Goal: Task Accomplishment & Management: Manage account settings

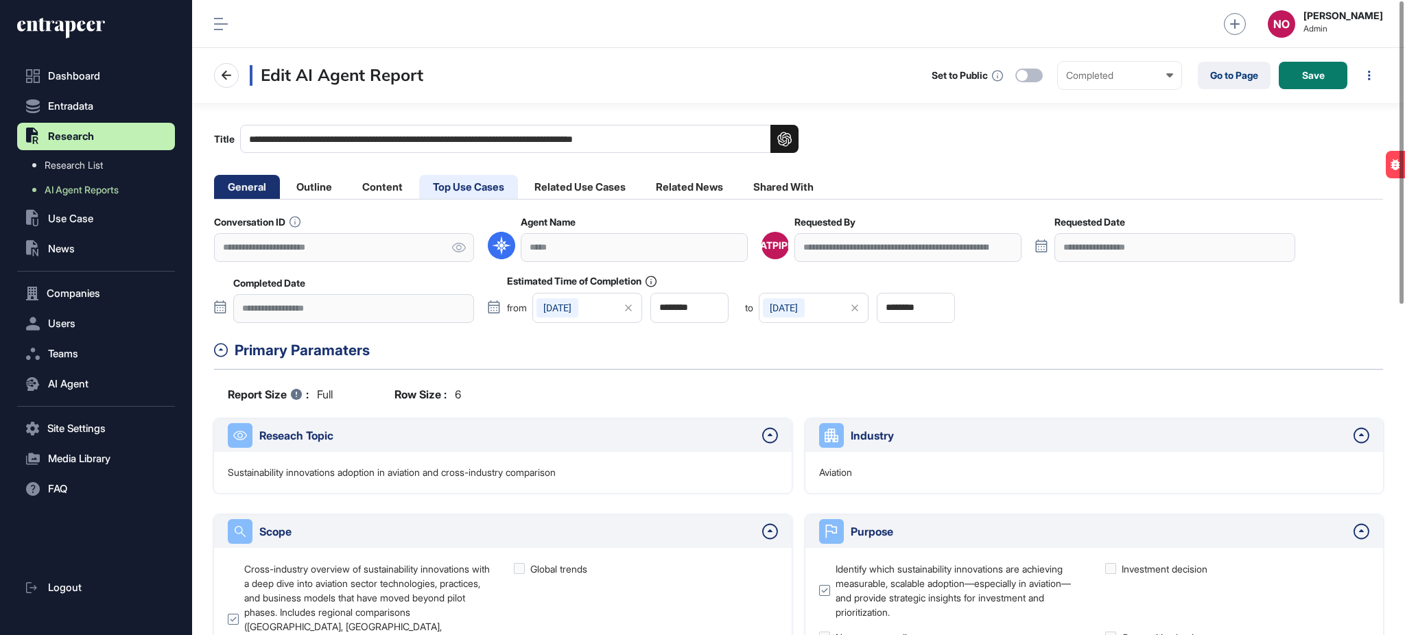
click at [477, 180] on li "Top Use Cases" at bounding box center [468, 187] width 99 height 24
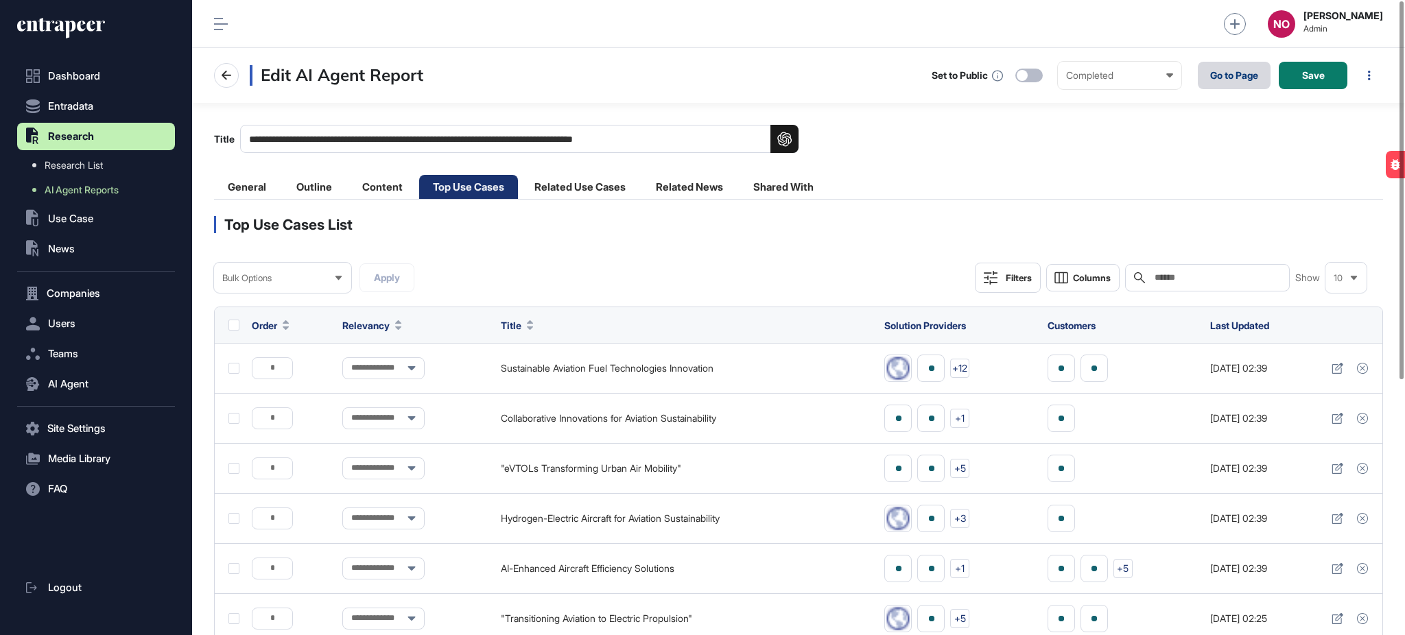
click at [1228, 67] on link "Go to Page" at bounding box center [1234, 75] width 73 height 27
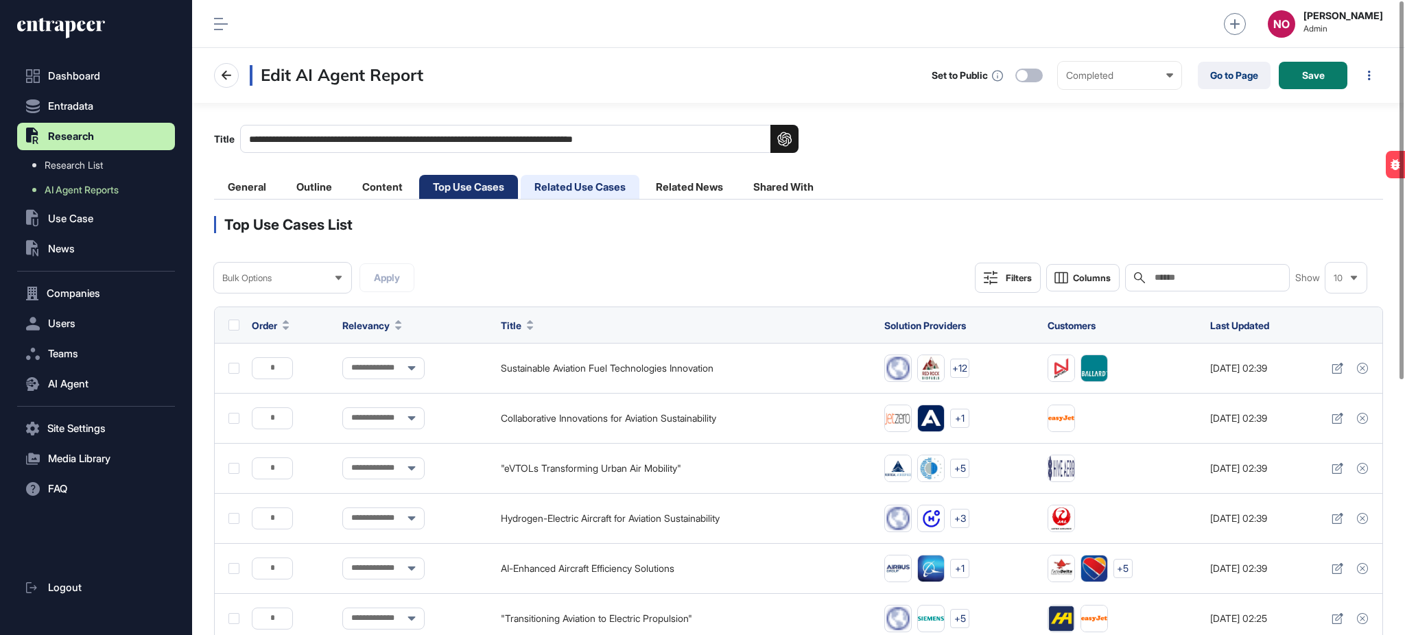
click at [583, 191] on li "Related Use Cases" at bounding box center [580, 187] width 119 height 24
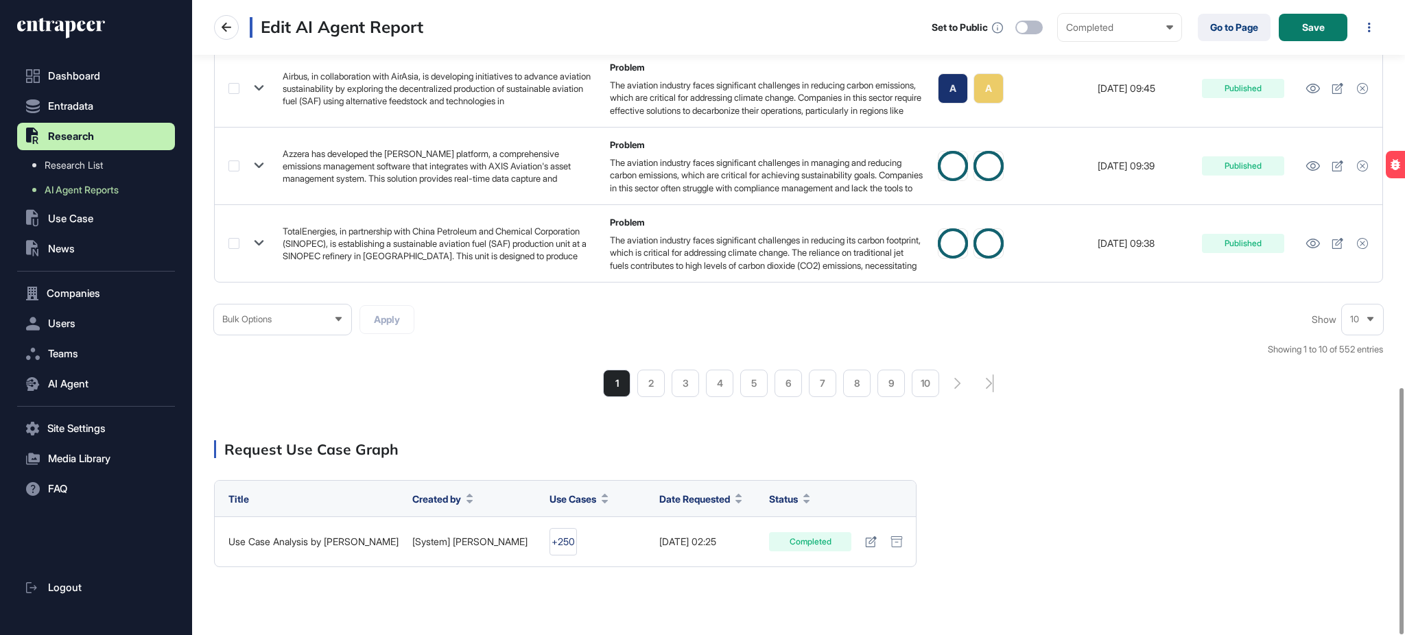
scroll to position [1000, 0]
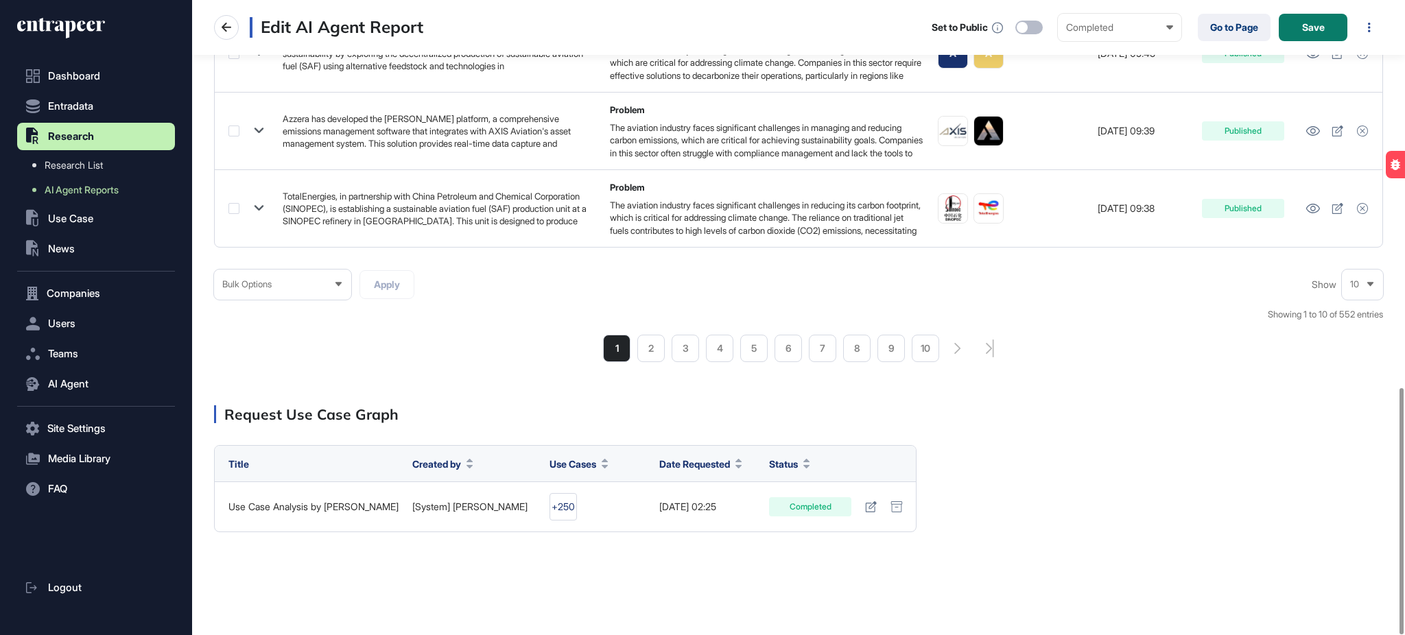
click at [264, 276] on div "Bulk Options" at bounding box center [282, 284] width 137 height 27
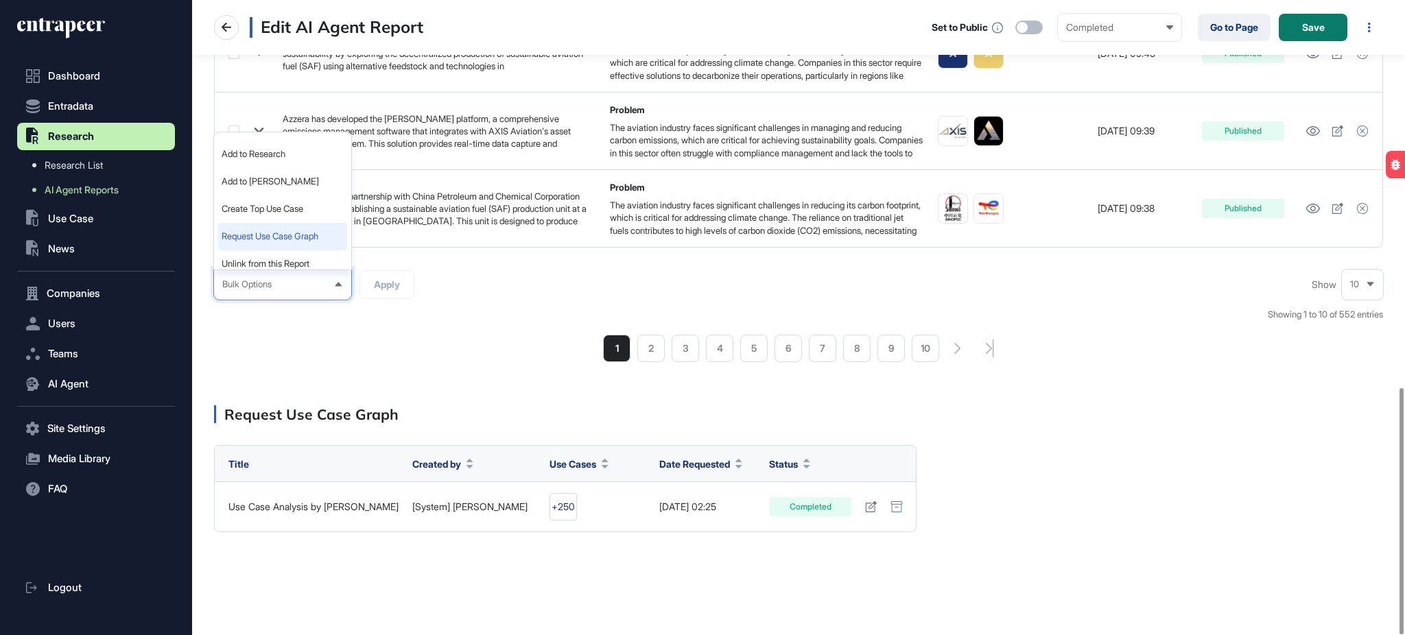
scroll to position [35, 0]
click at [463, 301] on div "Bulk Options Bulk Options Add to Research Add to Reese Create Top Use Case Requ…" at bounding box center [798, 316] width 1169 height 93
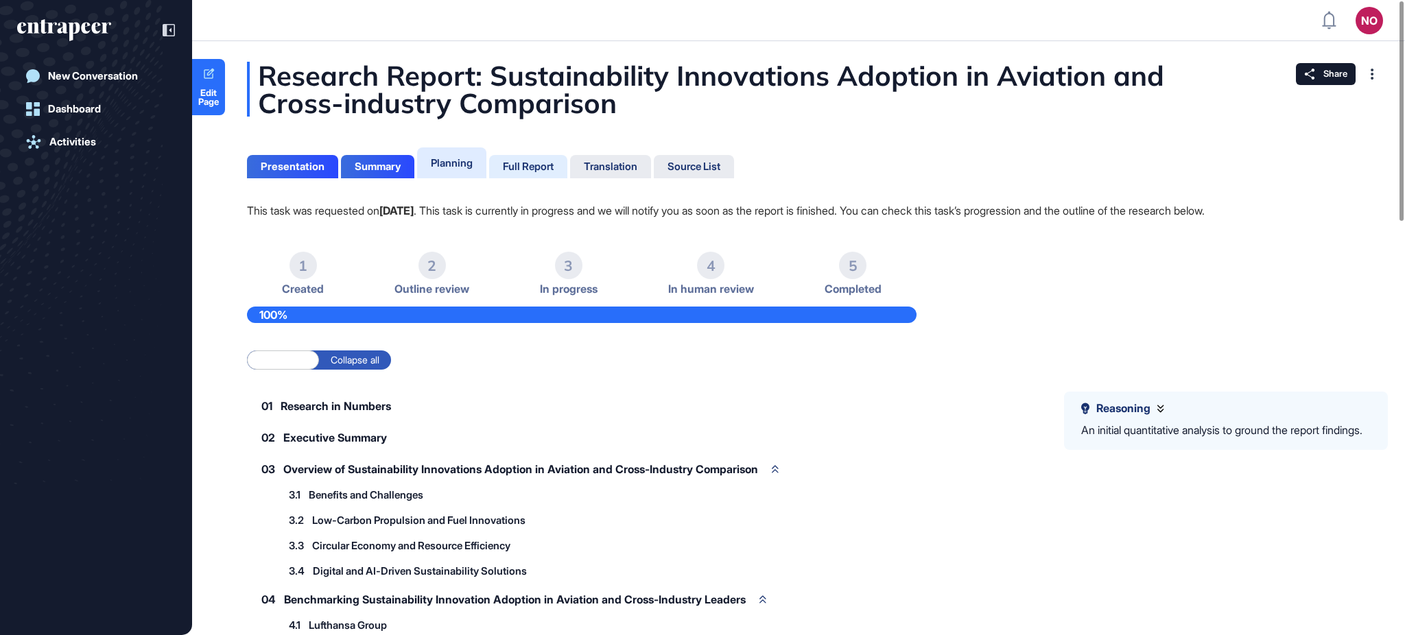
click at [554, 165] on div "Full Report" at bounding box center [528, 167] width 51 height 12
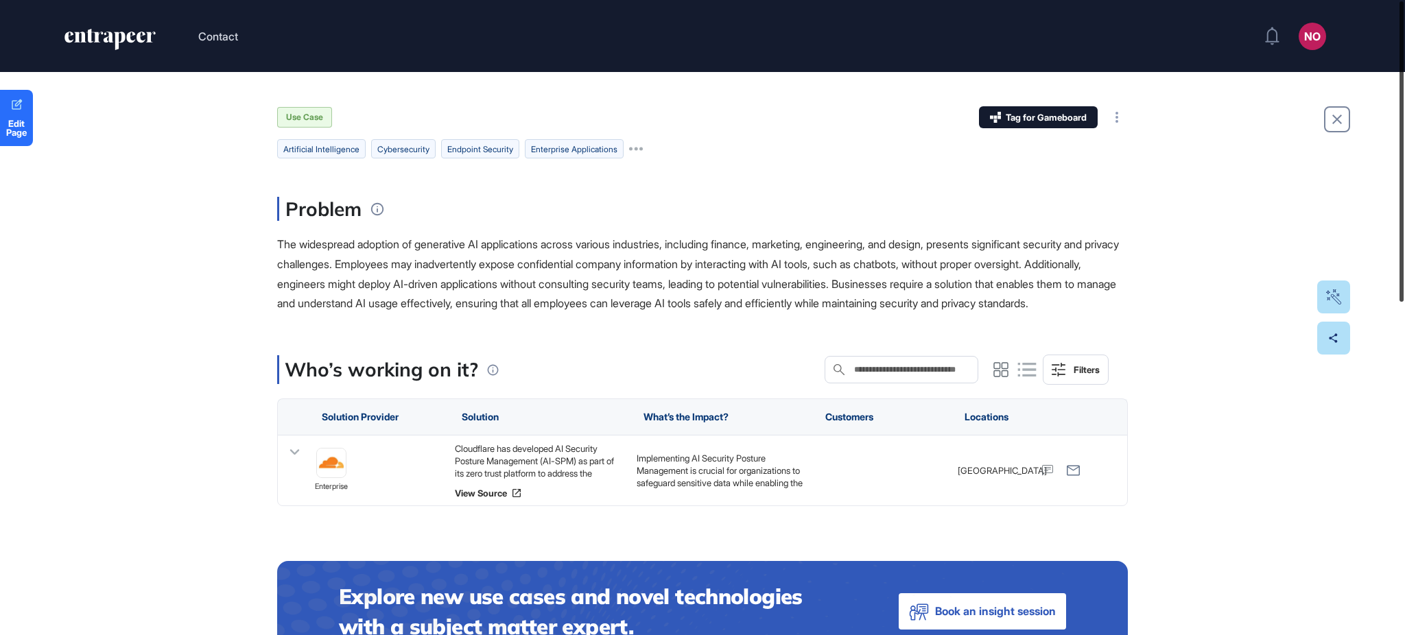
drag, startPoint x: 1404, startPoint y: 150, endPoint x: 1377, endPoint y: 103, distance: 53.8
click at [1377, 103] on div "Contact NO Admin Dashboard Dashboard Profile My Content Request More Data Edit …" at bounding box center [702, 317] width 1405 height 635
click at [19, 119] on span "Edit Page" at bounding box center [16, 128] width 33 height 18
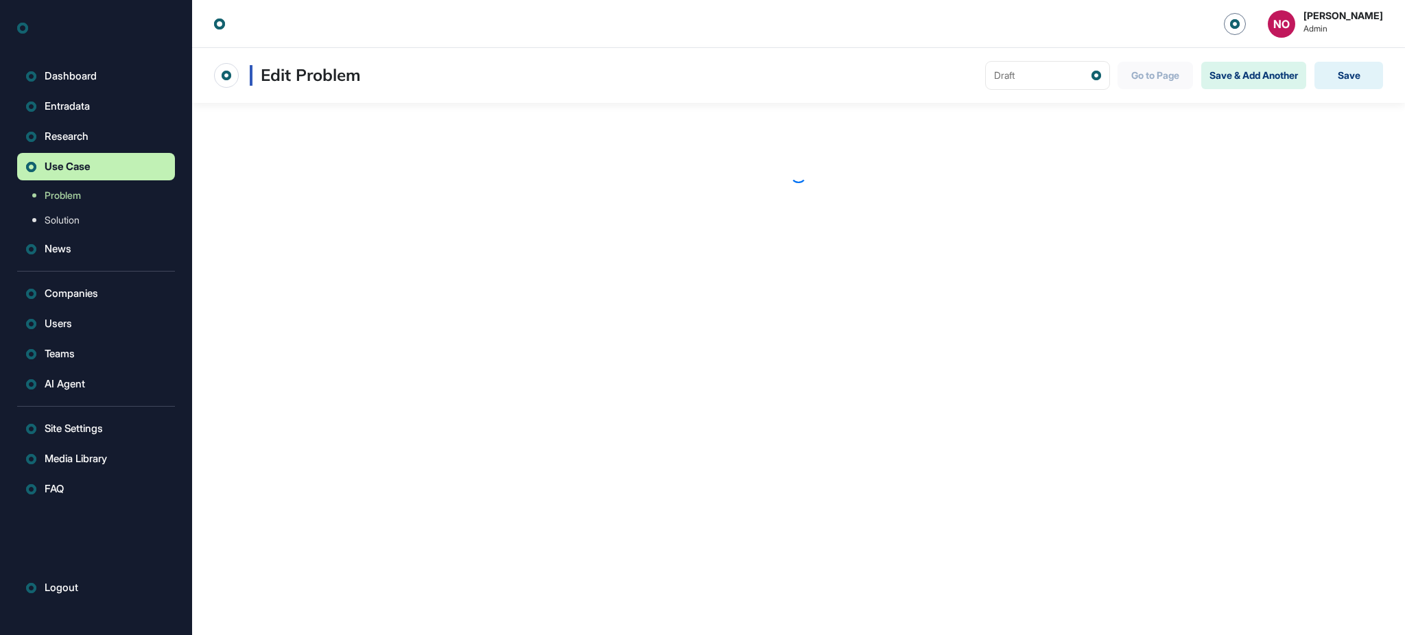
scroll to position [1, 1]
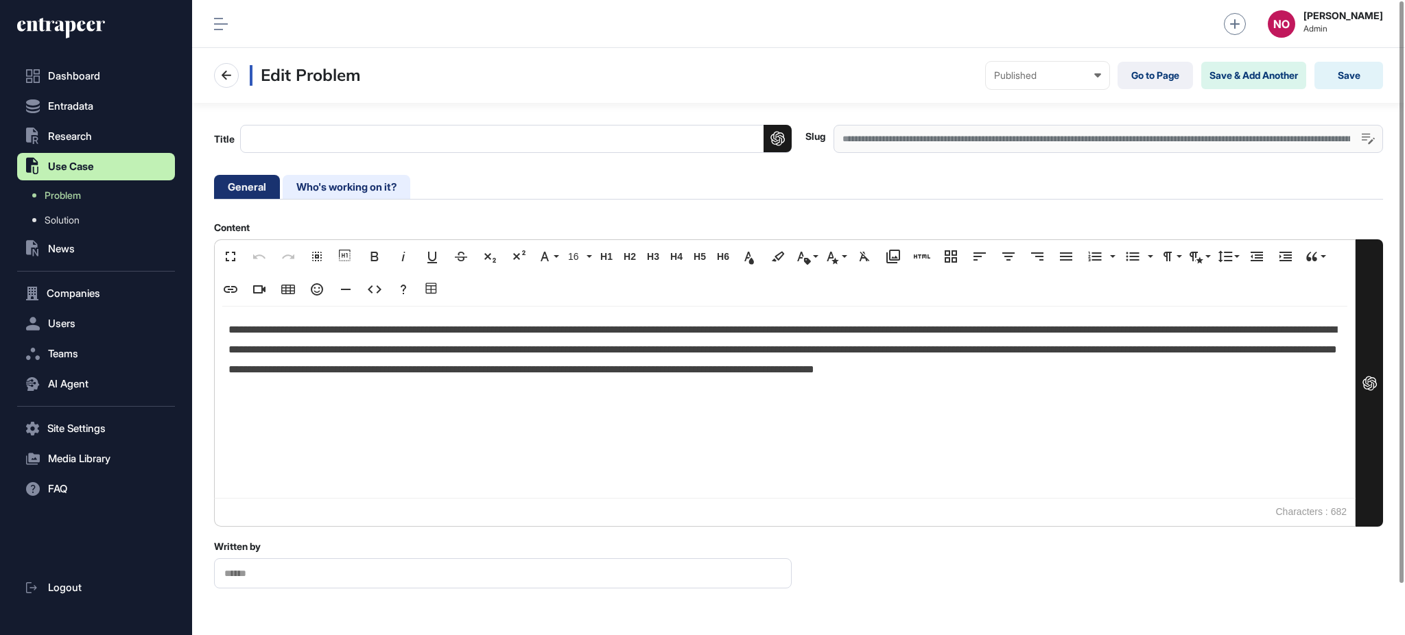
click at [338, 178] on li "Who's working on it?" at bounding box center [347, 187] width 128 height 24
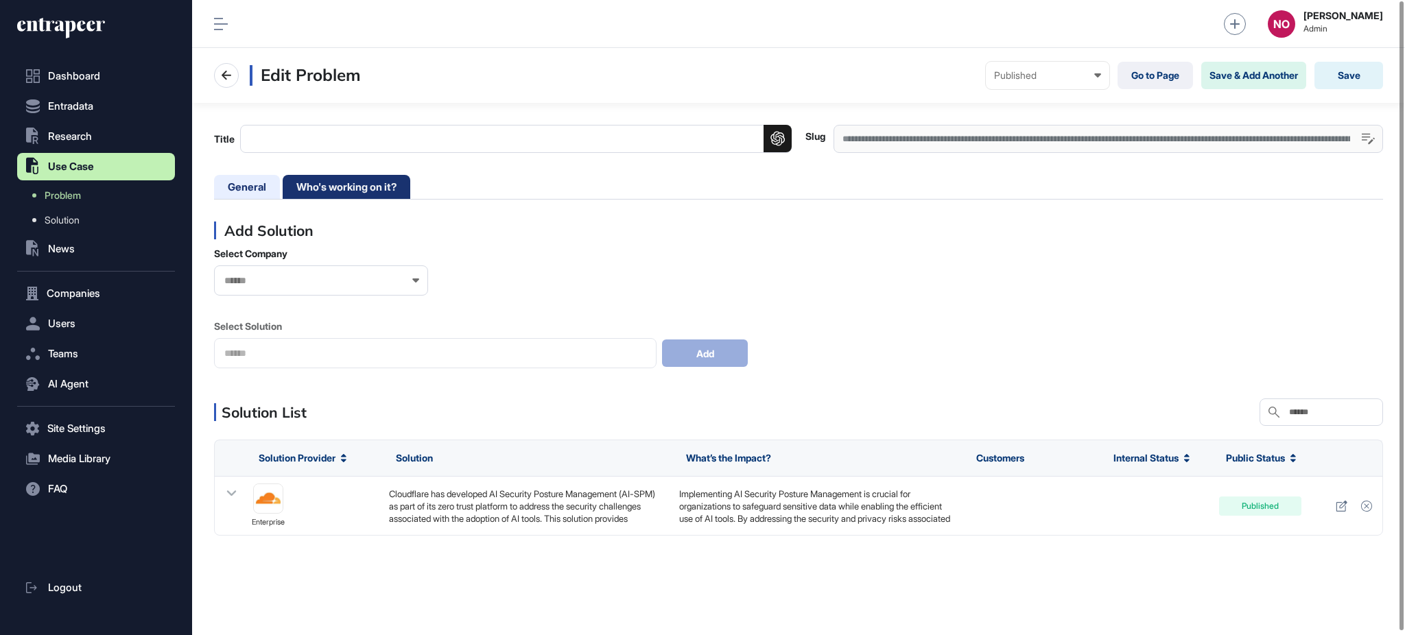
click at [237, 180] on li "General" at bounding box center [247, 187] width 66 height 24
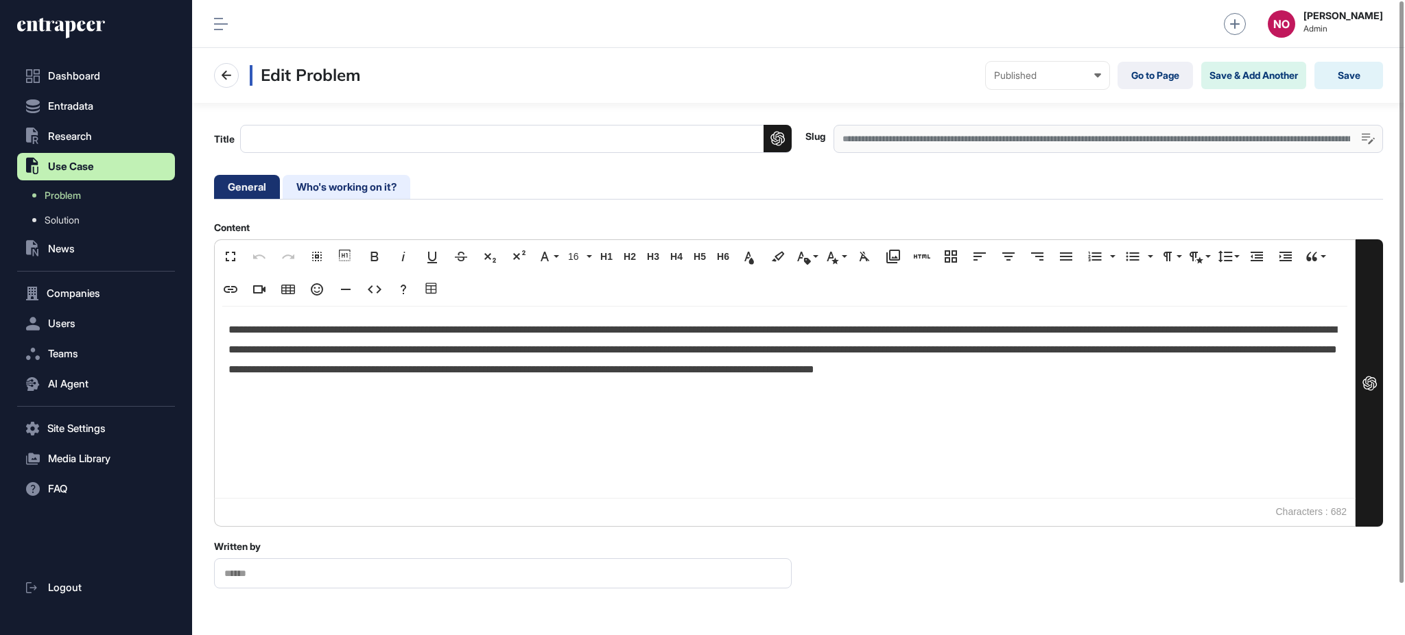
click at [341, 195] on li "Who's working on it?" at bounding box center [347, 187] width 128 height 24
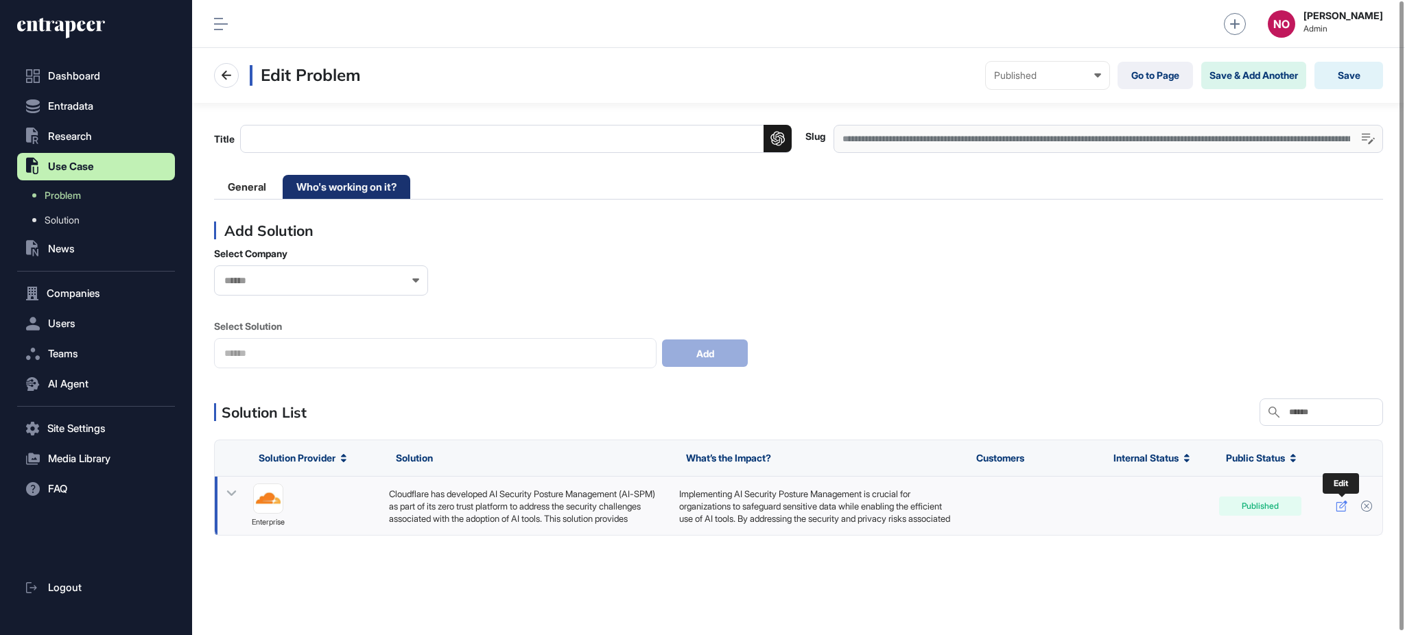
click at [1336, 509] on icon at bounding box center [1342, 506] width 12 height 11
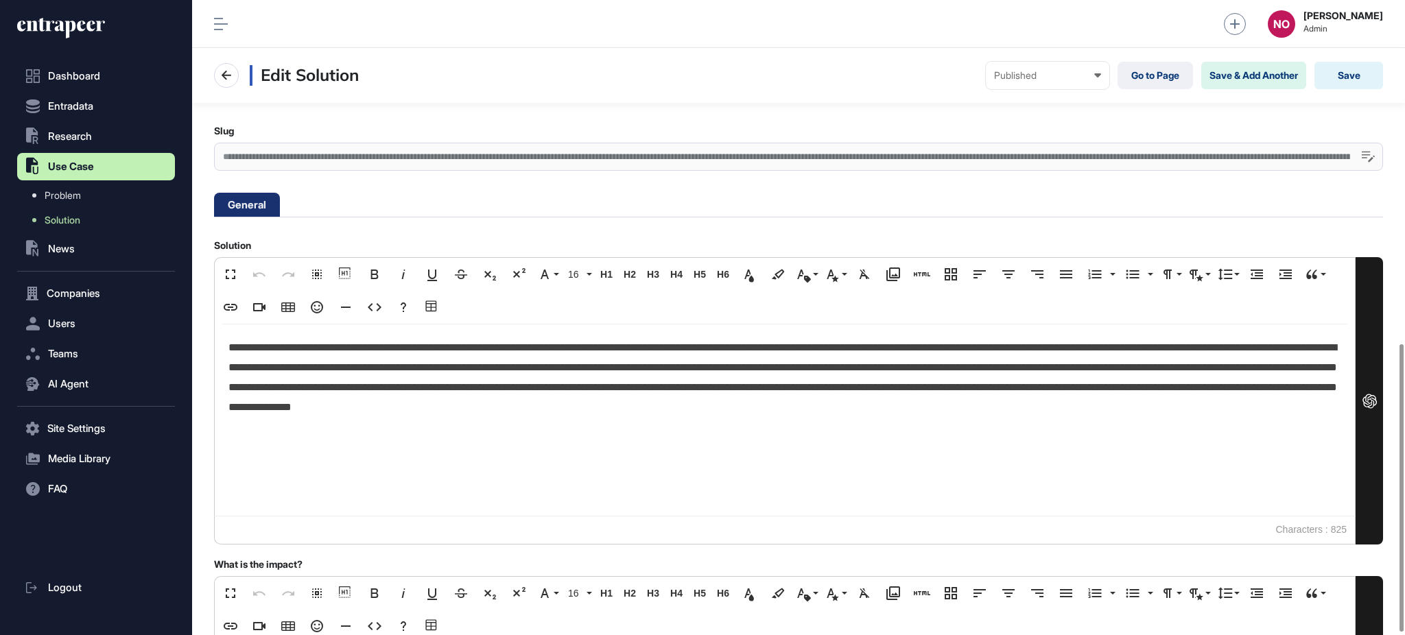
scroll to position [765, 0]
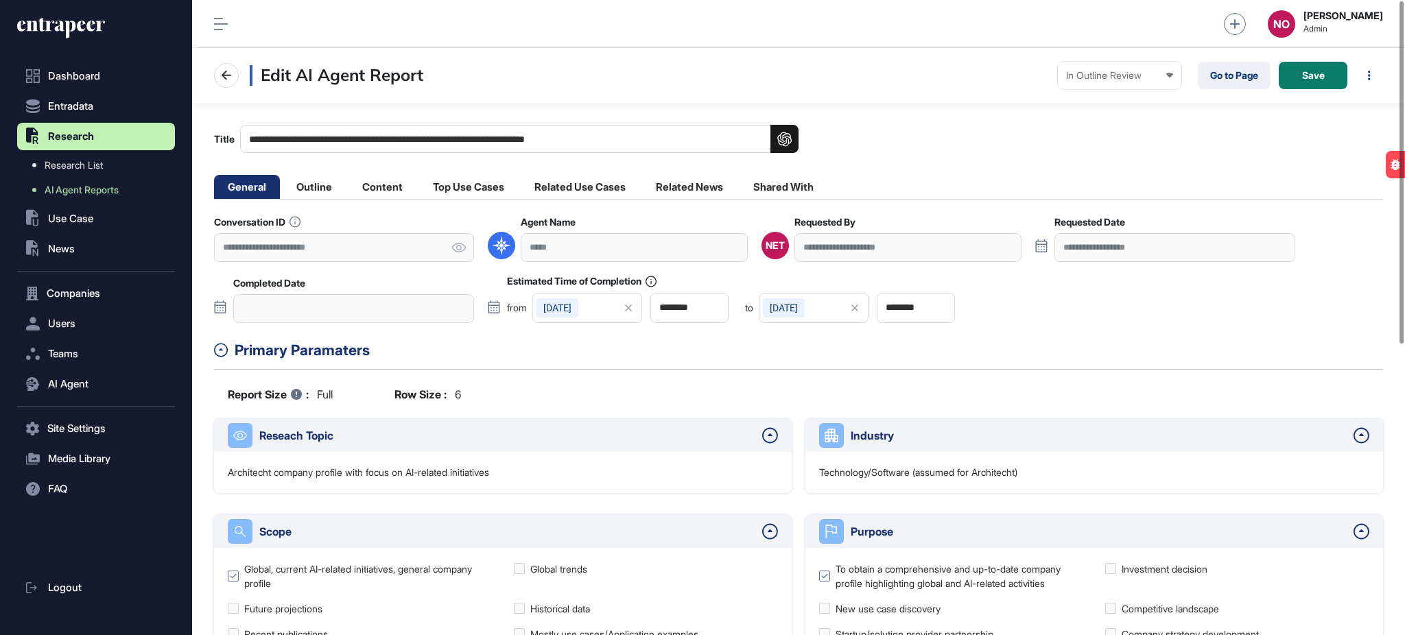
scroll to position [540, 0]
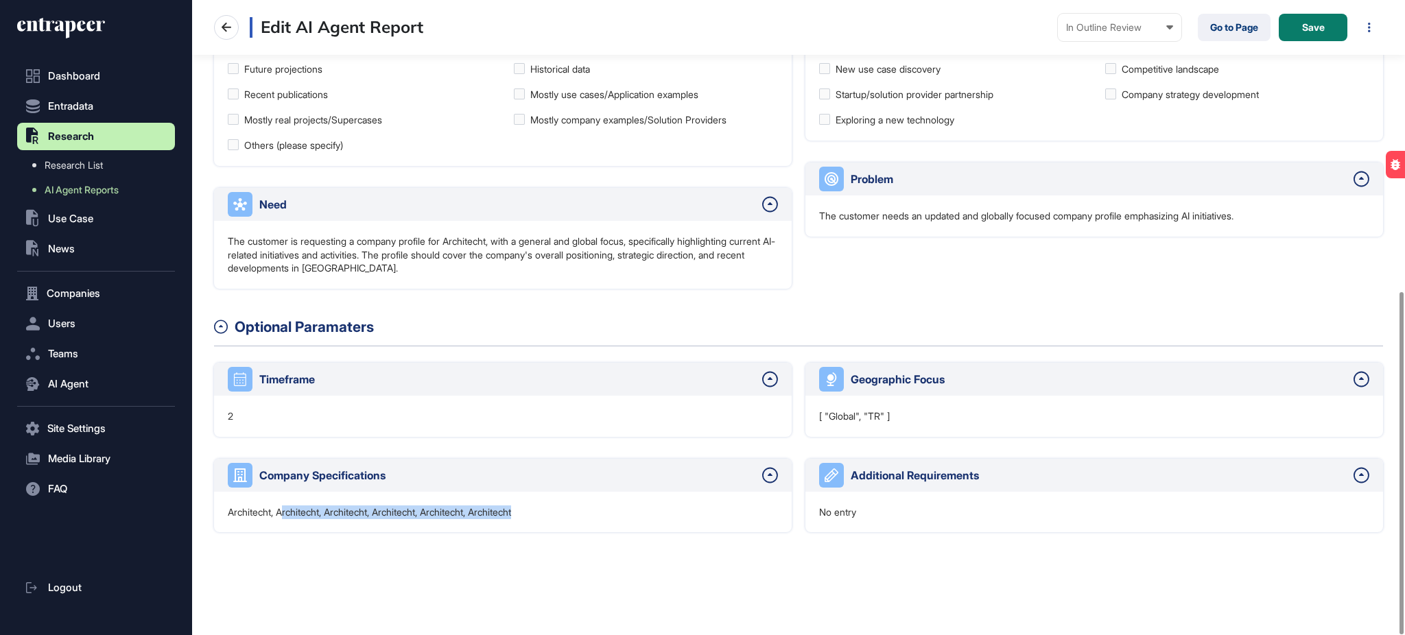
drag, startPoint x: 312, startPoint y: 508, endPoint x: 600, endPoint y: 528, distance: 288.3
click at [583, 526] on div "Architecht, Architecht, Architecht, Architecht, Architecht, Architecht" at bounding box center [503, 512] width 578 height 41
click at [607, 531] on div "Architecht, Architecht, Architecht, Architecht, Architecht, Architecht" at bounding box center [503, 512] width 578 height 41
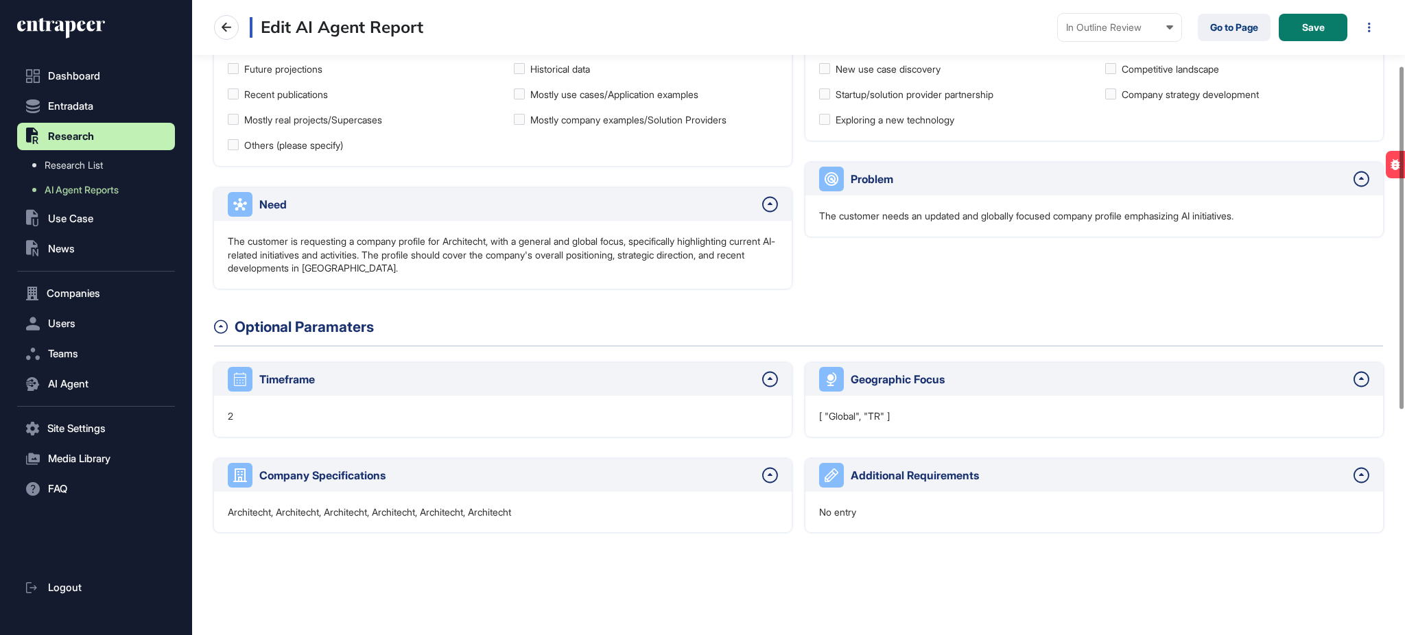
scroll to position [0, 0]
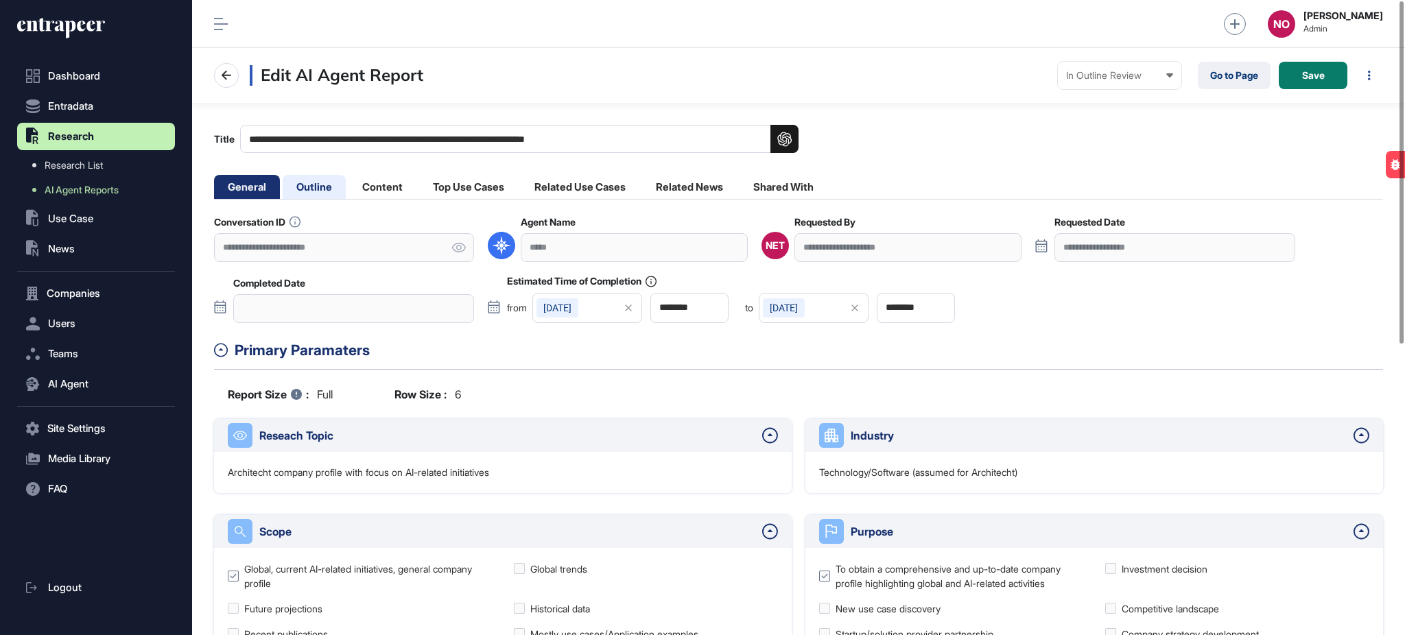
click at [313, 191] on li "Outline" at bounding box center [314, 187] width 63 height 24
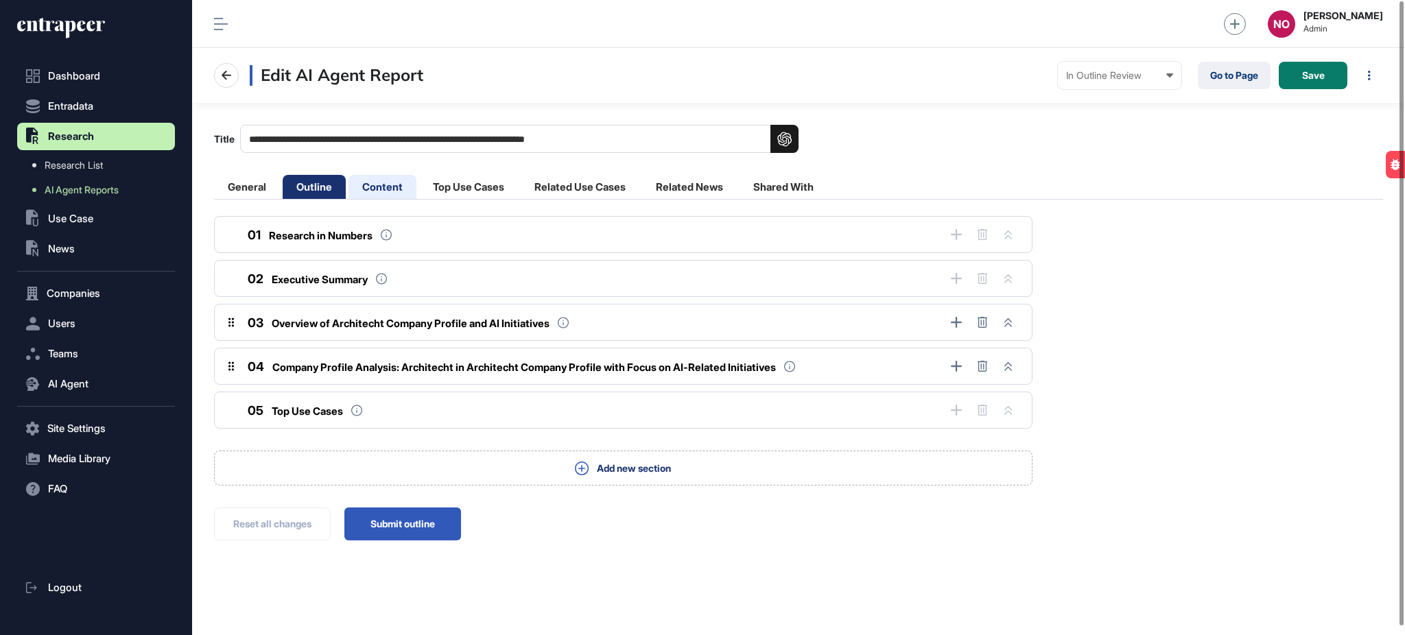
click at [382, 192] on li "Content" at bounding box center [383, 187] width 68 height 24
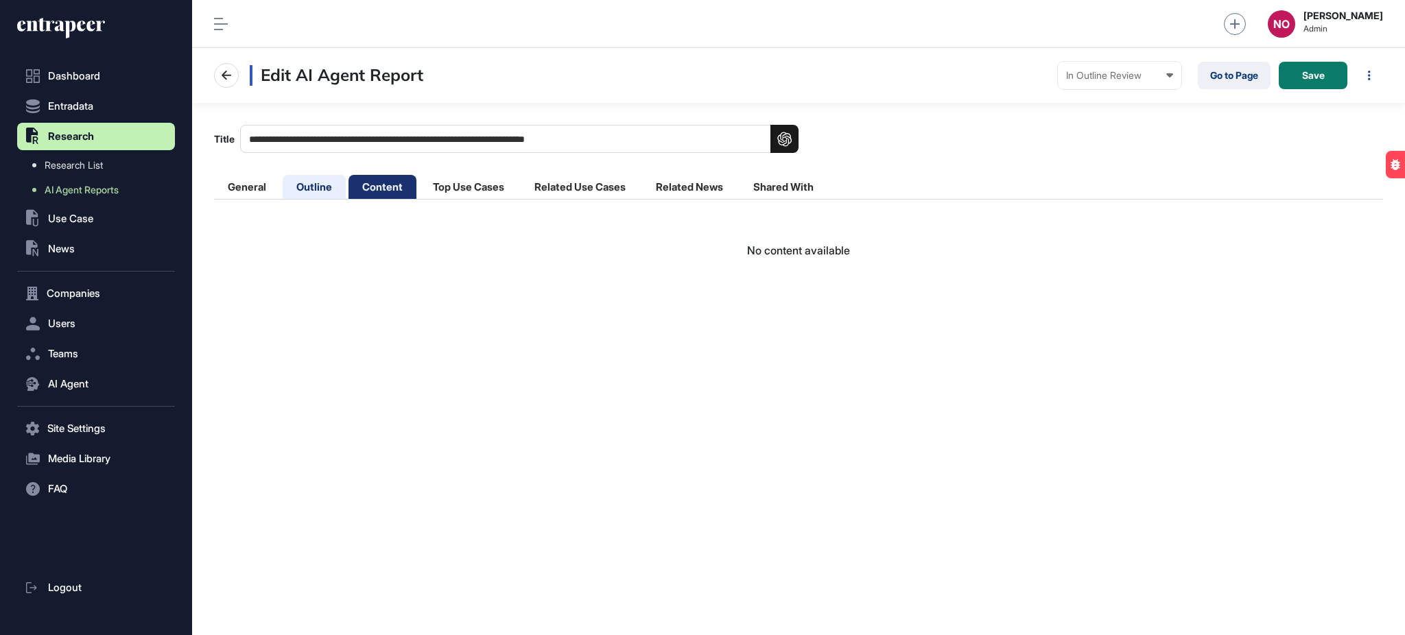
click at [320, 185] on li "Outline" at bounding box center [314, 187] width 63 height 24
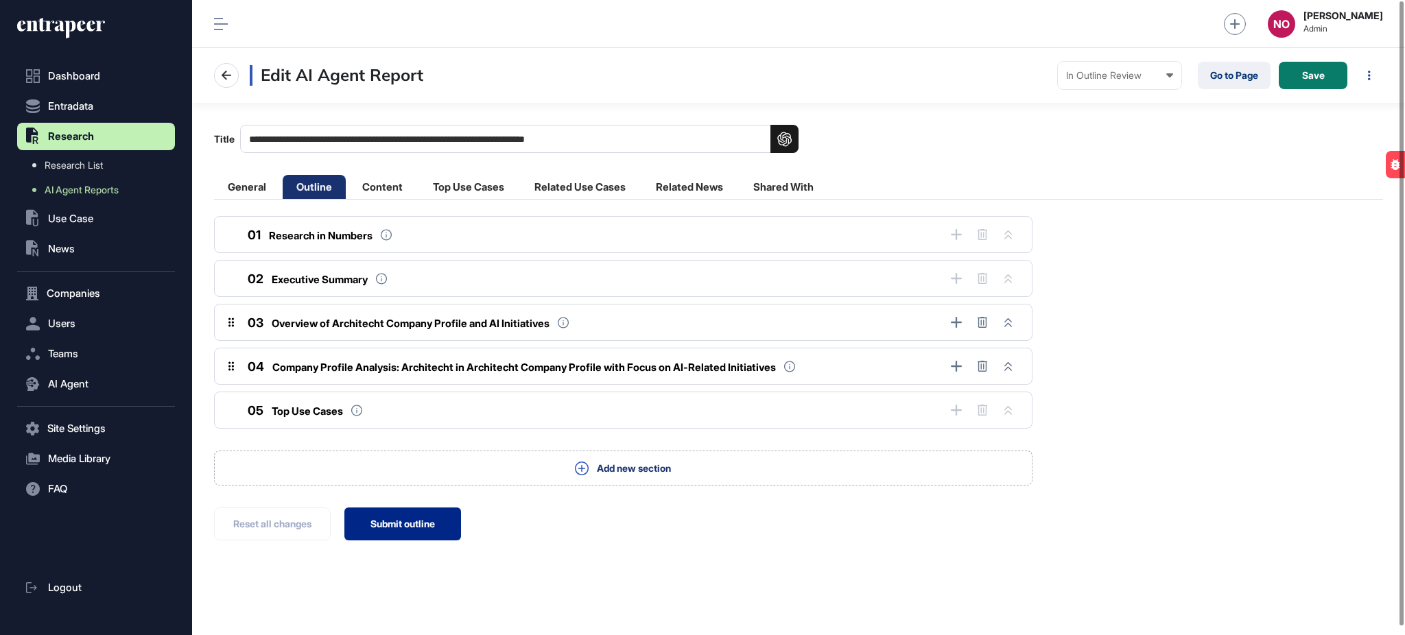
click at [438, 530] on button "Submit outline" at bounding box center [403, 524] width 117 height 33
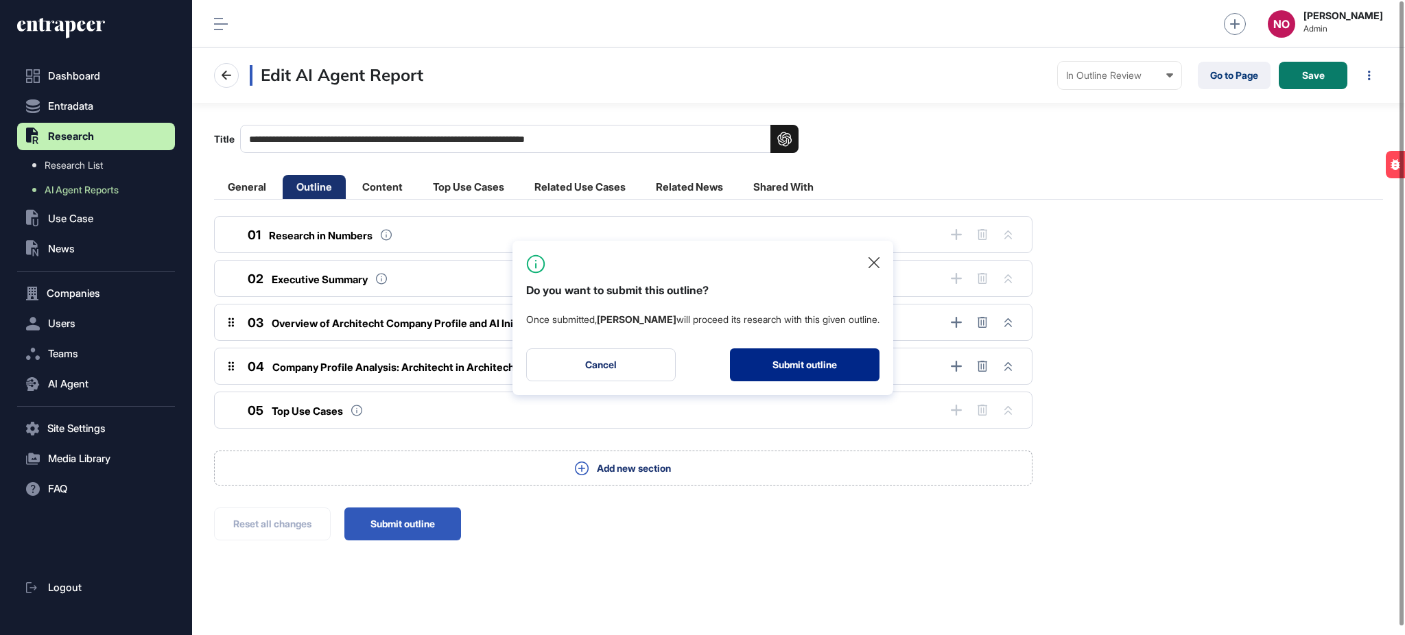
click at [817, 368] on button "Submit outline" at bounding box center [805, 365] width 150 height 33
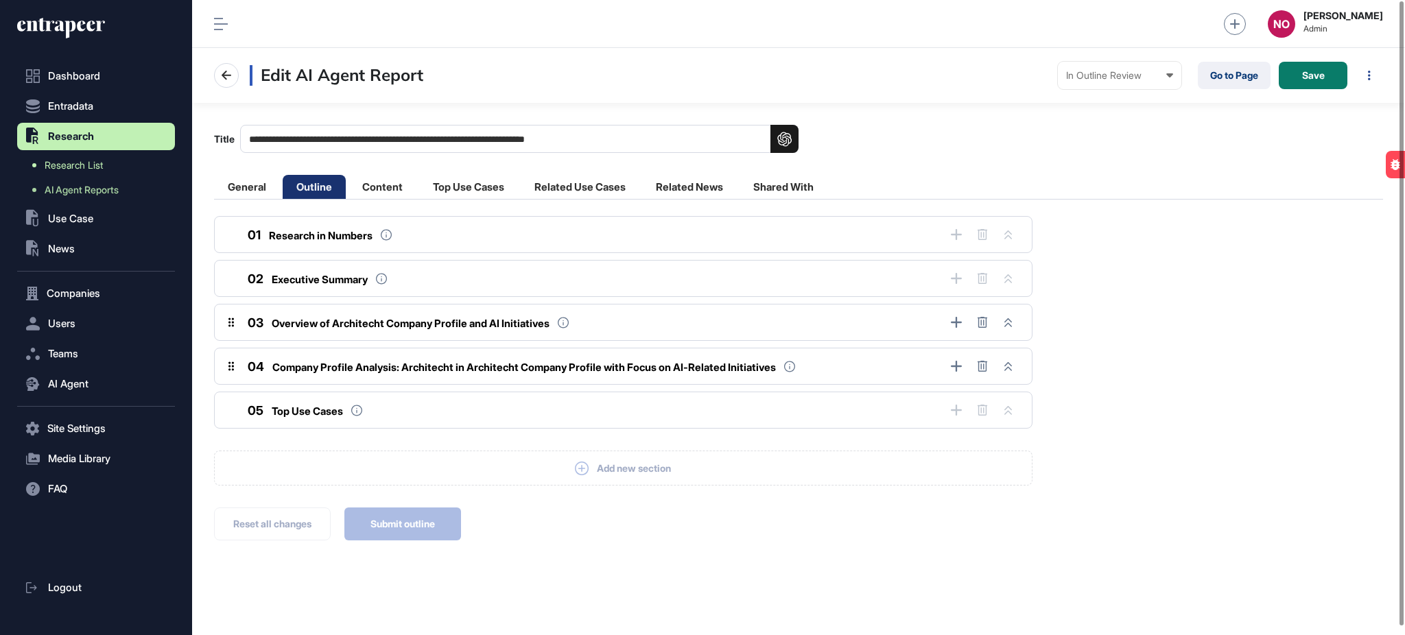
click at [97, 160] on span "Research List" at bounding box center [74, 165] width 58 height 11
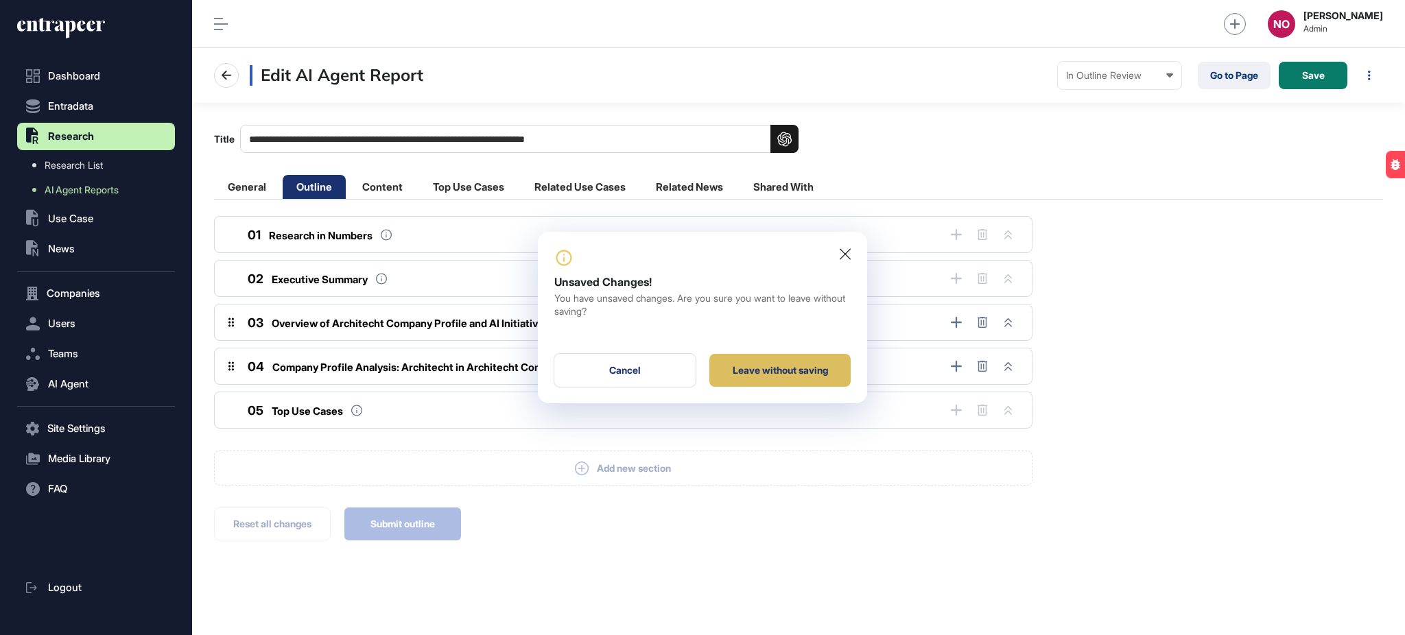
click at [747, 372] on div "Leave without saving" at bounding box center [780, 370] width 141 height 33
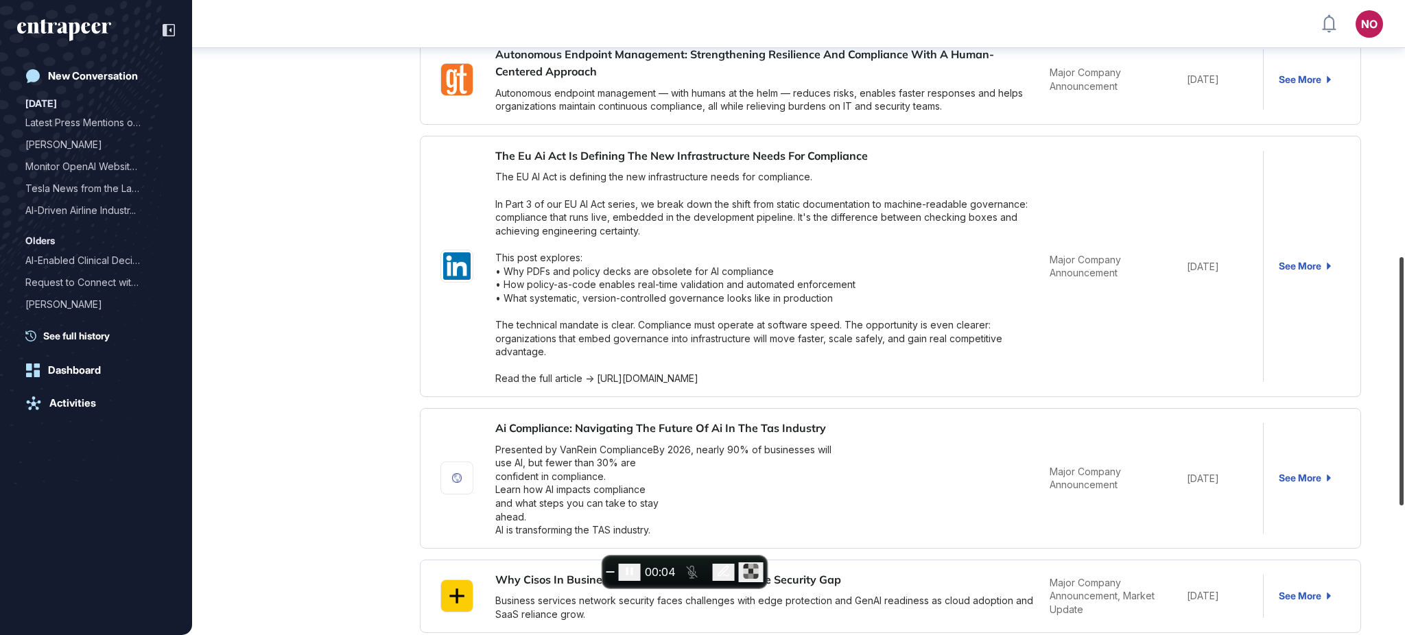
scroll to position [653, 0]
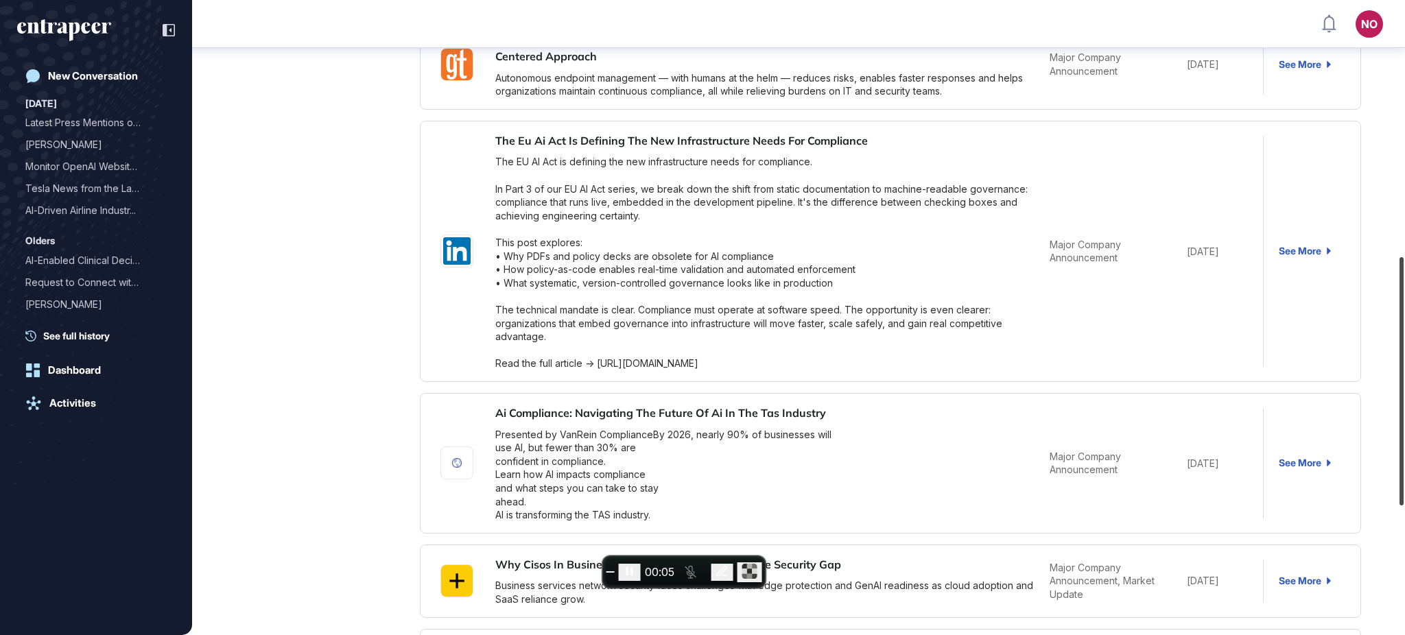
drag, startPoint x: 1404, startPoint y: 175, endPoint x: 1399, endPoint y: 421, distance: 246.4
click at [1400, 421] on div at bounding box center [1402, 381] width 4 height 248
click at [1296, 250] on link "See More" at bounding box center [1305, 251] width 52 height 11
click at [615, 572] on button "End recording" at bounding box center [611, 572] width 8 height 1
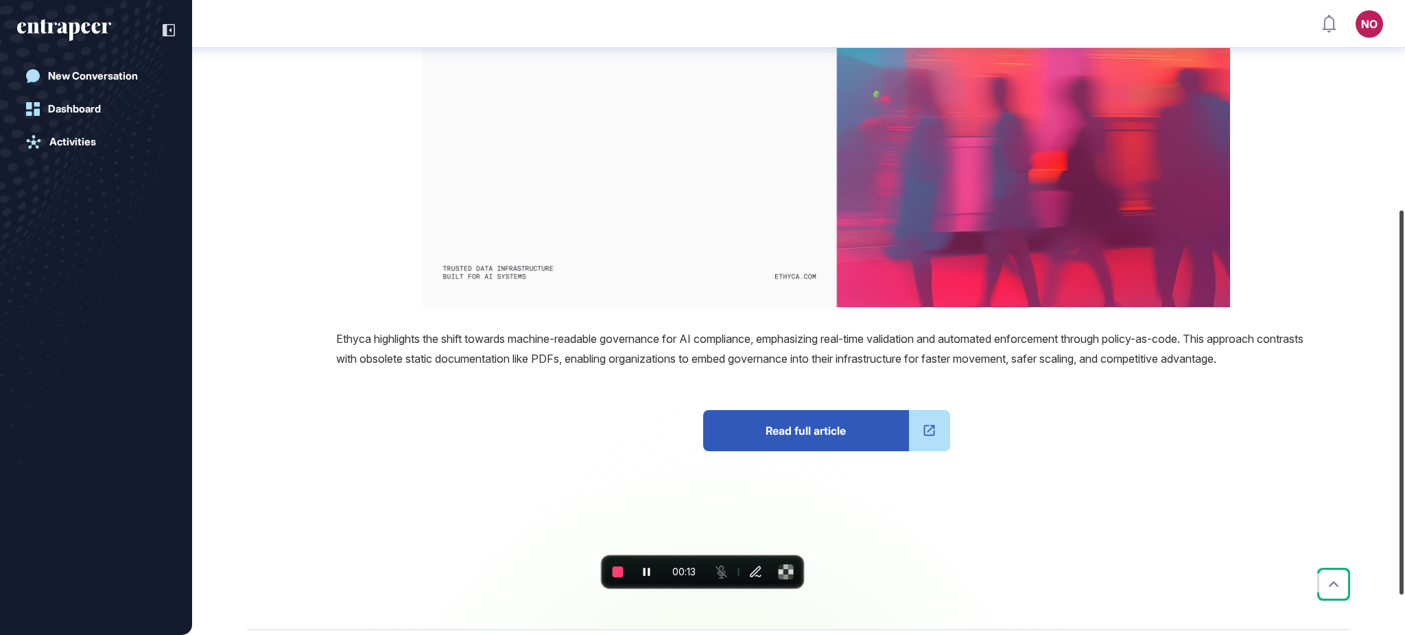
scroll to position [398, 0]
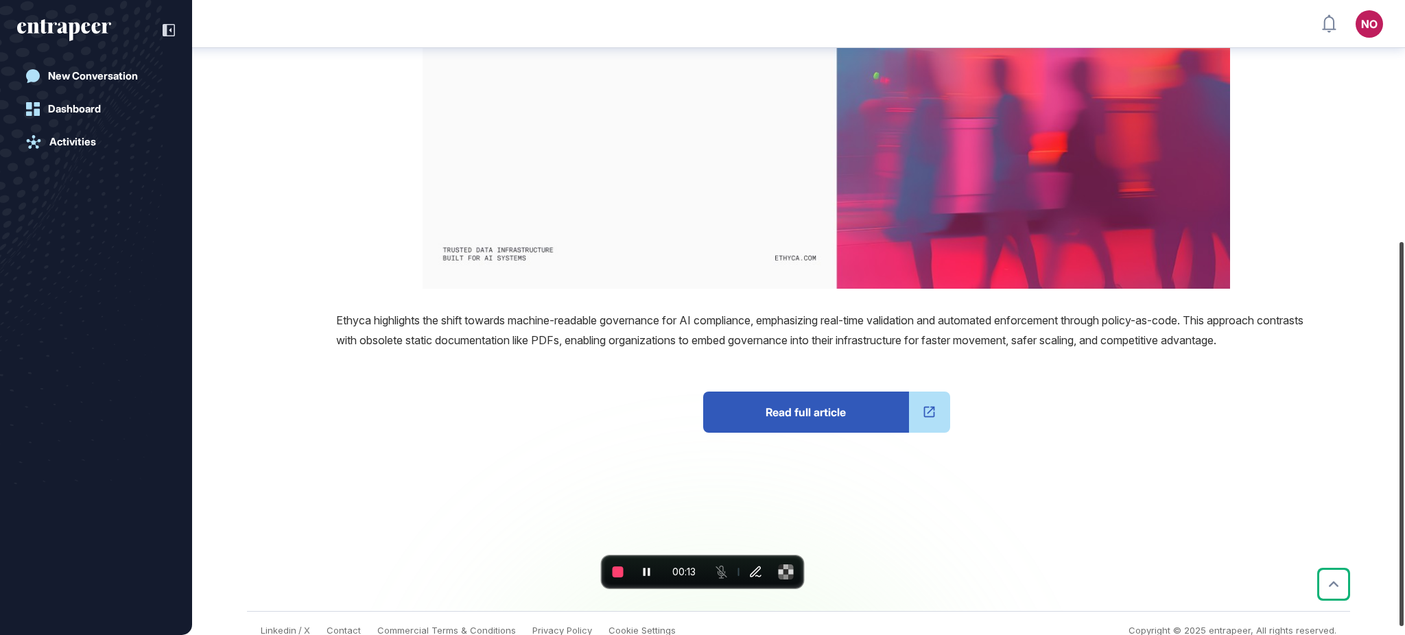
drag, startPoint x: 1401, startPoint y: 121, endPoint x: 1399, endPoint y: 362, distance: 240.9
click at [1400, 362] on div at bounding box center [1402, 434] width 4 height 384
click at [793, 422] on span "Read full article" at bounding box center [806, 412] width 206 height 41
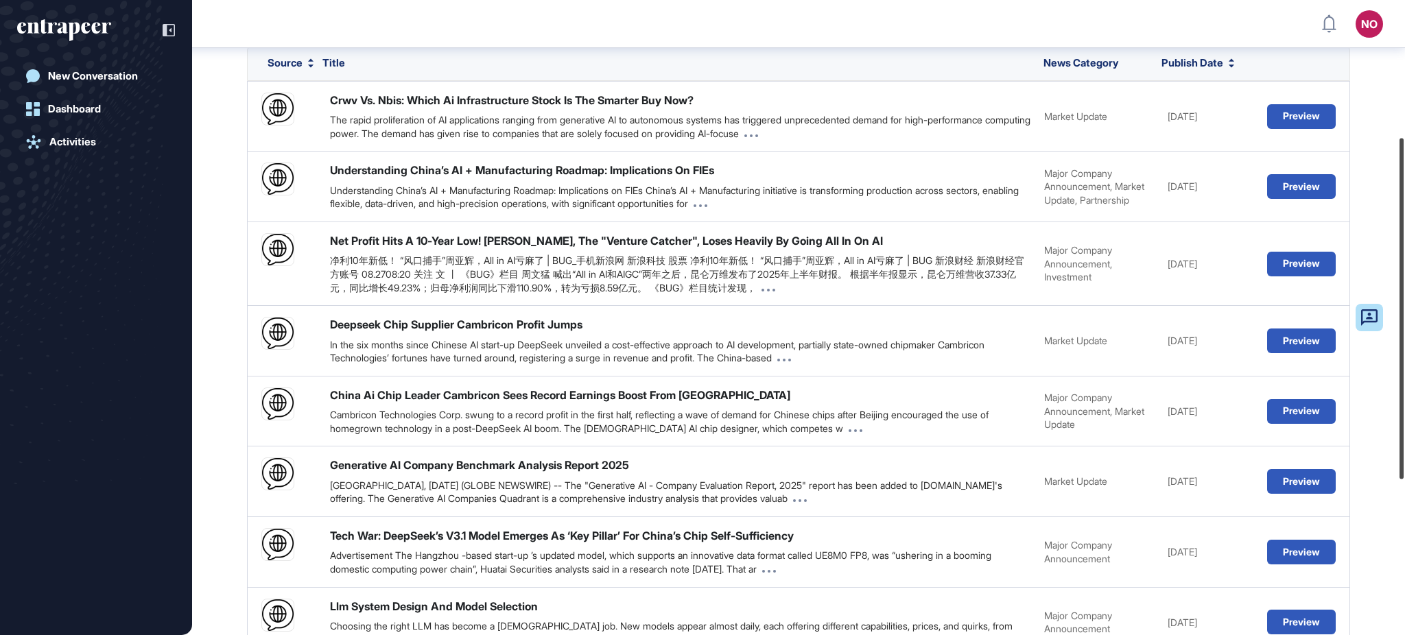
scroll to position [256, 0]
drag, startPoint x: 1404, startPoint y: 170, endPoint x: 1404, endPoint y: 307, distance: 137.3
click at [1404, 307] on div at bounding box center [1402, 309] width 4 height 341
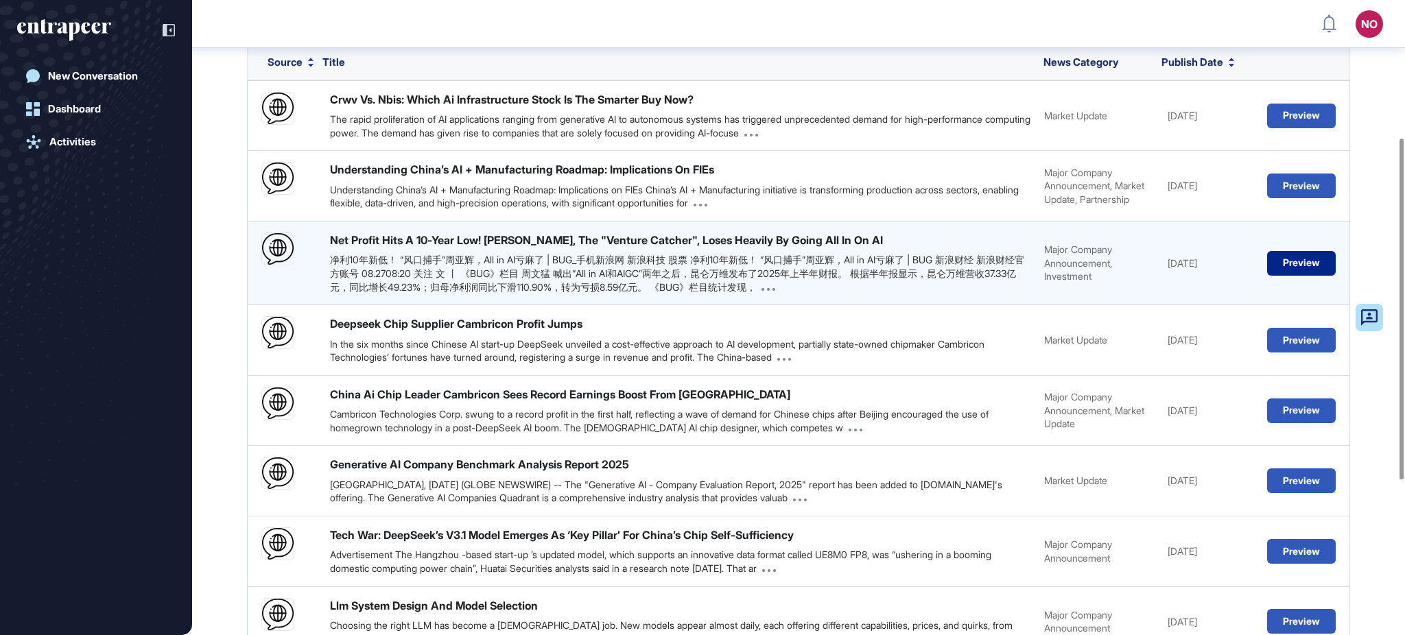
click at [1277, 276] on button "Preview" at bounding box center [1302, 263] width 69 height 25
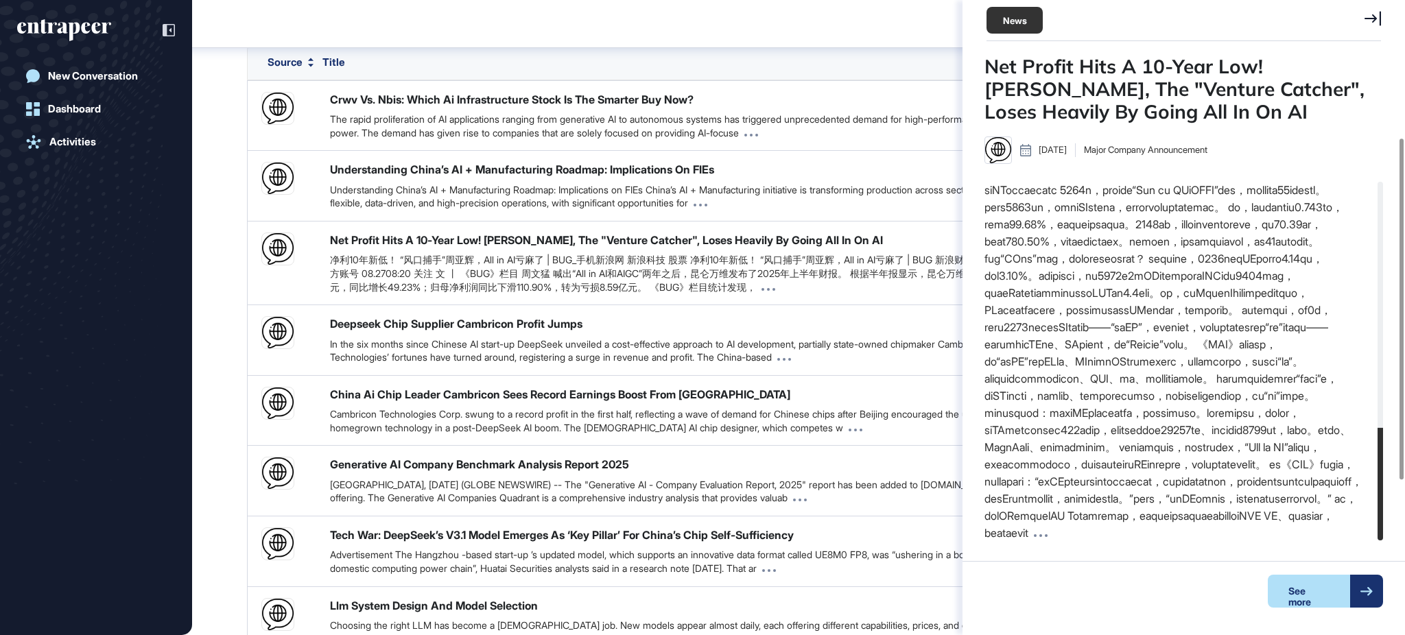
scroll to position [957, 0]
click at [1301, 603] on div "See more" at bounding box center [1309, 591] width 82 height 33
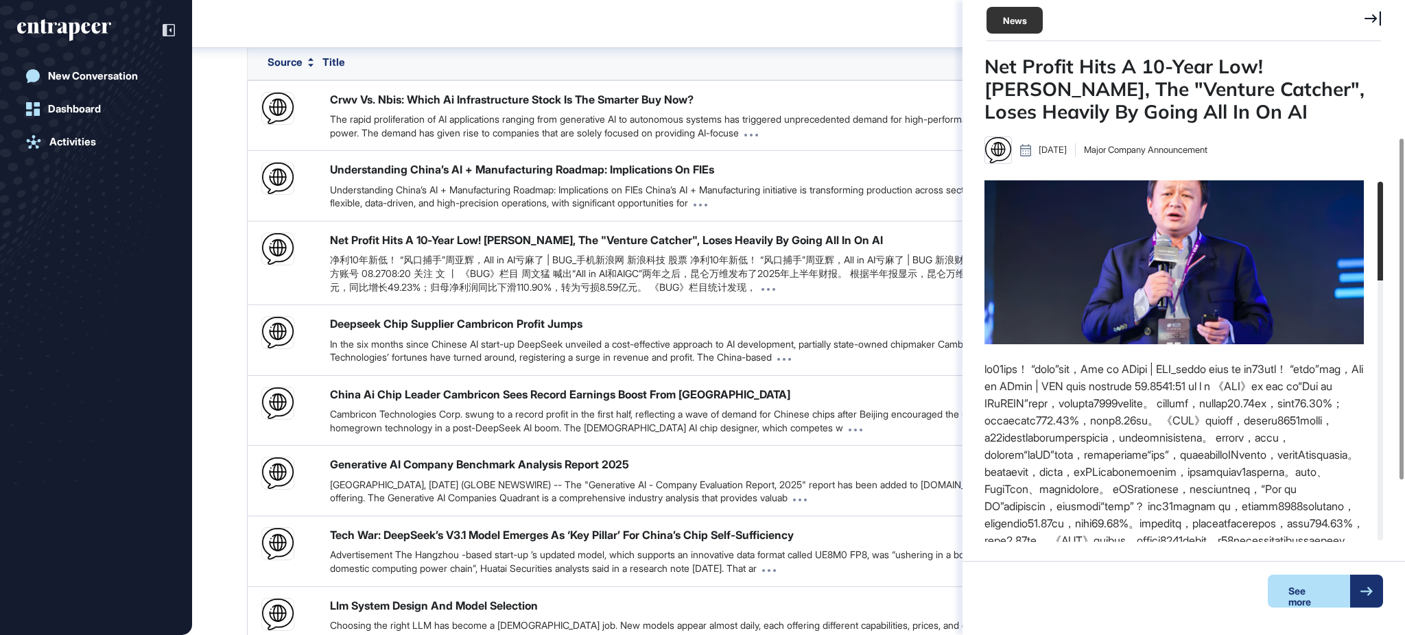
scroll to position [0, 0]
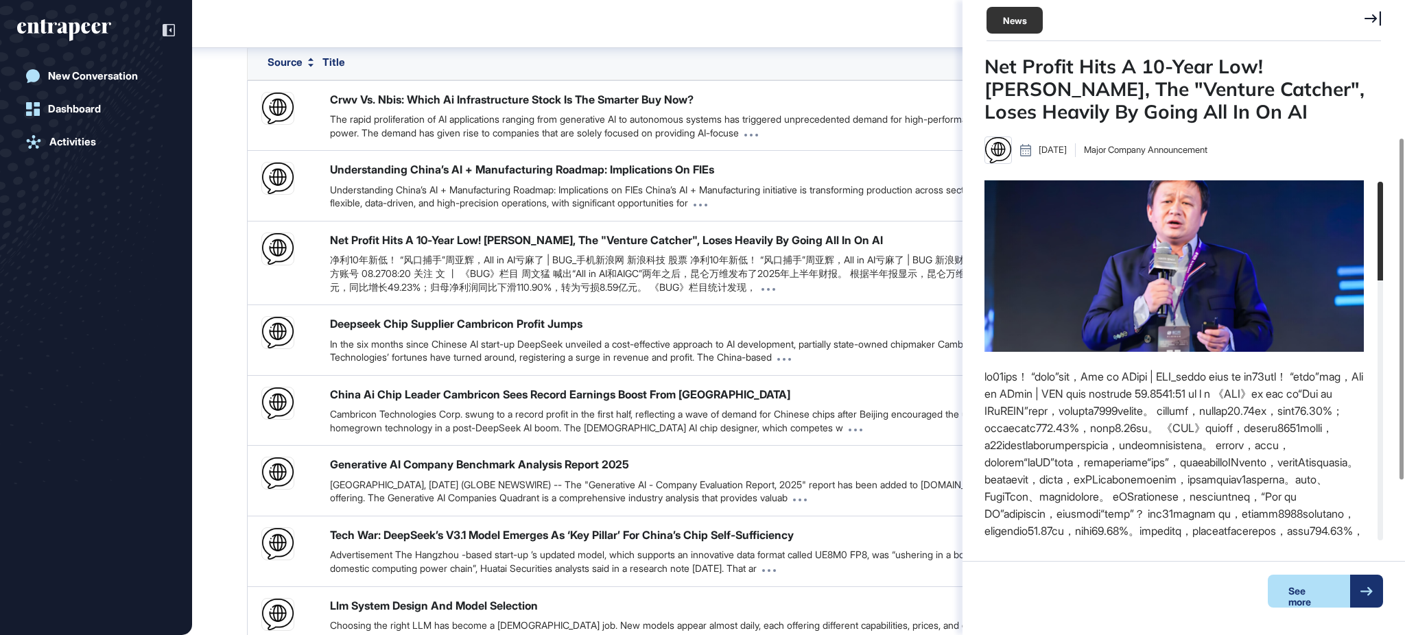
click at [224, 156] on div "Deepseek News Research (July 31 – August 28, 2025) Report Sources Agent Interac…" at bounding box center [798, 330] width 1213 height 1035
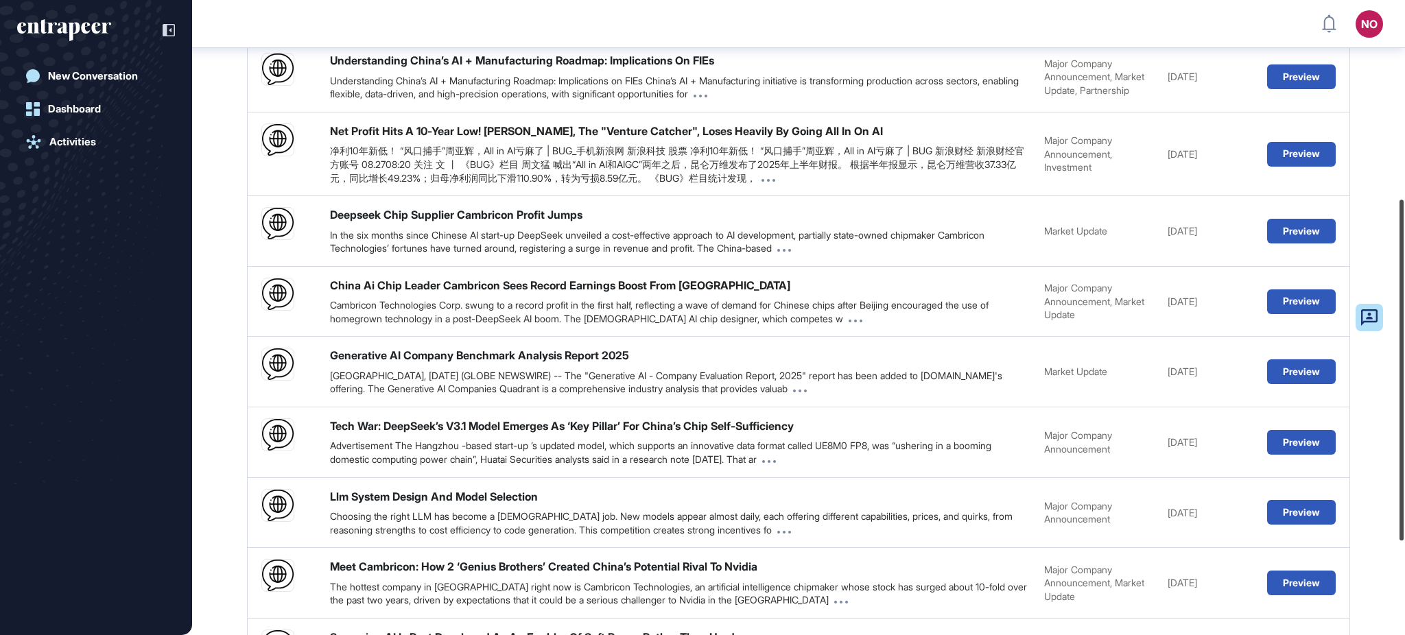
scroll to position [362, 0]
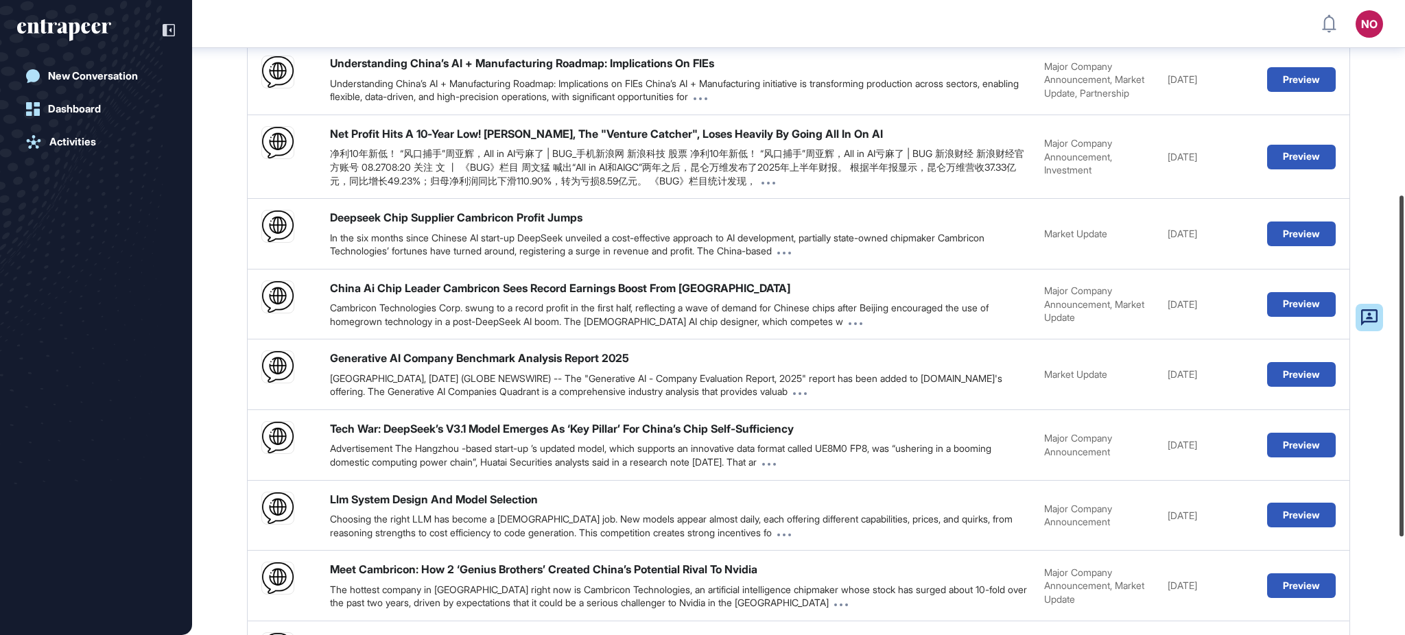
drag, startPoint x: 1404, startPoint y: 329, endPoint x: 1397, endPoint y: 384, distance: 55.3
click at [1400, 384] on div at bounding box center [1402, 366] width 4 height 341
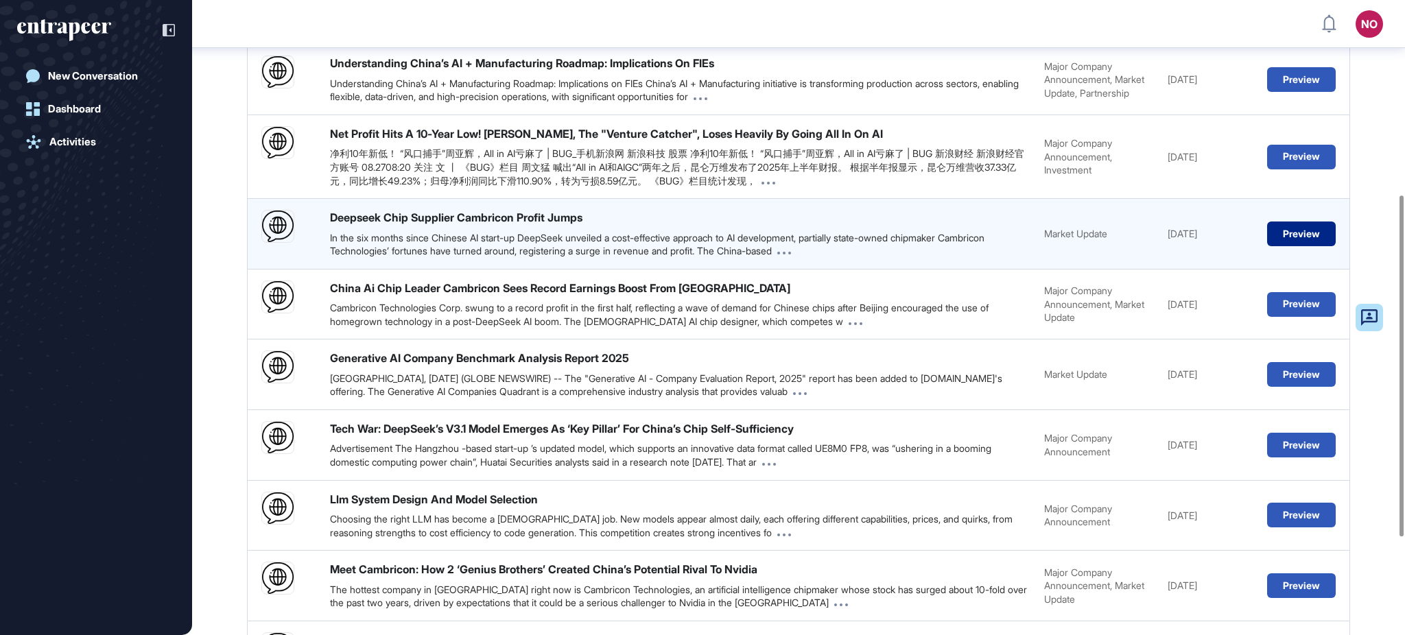
click at [1302, 246] on button "Preview" at bounding box center [1302, 234] width 69 height 25
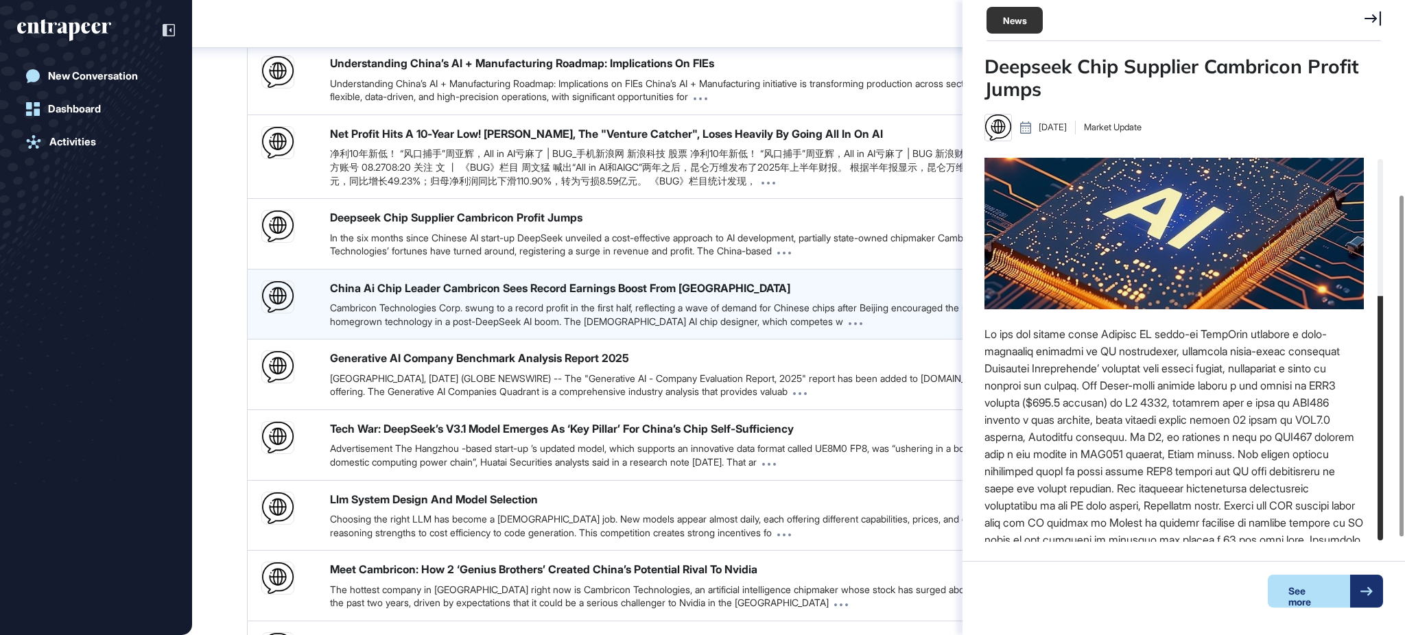
scroll to position [0, 0]
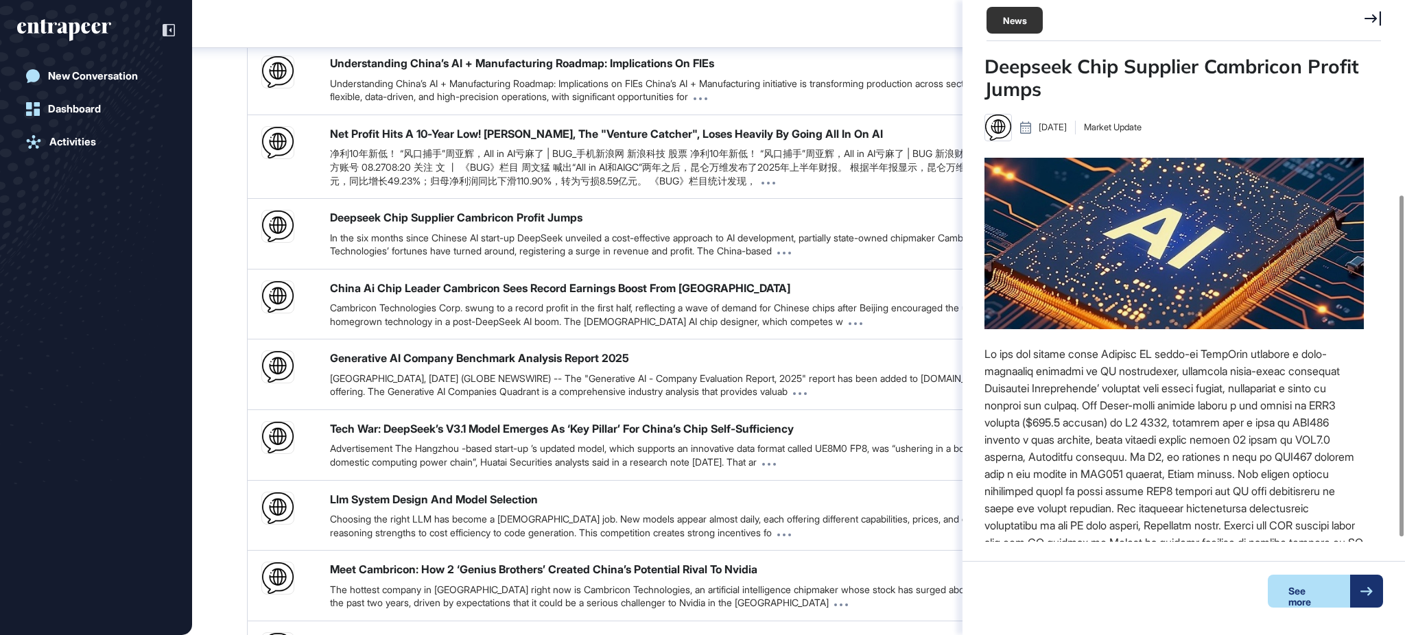
click at [240, 314] on div "Deepseek News Research (July 31 – August 28, 2025) Report Sources Agent Interac…" at bounding box center [798, 223] width 1213 height 1035
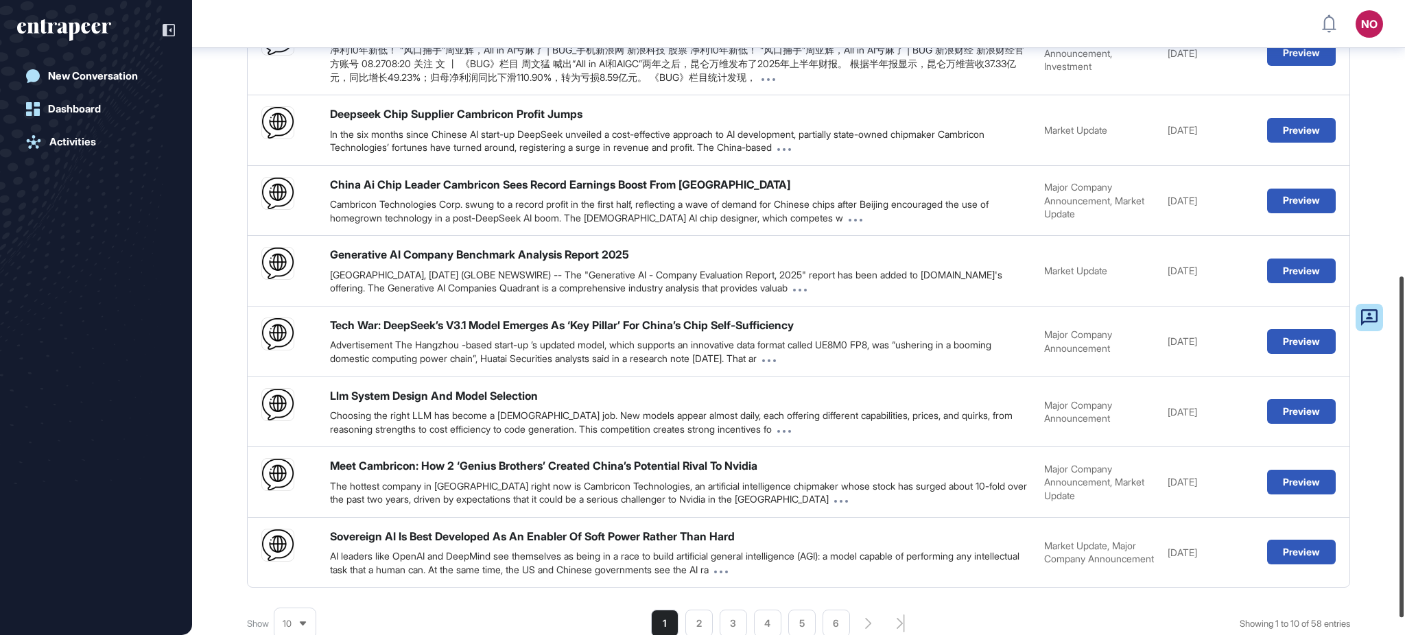
scroll to position [521, 0]
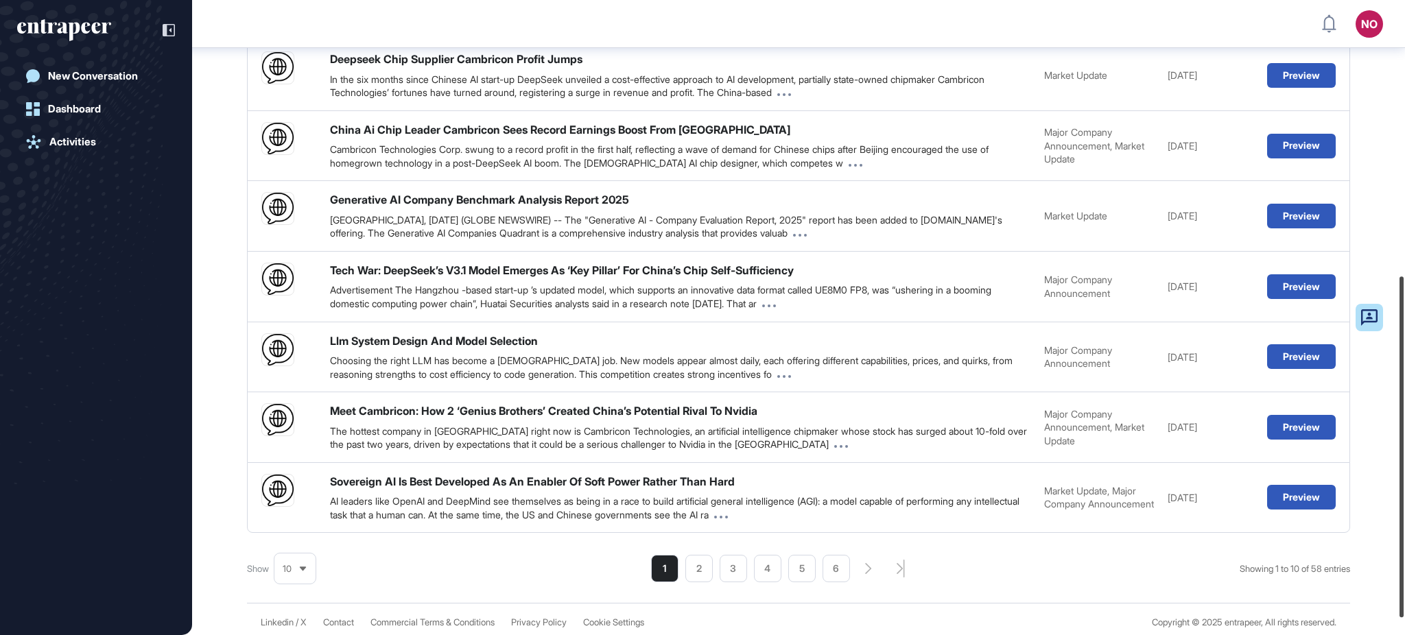
drag, startPoint x: 1404, startPoint y: 347, endPoint x: 1404, endPoint y: 423, distance: 75.5
click at [1404, 423] on div at bounding box center [1402, 447] width 4 height 341
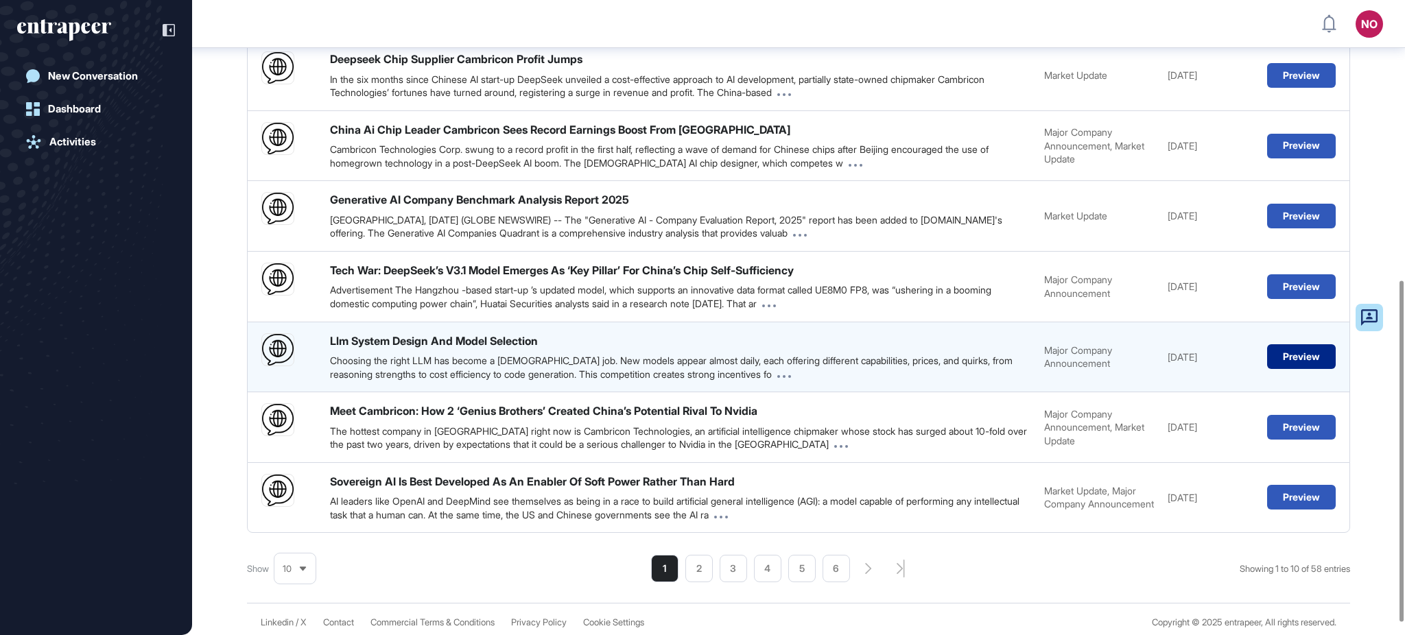
click at [1320, 366] on button "Preview" at bounding box center [1302, 357] width 69 height 25
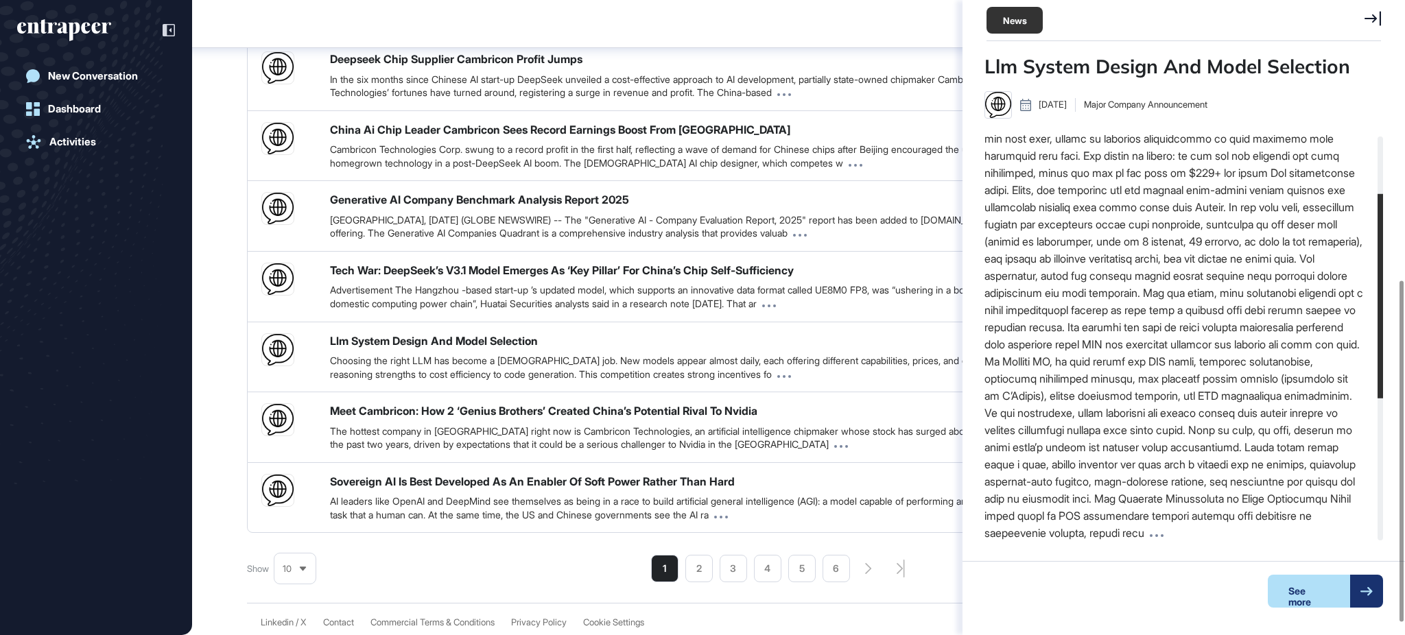
scroll to position [0, 0]
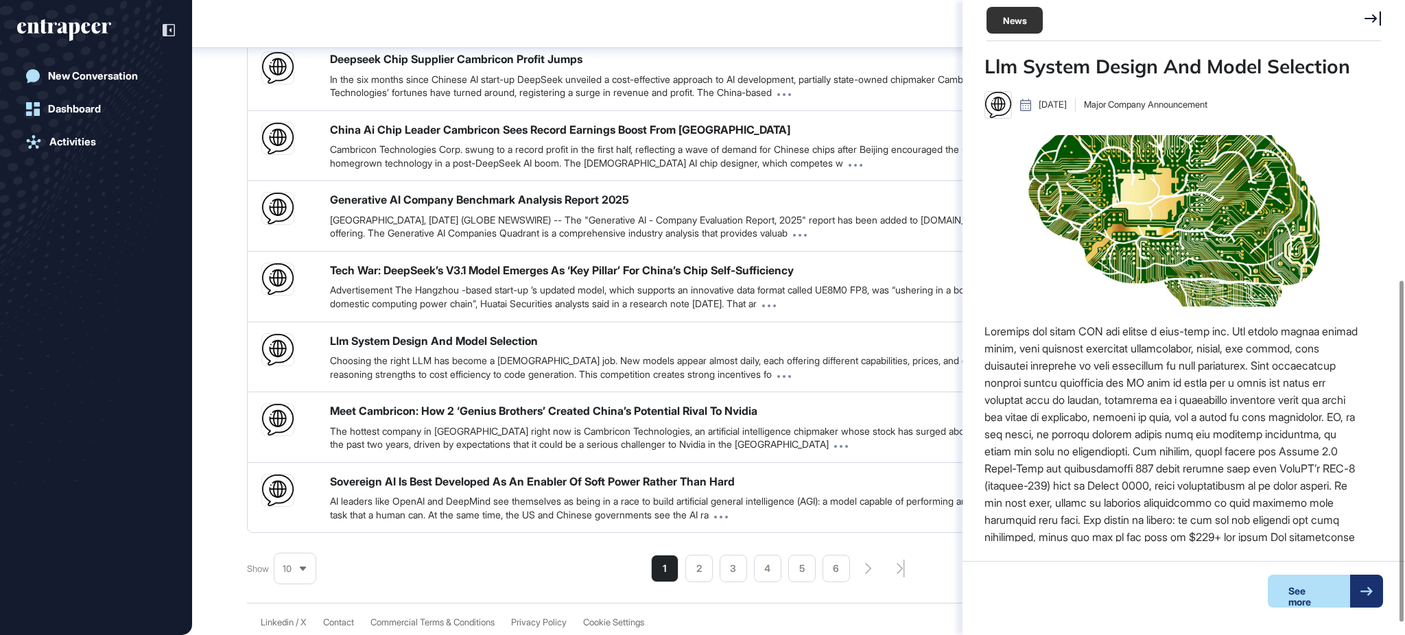
click at [232, 355] on div "Deepseek News Research (July 31 – August 28, 2025) Report Sources Agent Interac…" at bounding box center [798, 65] width 1213 height 1035
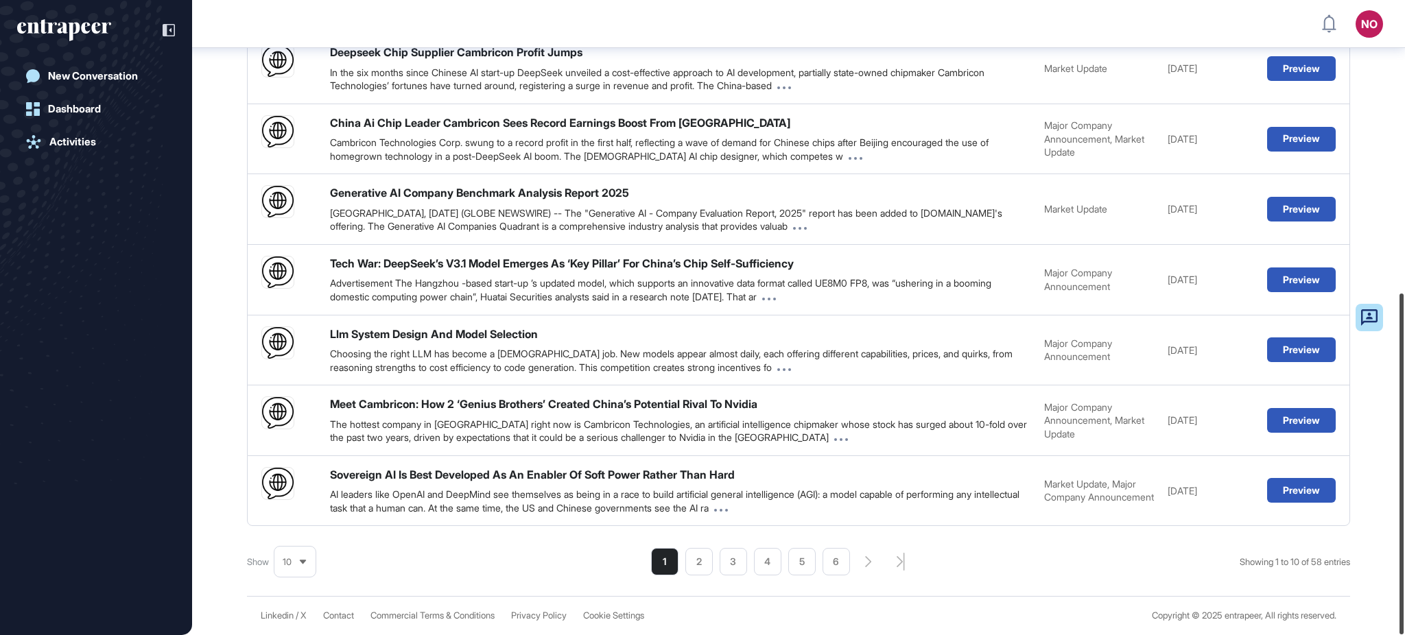
drag, startPoint x: 1404, startPoint y: 388, endPoint x: 1404, endPoint y: 470, distance: 81.7
click at [1404, 470] on div at bounding box center [1402, 464] width 4 height 341
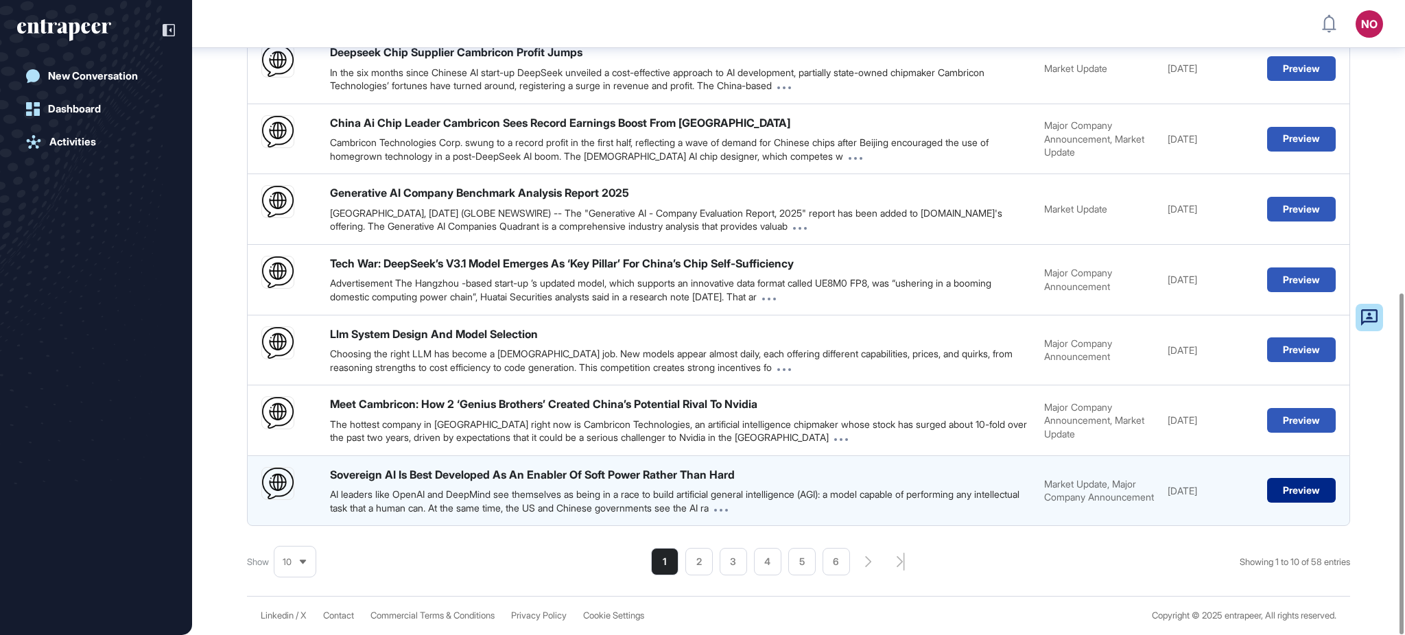
click at [1329, 491] on button "Preview" at bounding box center [1302, 490] width 69 height 25
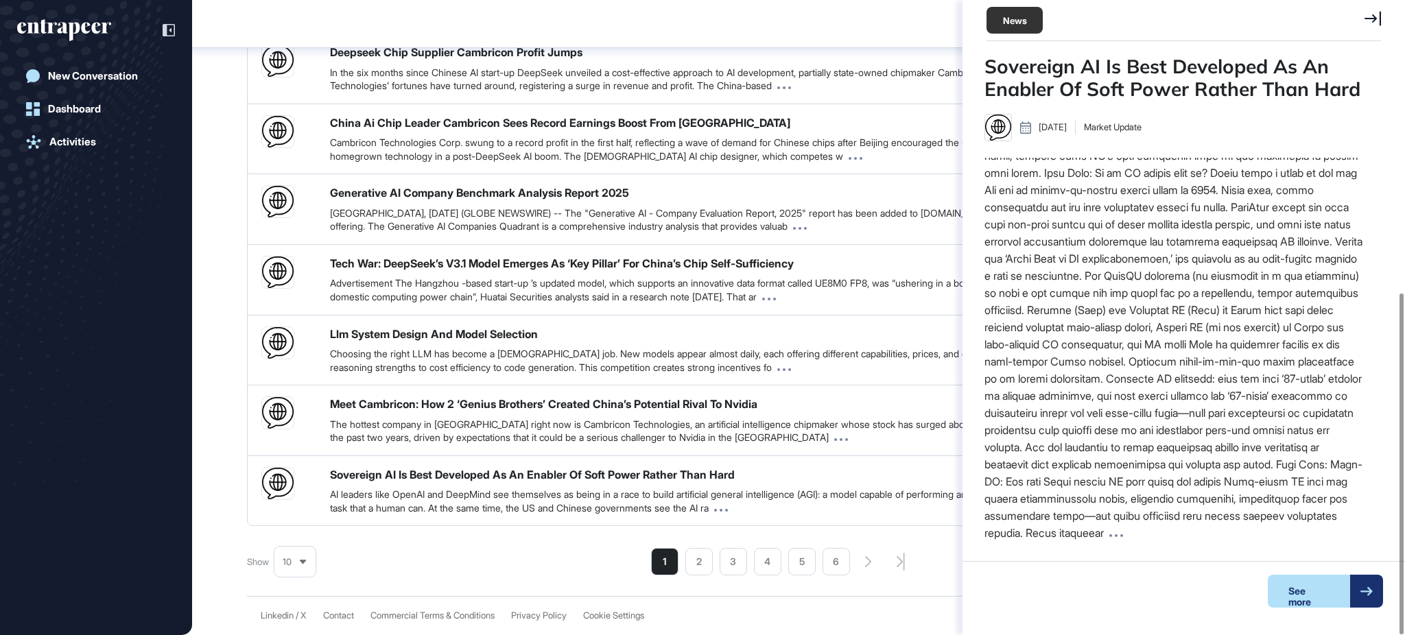
click at [217, 294] on div "Deepseek News Research (July 31 – August 28, 2025) Report Sources Agent Interac…" at bounding box center [798, 58] width 1213 height 1035
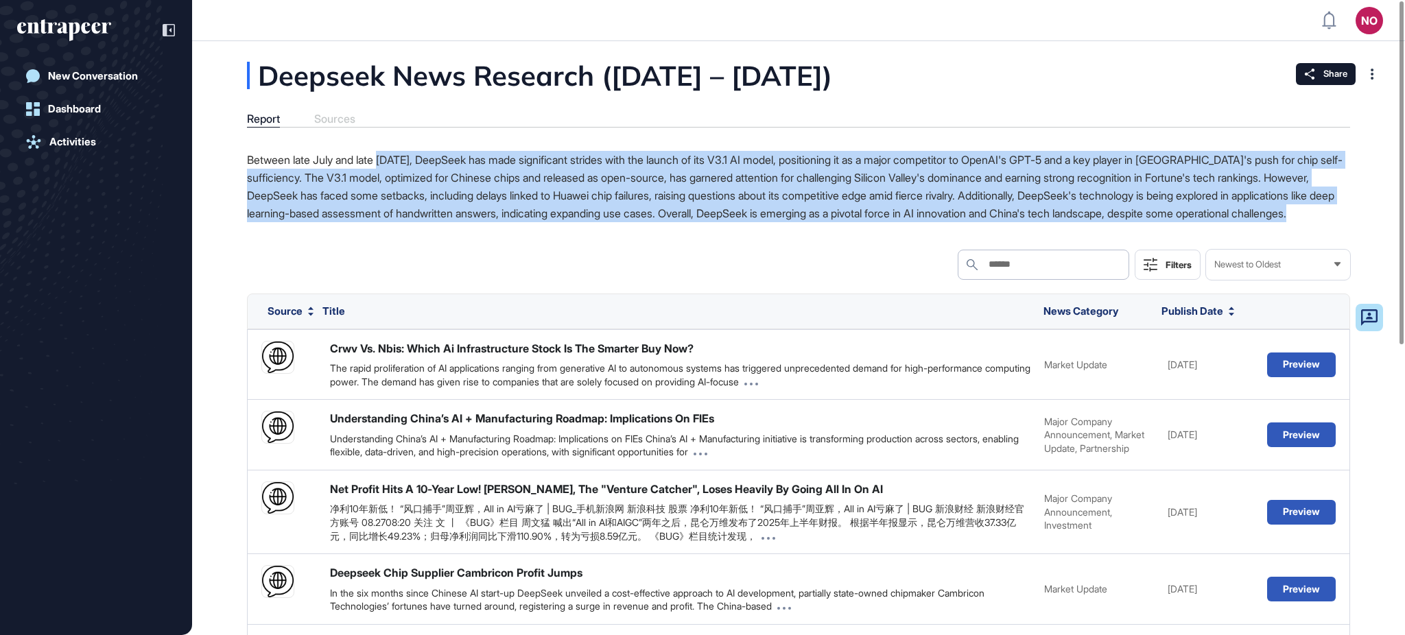
drag, startPoint x: 386, startPoint y: 164, endPoint x: 600, endPoint y: 268, distance: 237.9
click at [600, 268] on div "Agent Interactions Between late July and late August 2025, DeepSeek has made si…" at bounding box center [799, 624] width 1104 height 946
click at [600, 268] on div "Search Search Filters Newest to Oldest" at bounding box center [799, 265] width 1104 height 30
drag, startPoint x: 366, startPoint y: 209, endPoint x: 253, endPoint y: 155, distance: 125.5
click at [253, 155] on p "Between late July and late August 2025, DeepSeek has made significant strides w…" at bounding box center [799, 186] width 1104 height 71
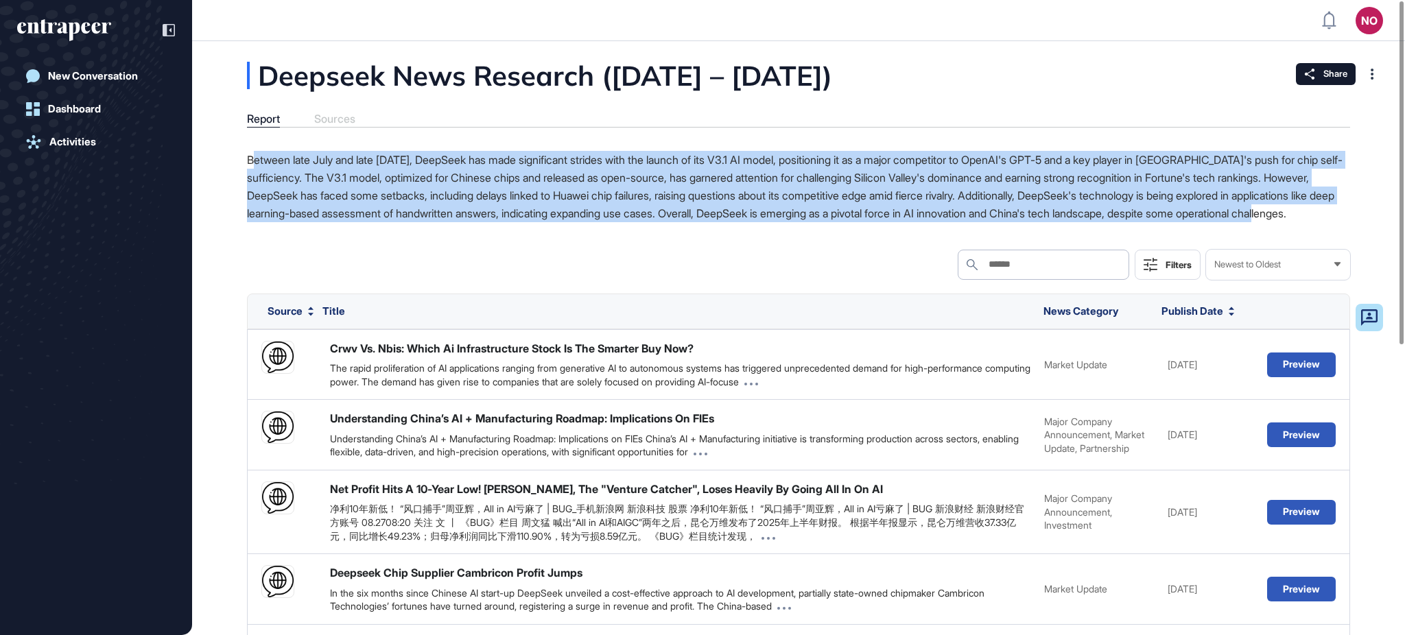
click at [498, 222] on p "Between late July and late August 2025, DeepSeek has made significant strides w…" at bounding box center [799, 186] width 1104 height 71
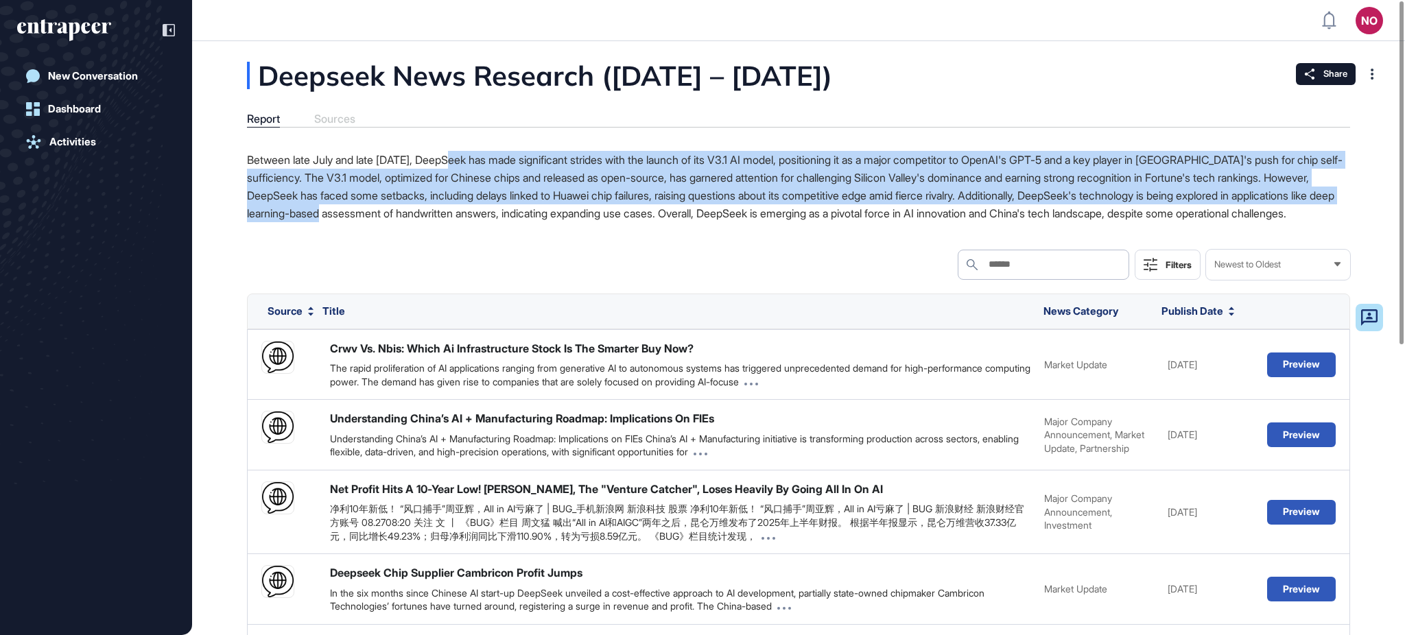
drag, startPoint x: 459, startPoint y: 154, endPoint x: 541, endPoint y: 215, distance: 101.6
click at [541, 212] on p "Between late July and late August 2025, DeepSeek has made significant strides w…" at bounding box center [799, 186] width 1104 height 71
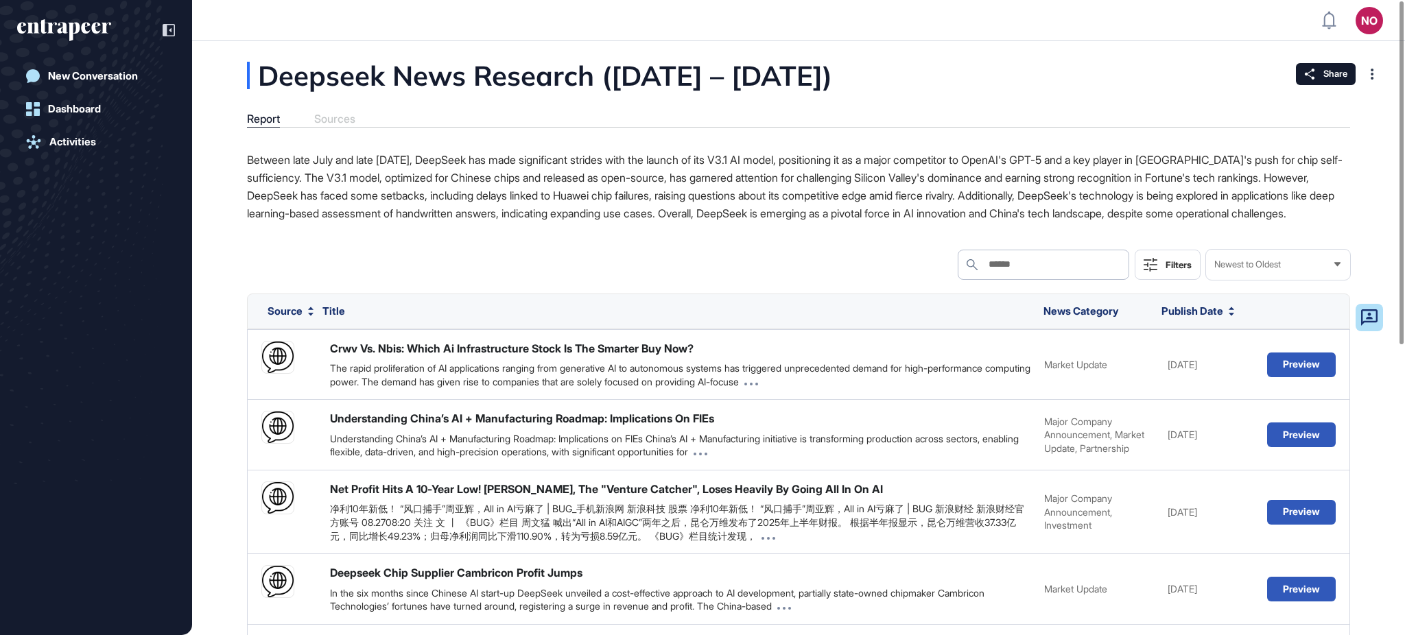
click at [538, 257] on div "Agent Interactions Between late July and late August 2025, DeepSeek has made si…" at bounding box center [799, 624] width 1104 height 946
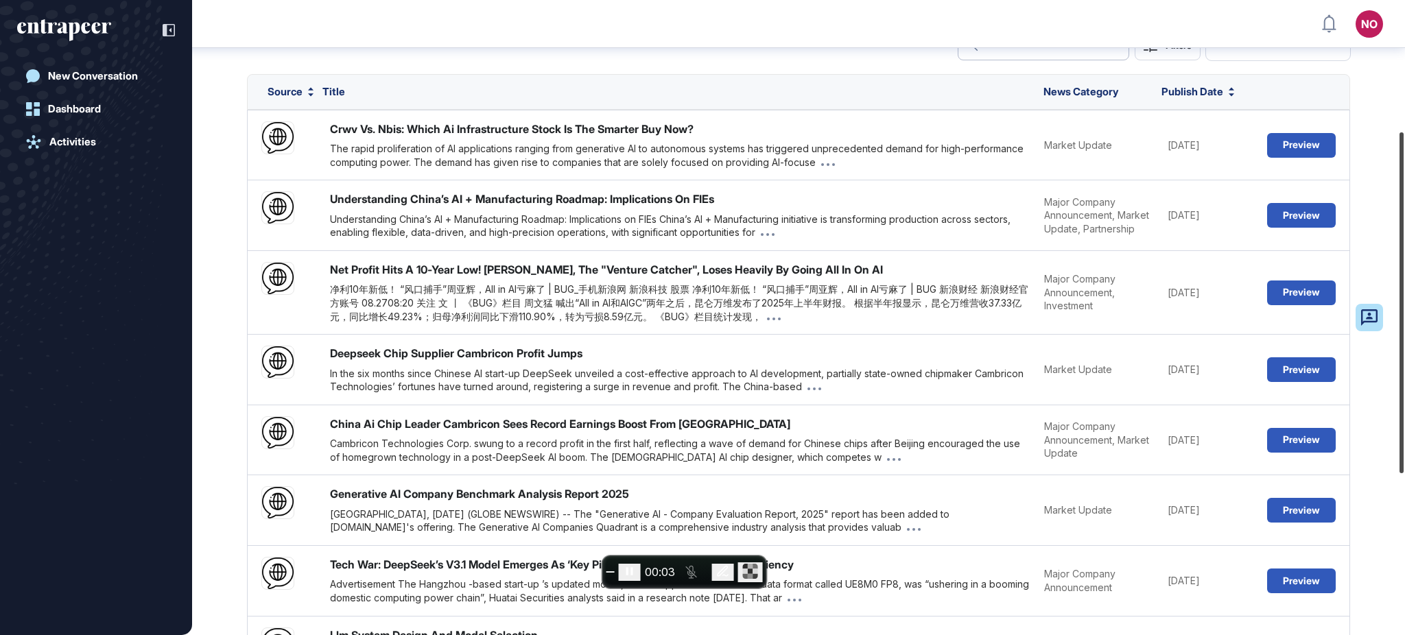
scroll to position [248, 0]
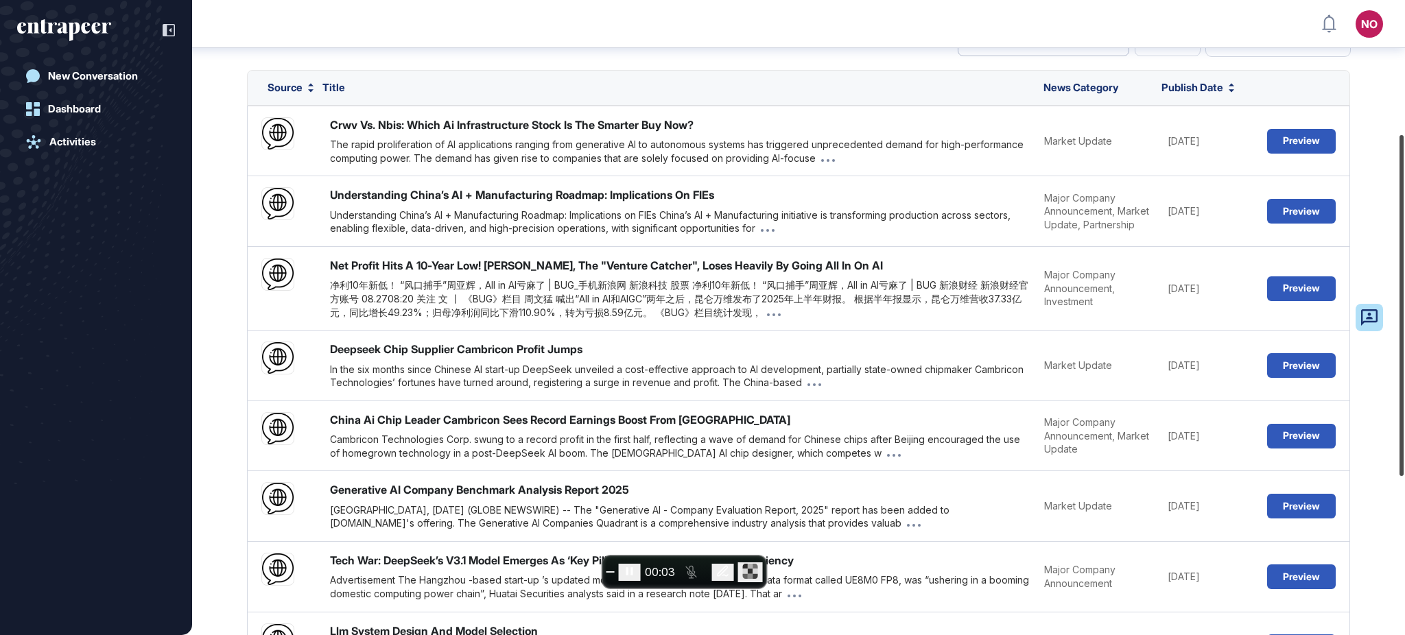
drag, startPoint x: 1404, startPoint y: 146, endPoint x: 1404, endPoint y: 280, distance: 133.8
click at [1404, 280] on div at bounding box center [1402, 305] width 4 height 341
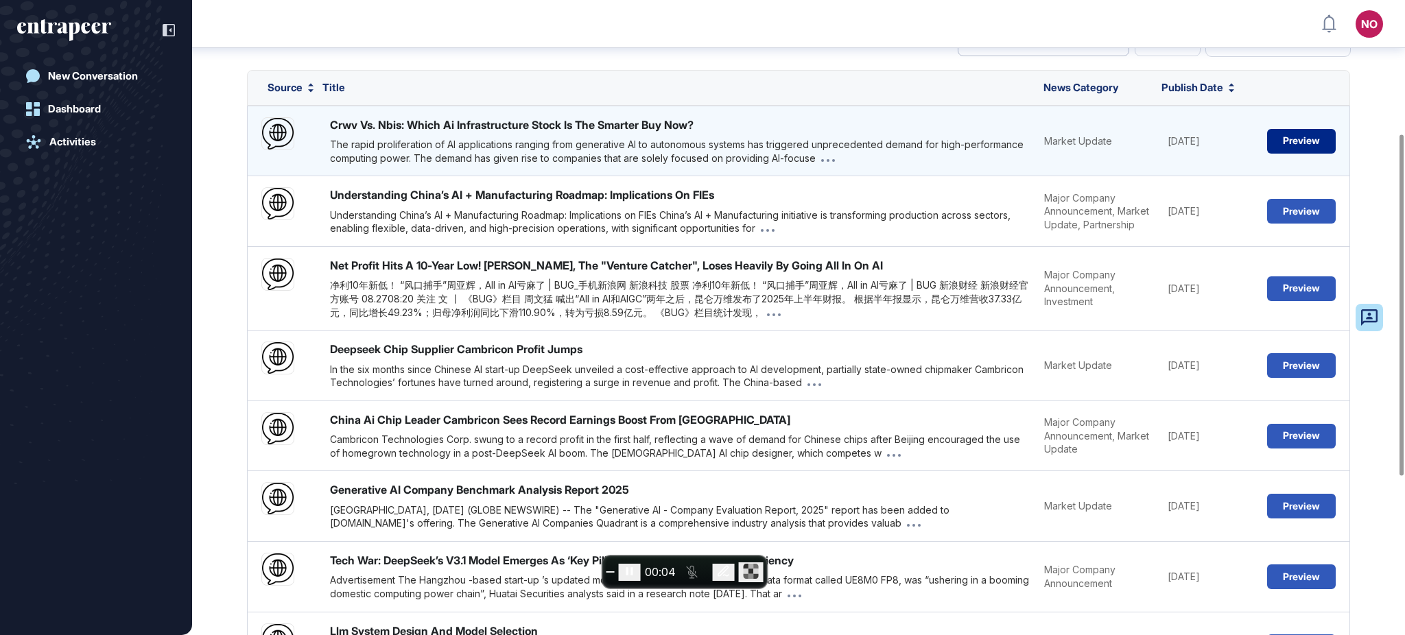
click at [1307, 140] on button "Preview" at bounding box center [1302, 141] width 69 height 25
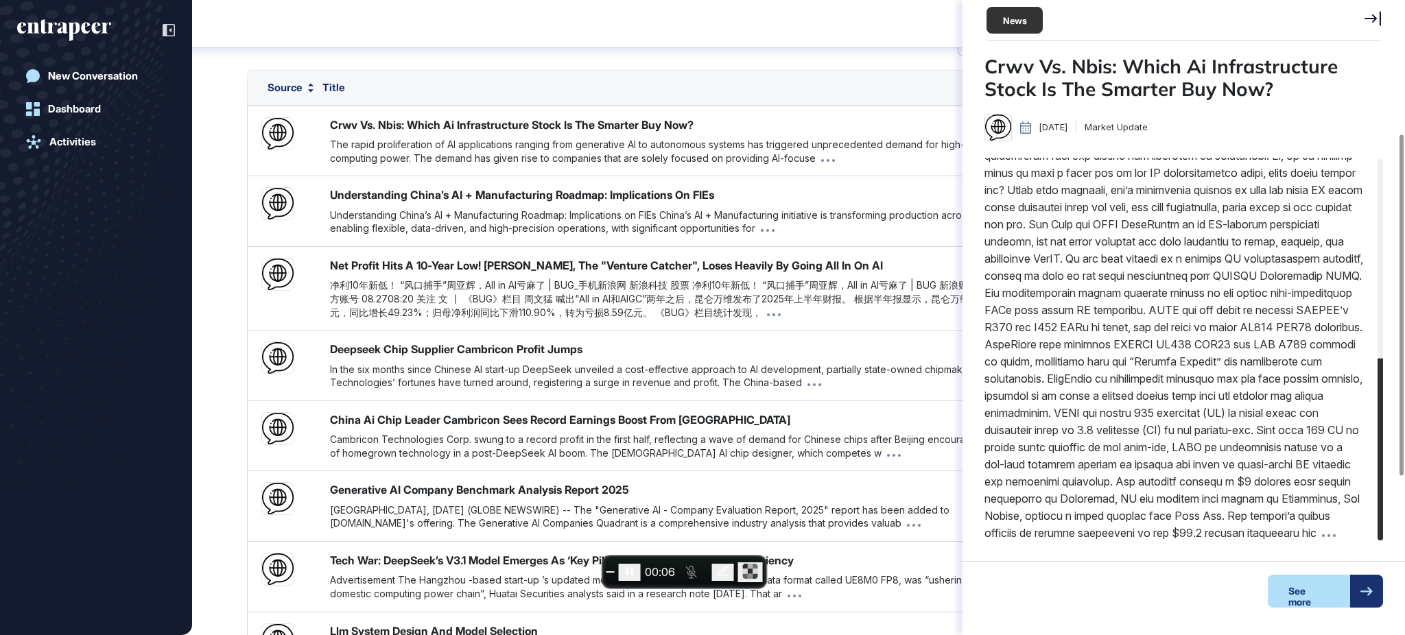
scroll to position [420, 0]
click at [1310, 600] on div "See more" at bounding box center [1309, 591] width 82 height 33
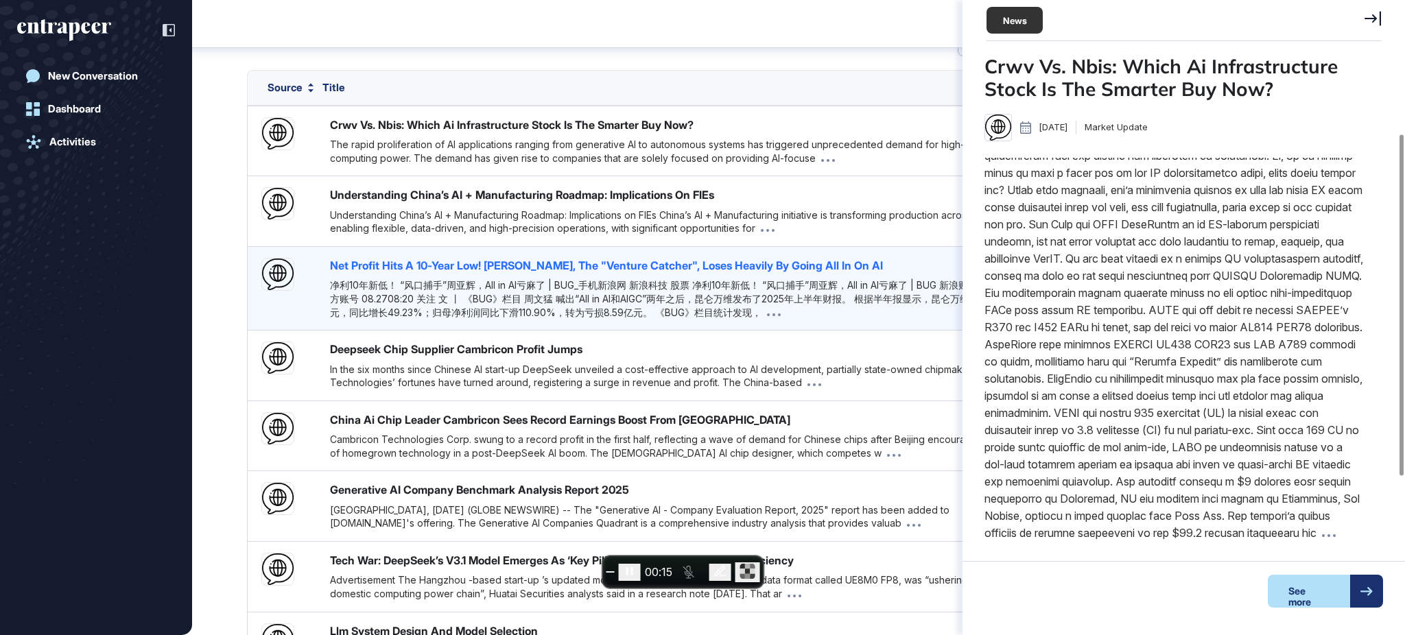
click at [602, 272] on div "Net Profit Hits A 10-Year Low! Zhou Yahui, The "Venture Catcher", Loses Heavily…" at bounding box center [606, 265] width 553 height 15
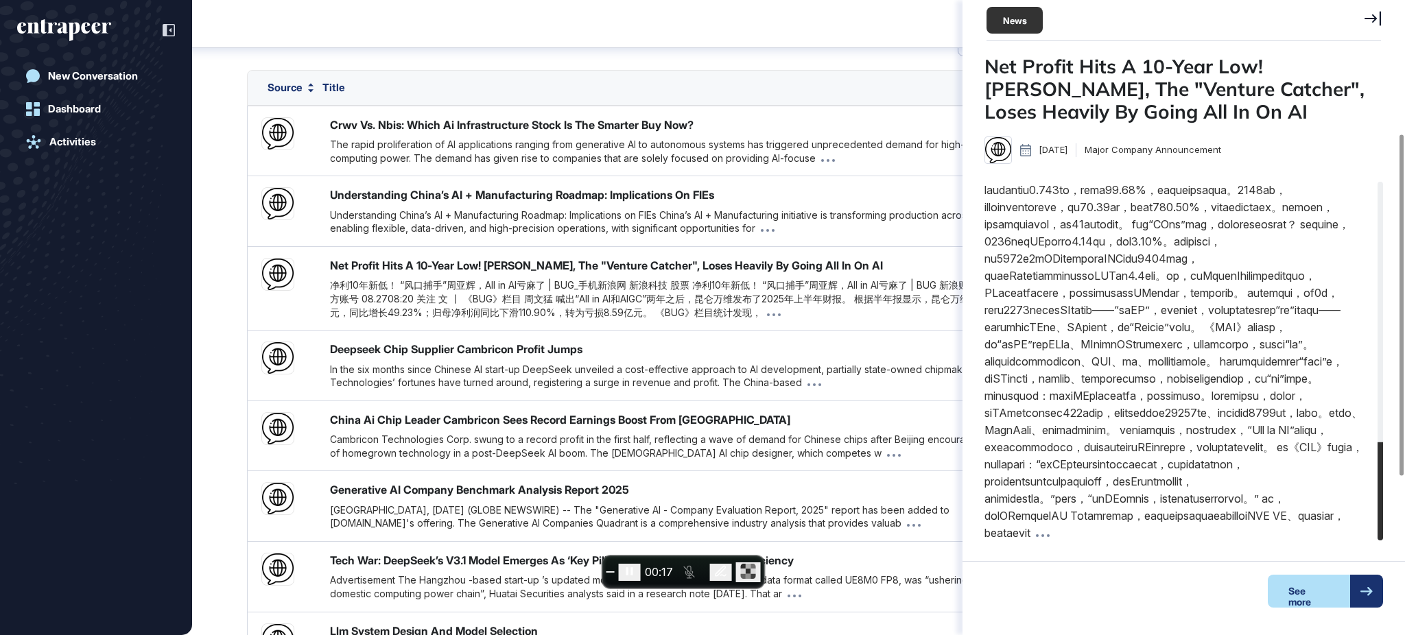
scroll to position [957, 0]
click at [1298, 598] on div "See more" at bounding box center [1309, 591] width 82 height 33
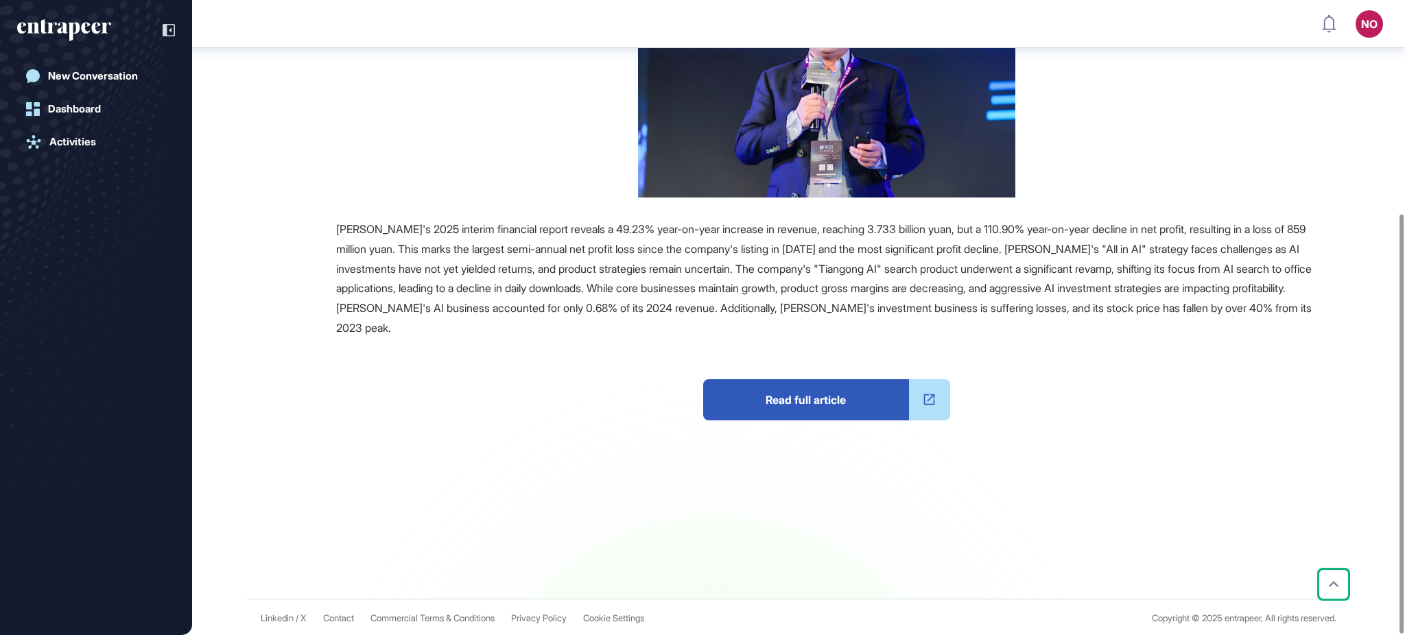
scroll to position [323, 0]
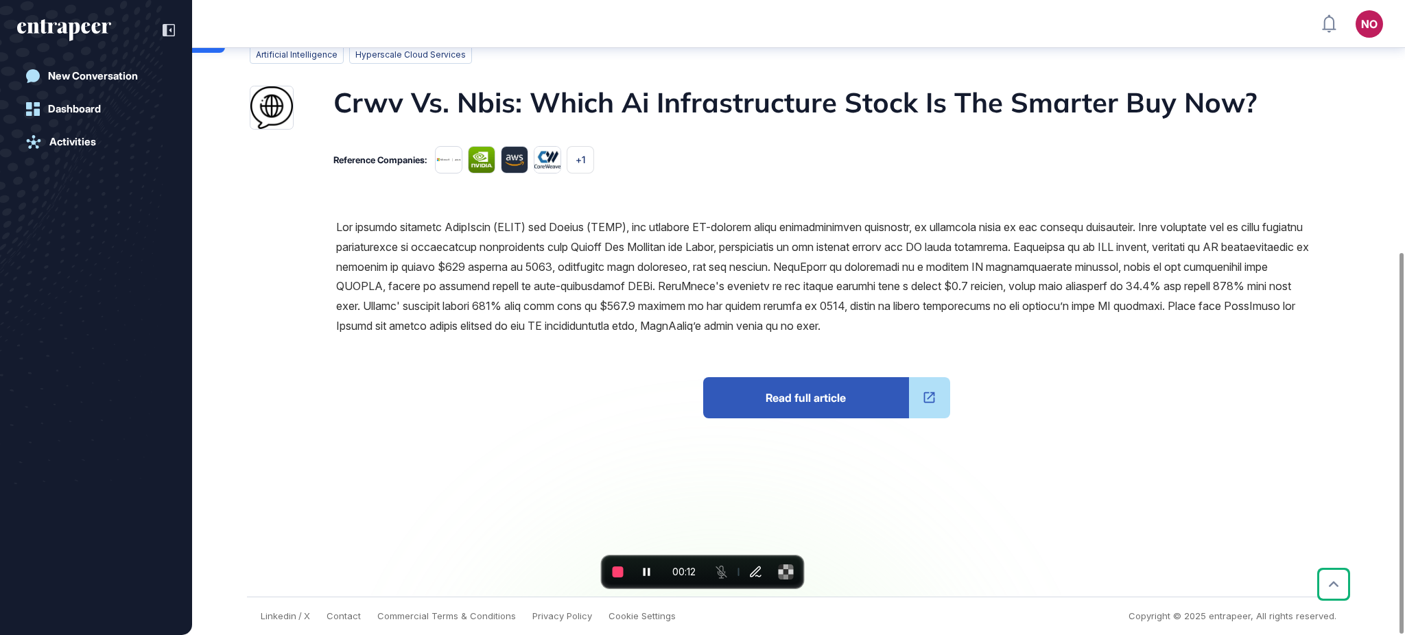
scroll to position [420, 0]
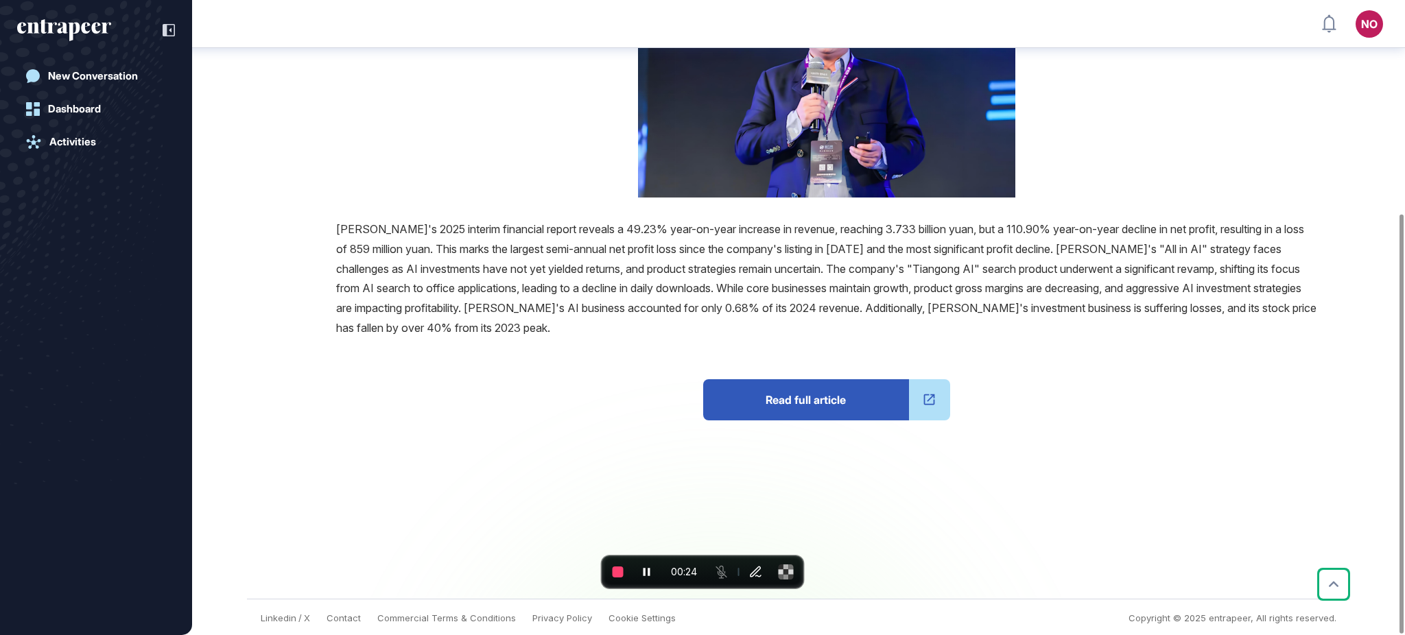
scroll to position [323, 0]
click at [613, 571] on span "End recording" at bounding box center [618, 572] width 11 height 11
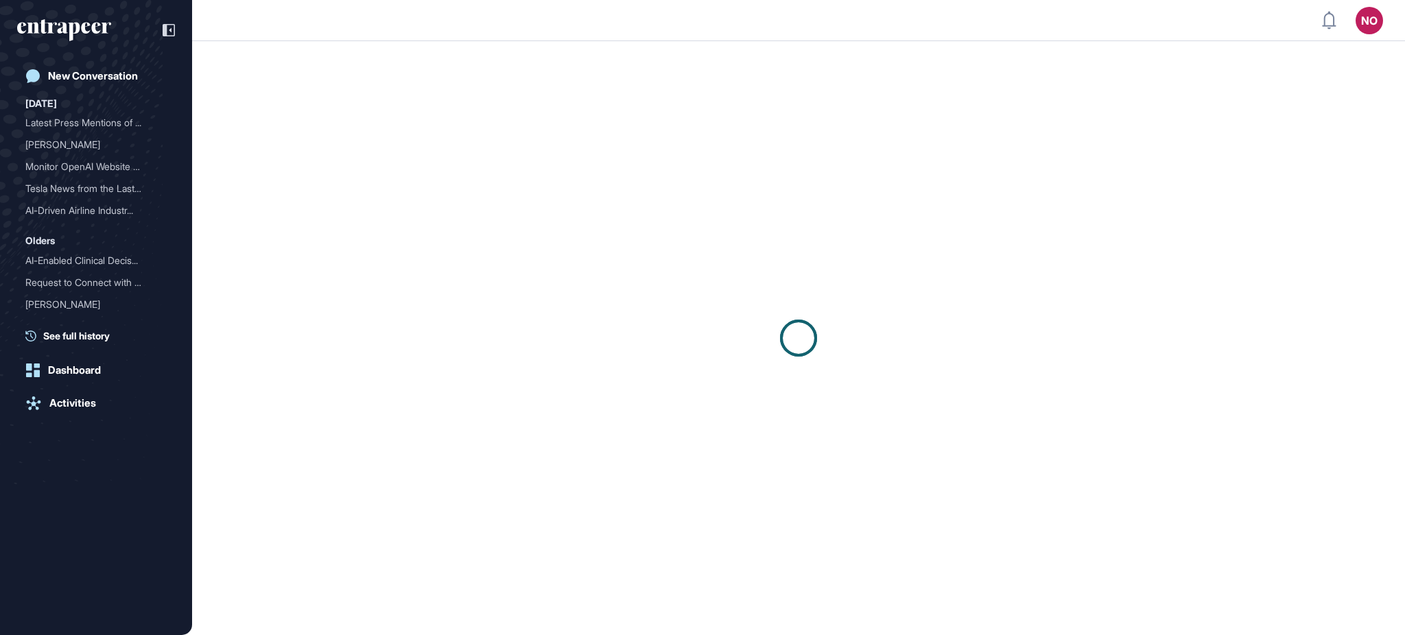
scroll to position [1, 1]
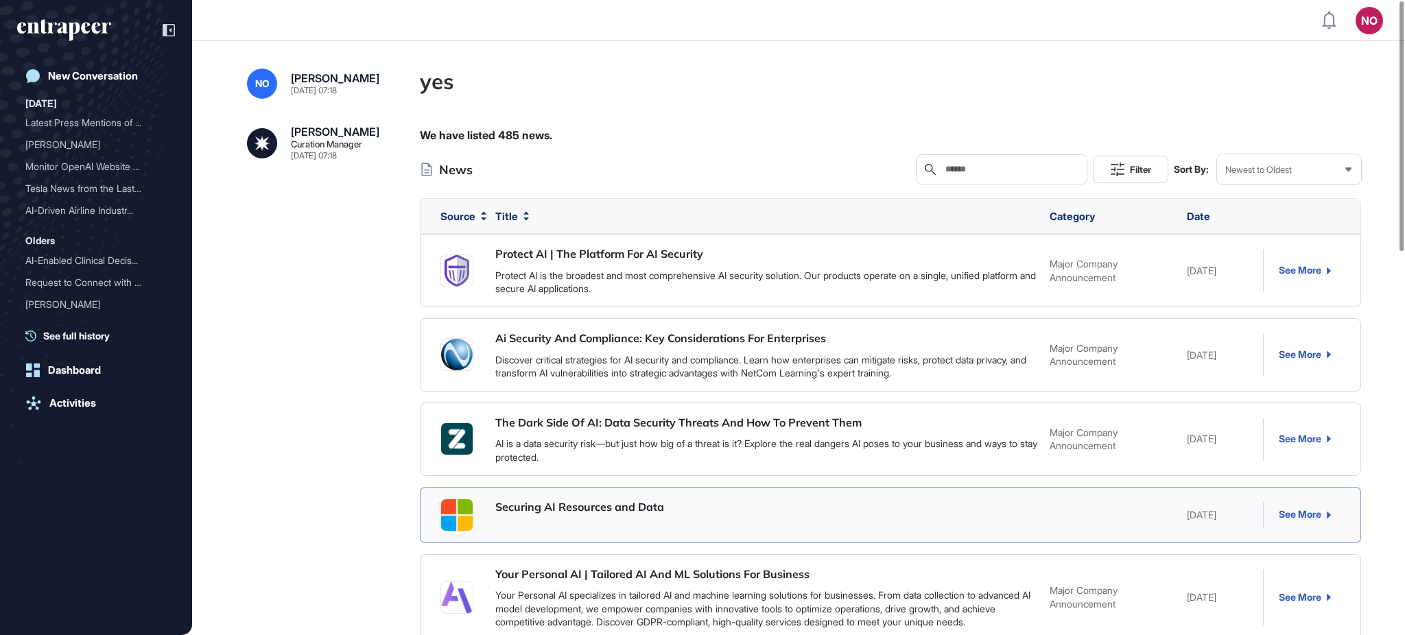
click at [1286, 515] on link "See More" at bounding box center [1305, 514] width 52 height 11
copy div "Securing AI Resources and Data"
drag, startPoint x: 491, startPoint y: 502, endPoint x: 671, endPoint y: 509, distance: 180.6
click at [671, 509] on div "Securing AI Resources and Data [DATE] See More" at bounding box center [891, 515] width 942 height 56
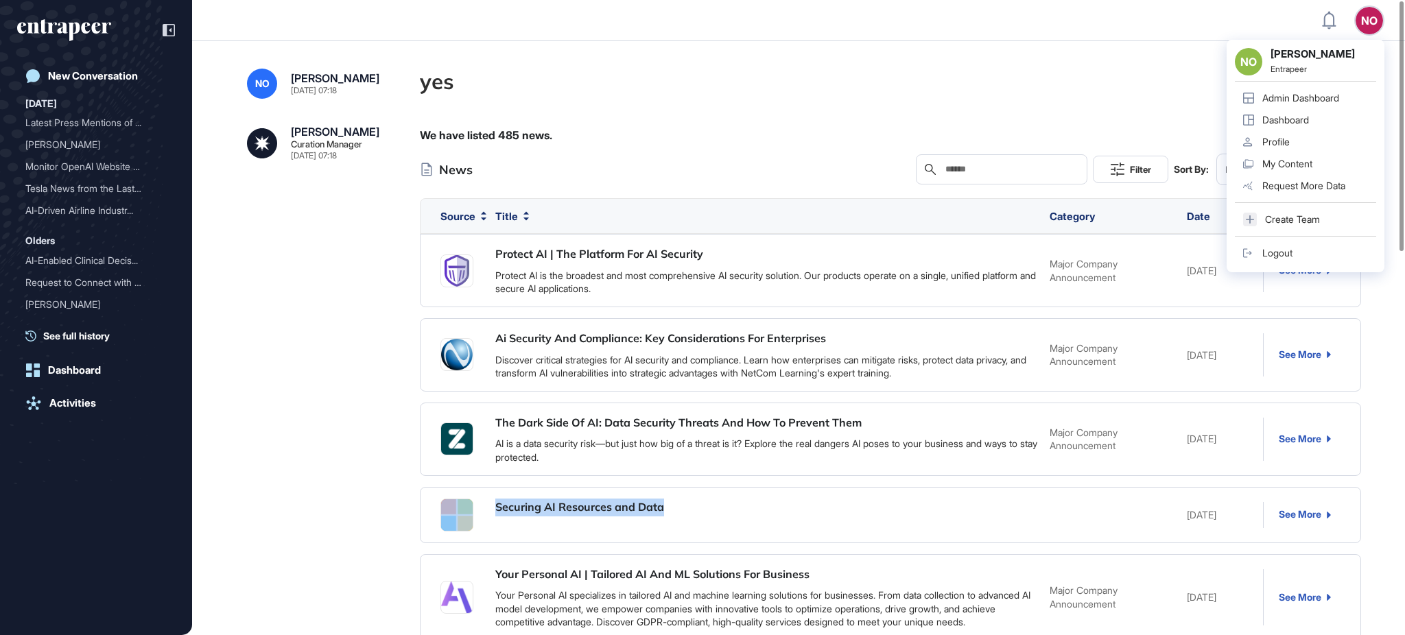
click at [1307, 88] on link "Admin Dashboard" at bounding box center [1305, 98] width 141 height 22
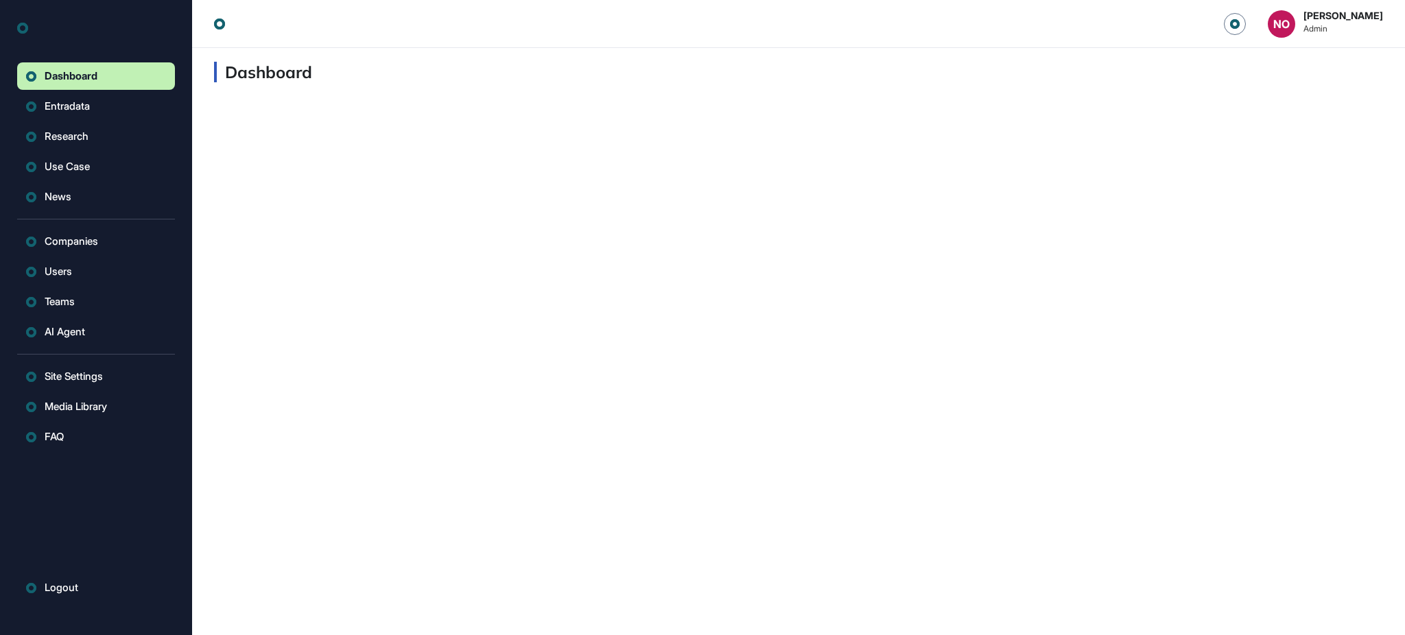
scroll to position [1, 1]
click at [94, 203] on button ".st0{fill:currentColor} News" at bounding box center [96, 196] width 158 height 27
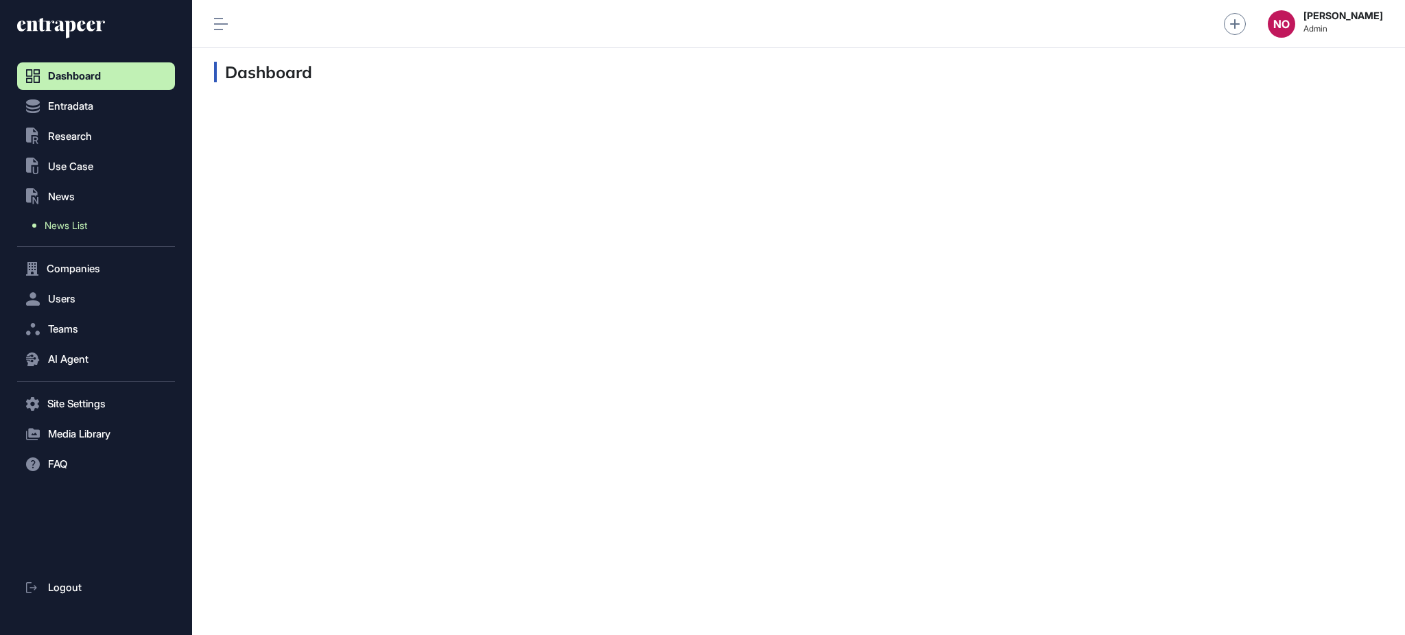
click at [87, 228] on span "News List" at bounding box center [66, 225] width 43 height 11
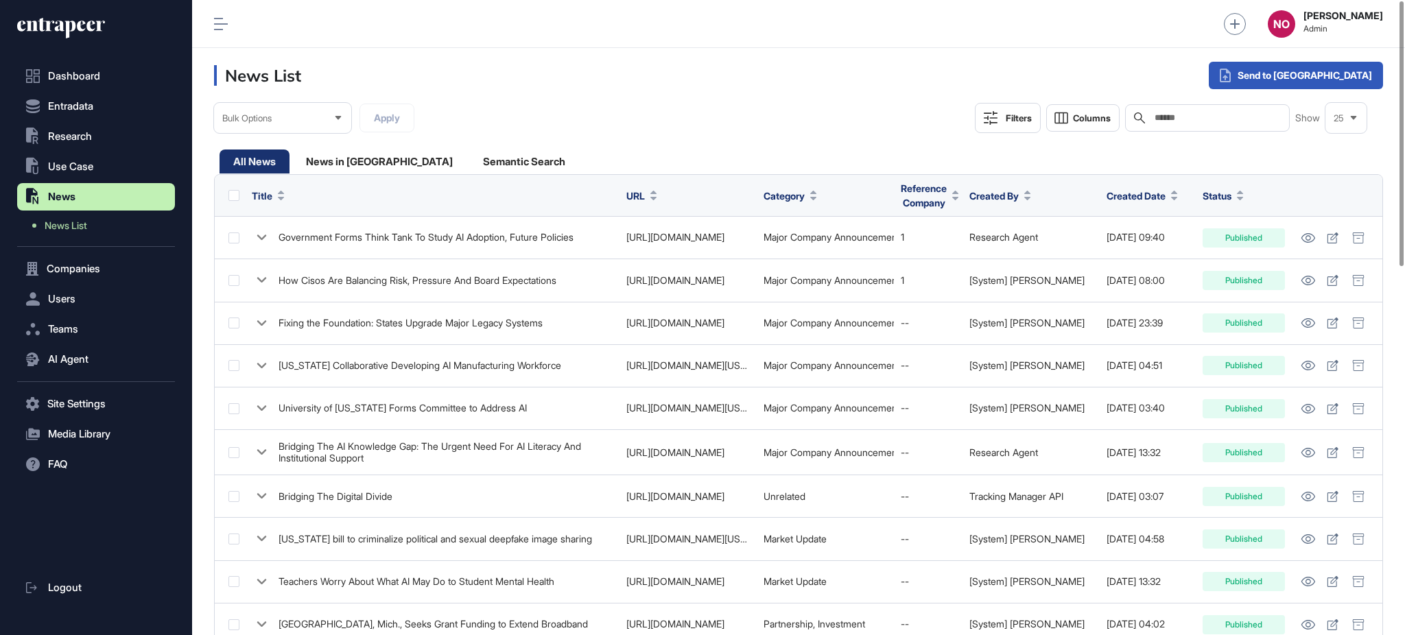
click at [1187, 115] on input "text" at bounding box center [1218, 118] width 128 height 11
paste input "**********"
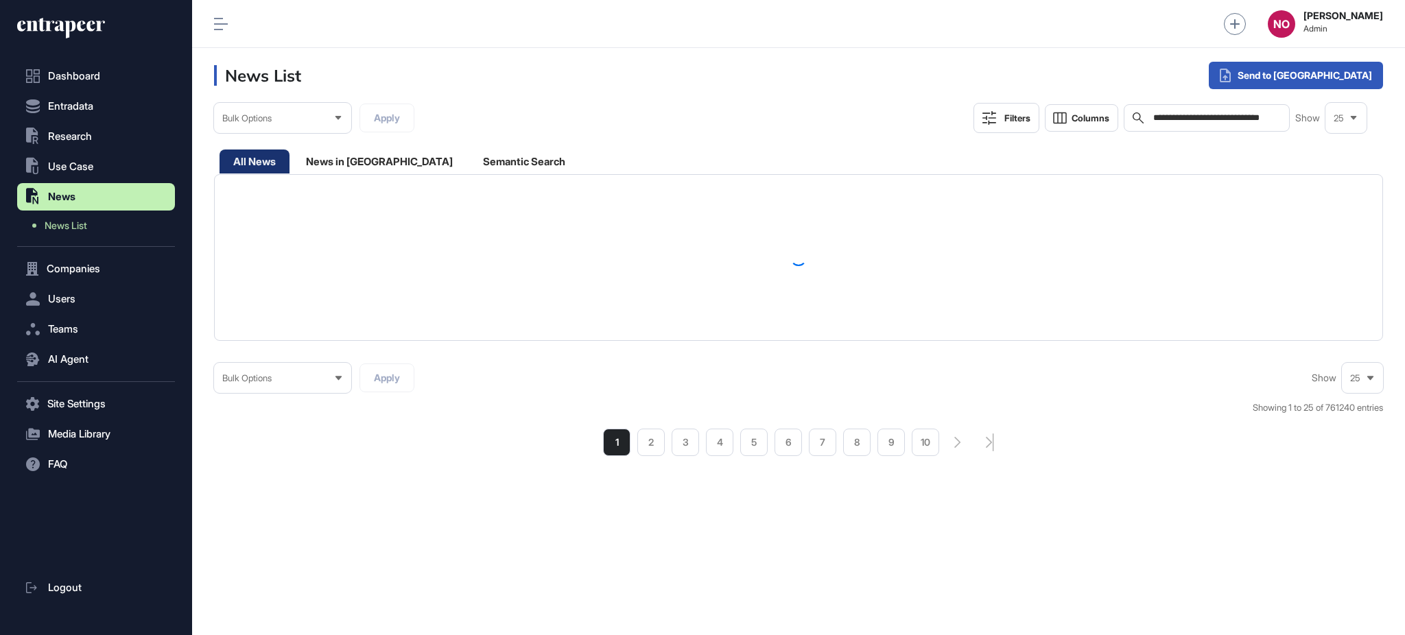
drag, startPoint x: 1180, startPoint y: 117, endPoint x: 1033, endPoint y: 111, distance: 147.0
click at [1033, 111] on div "**********" at bounding box center [1171, 118] width 394 height 30
click at [688, 132] on div "**********" at bounding box center [798, 132] width 1169 height 58
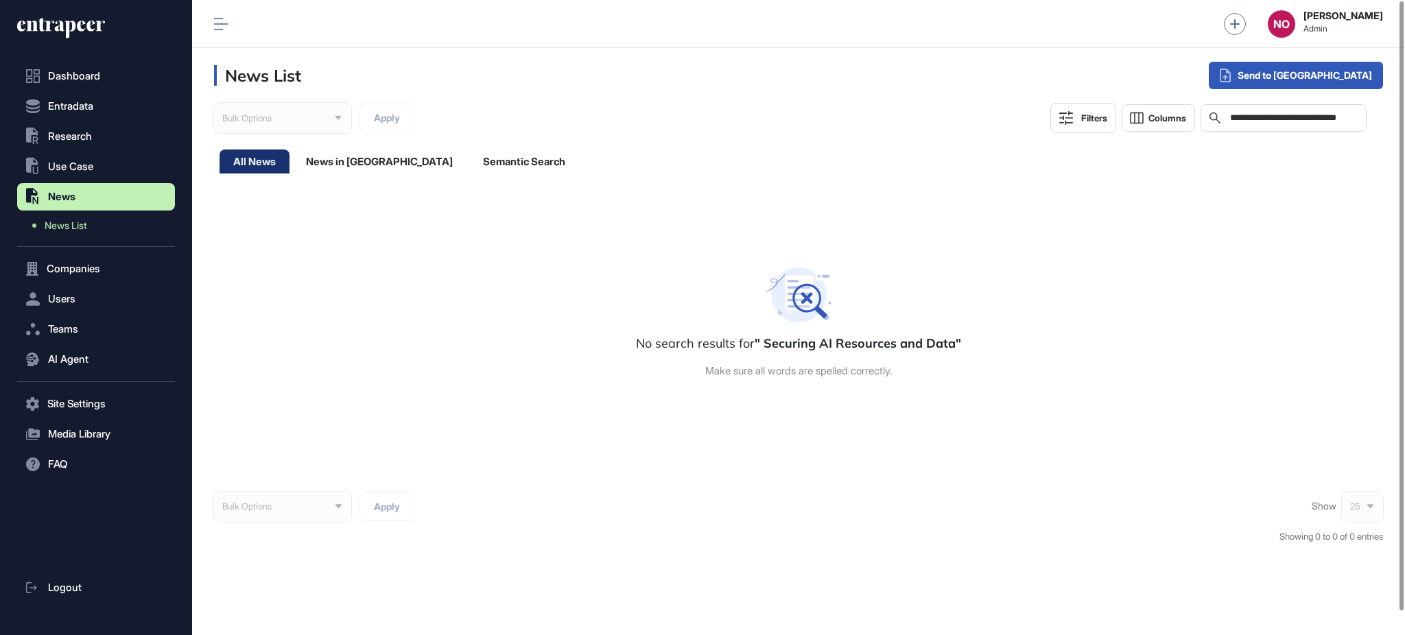
click at [1241, 117] on input "**********" at bounding box center [1294, 118] width 130 height 11
drag, startPoint x: 1325, startPoint y: 115, endPoint x: 1404, endPoint y: 104, distance: 80.3
click at [1404, 104] on div "**********" at bounding box center [798, 317] width 1213 height 635
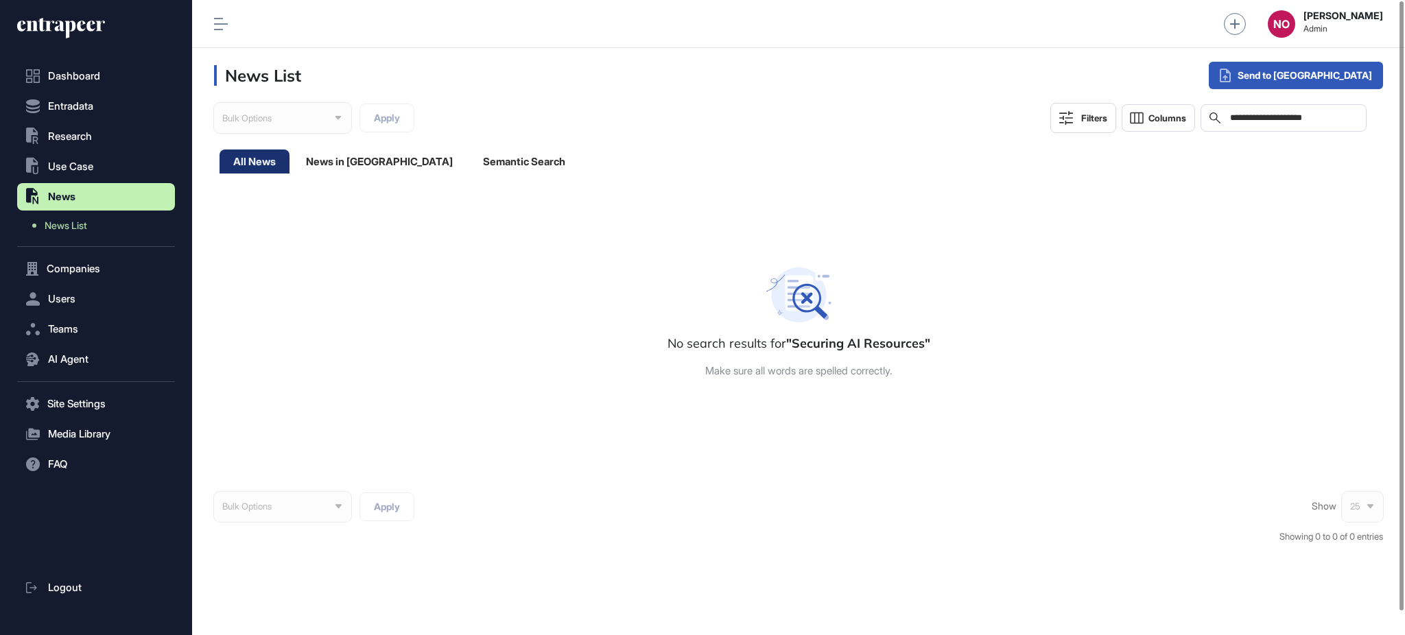
type input "**********"
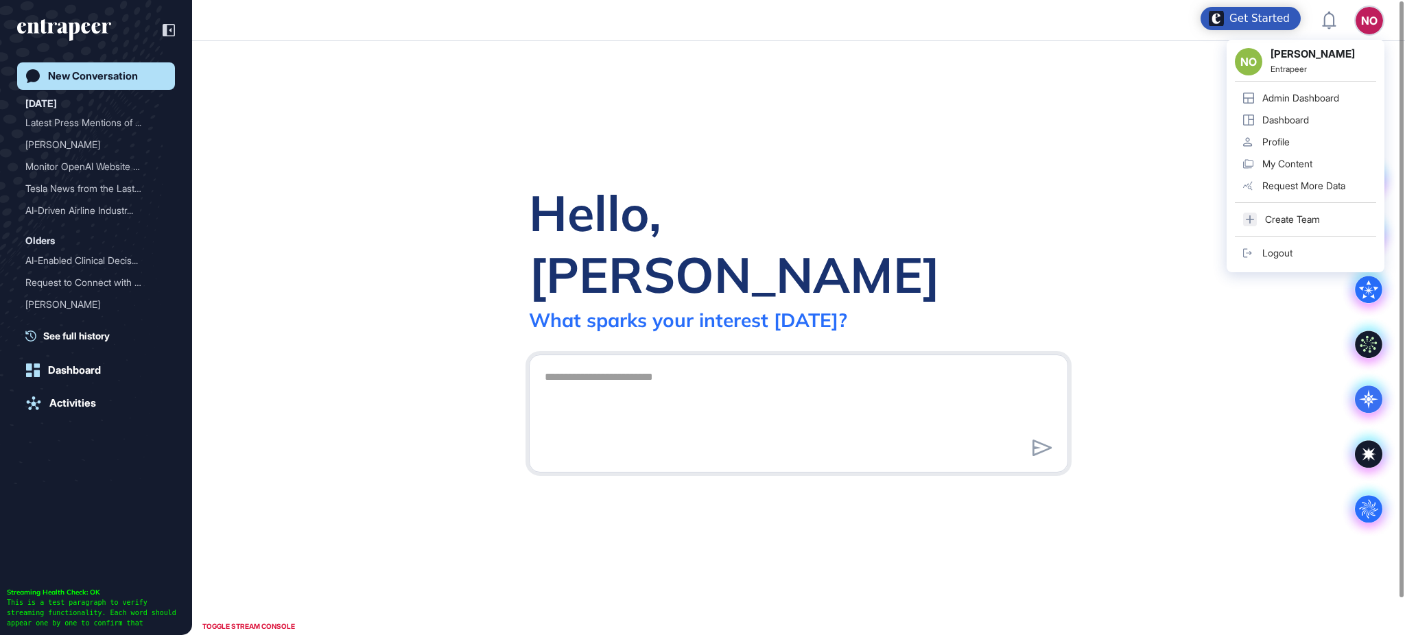
click at [1331, 97] on div "Admin Dashboard" at bounding box center [1301, 98] width 77 height 11
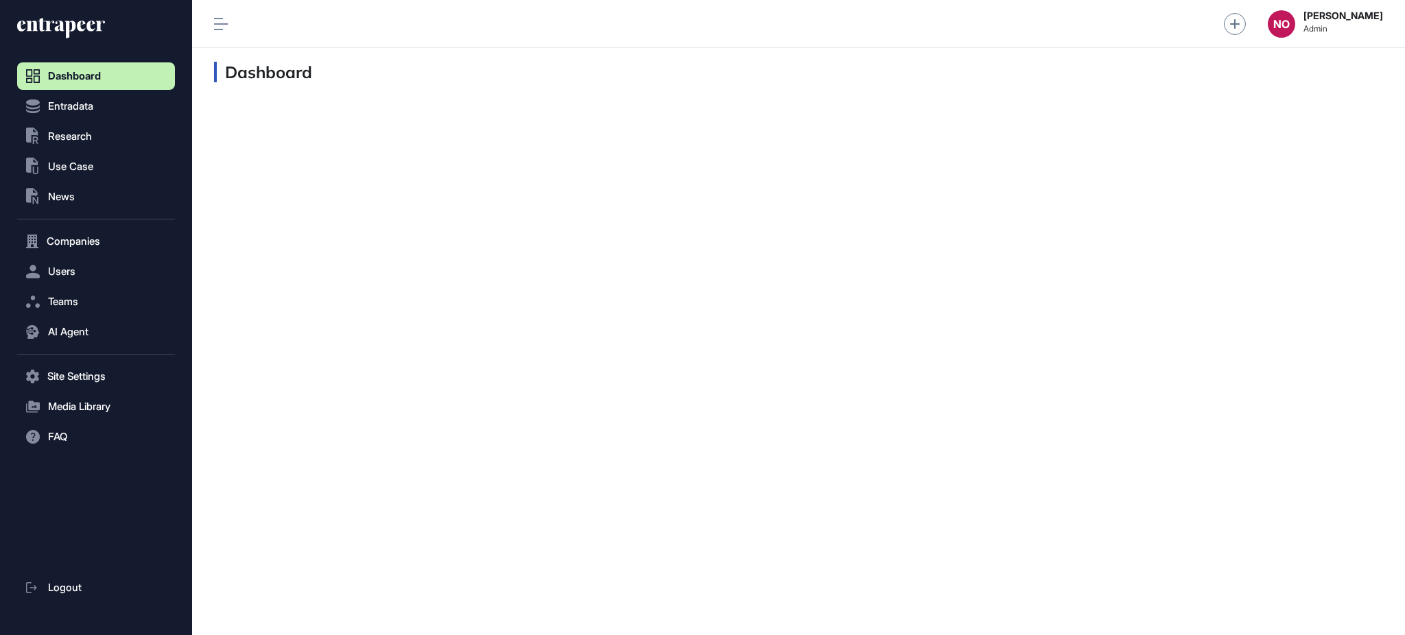
scroll to position [1, 1]
click at [100, 126] on button ".st0{fill:currentColor} Research" at bounding box center [96, 136] width 158 height 27
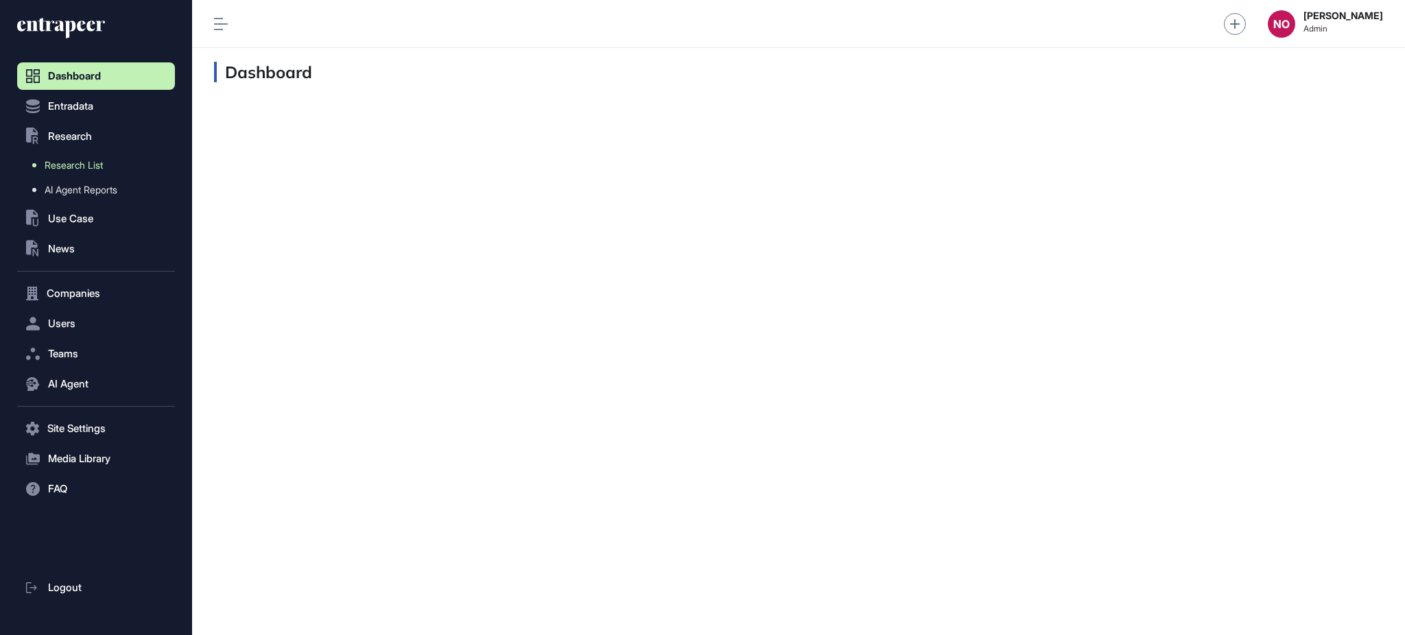
click at [103, 165] on span "Research List" at bounding box center [74, 165] width 58 height 11
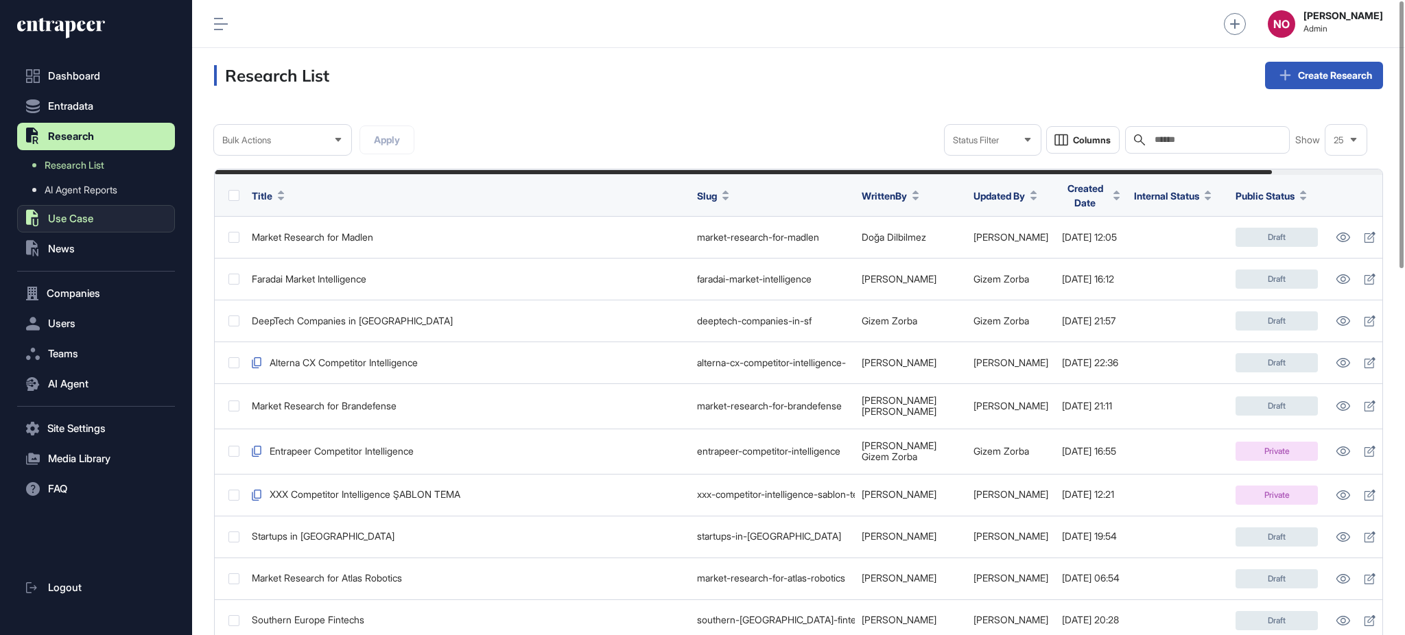
click at [81, 229] on button ".st0{fill:currentColor} Use Case" at bounding box center [96, 218] width 158 height 27
click at [75, 218] on span "Solution" at bounding box center [62, 220] width 35 height 11
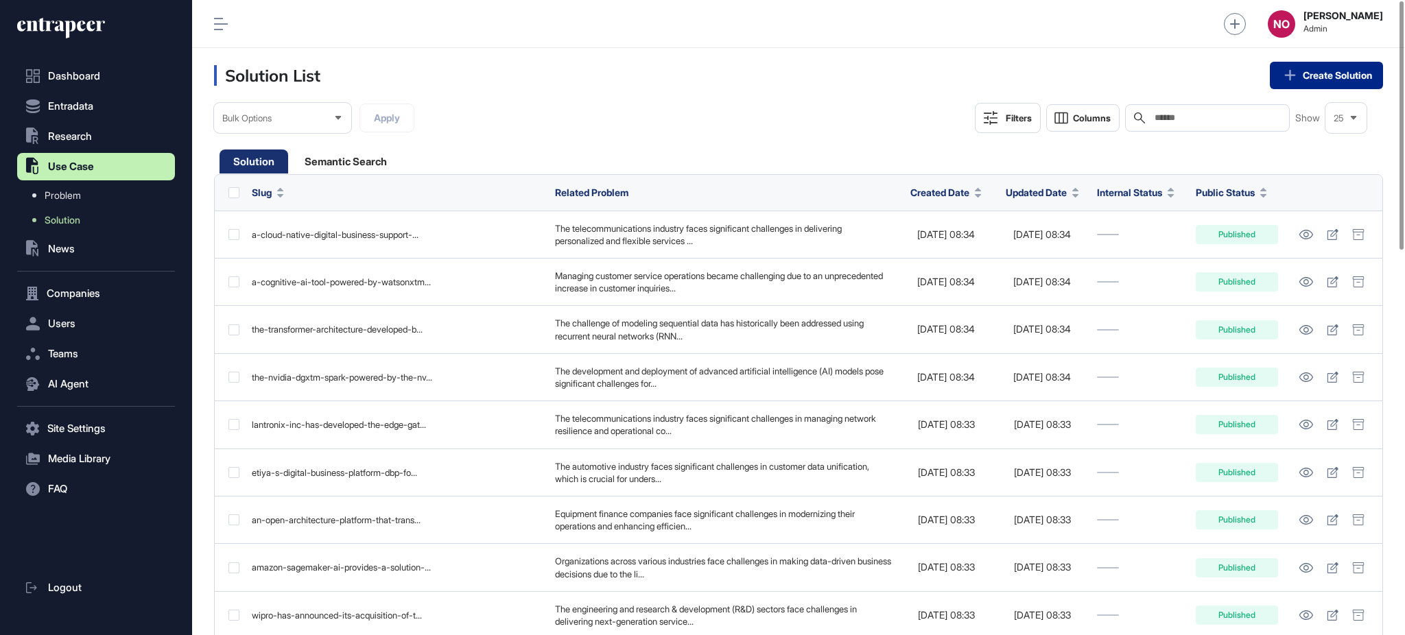
click at [1316, 80] on link "Create Solution" at bounding box center [1326, 75] width 113 height 27
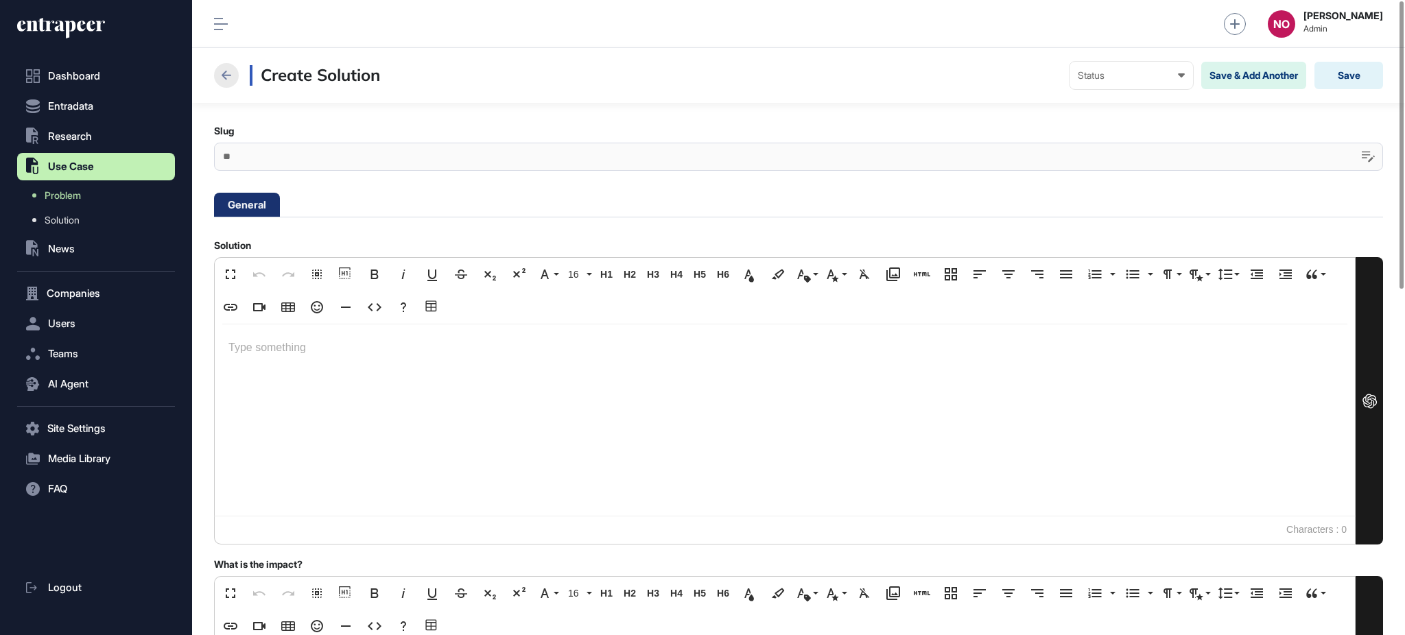
click at [226, 81] on icon at bounding box center [226, 75] width 16 height 16
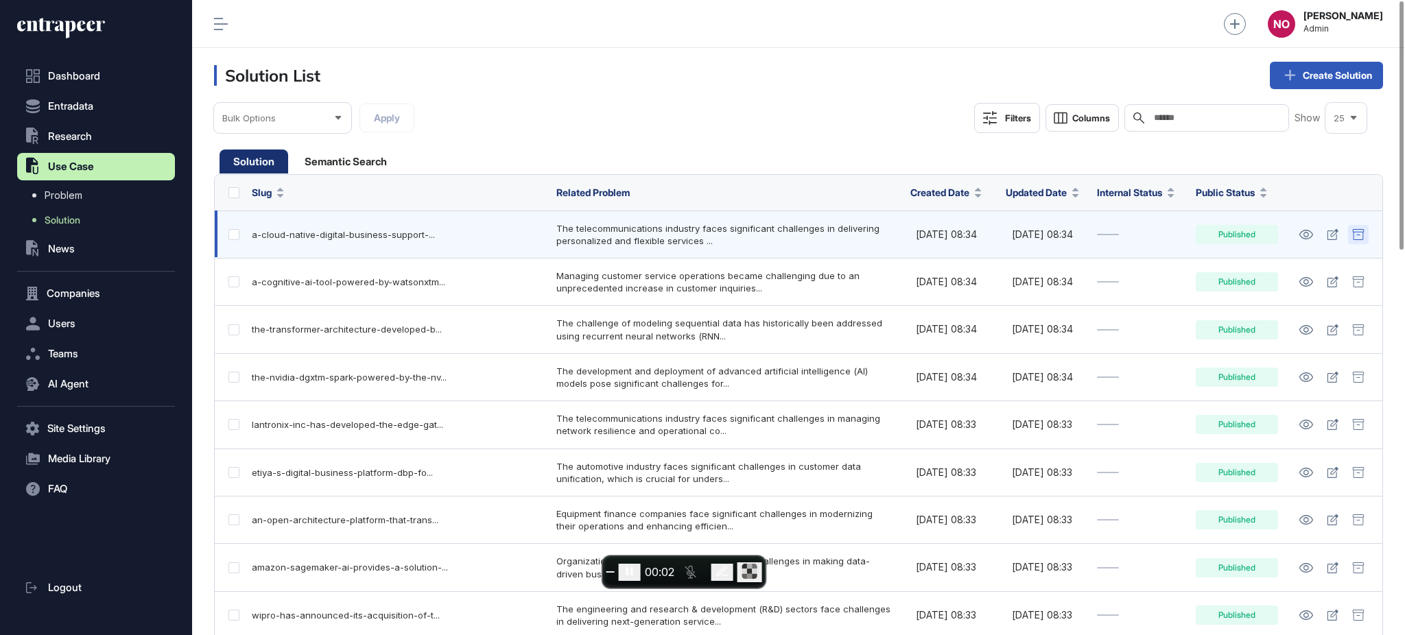
click at [1366, 232] on div at bounding box center [1359, 234] width 21 height 19
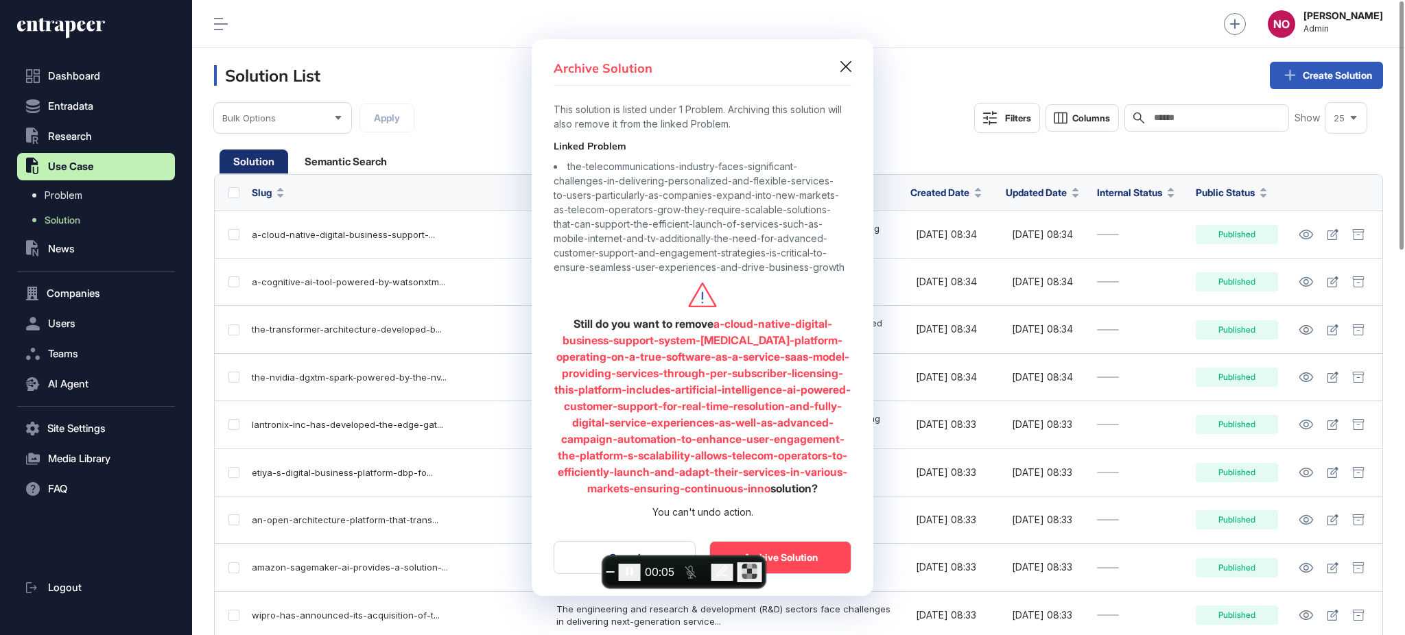
click at [572, 556] on button "Cancel" at bounding box center [625, 557] width 142 height 33
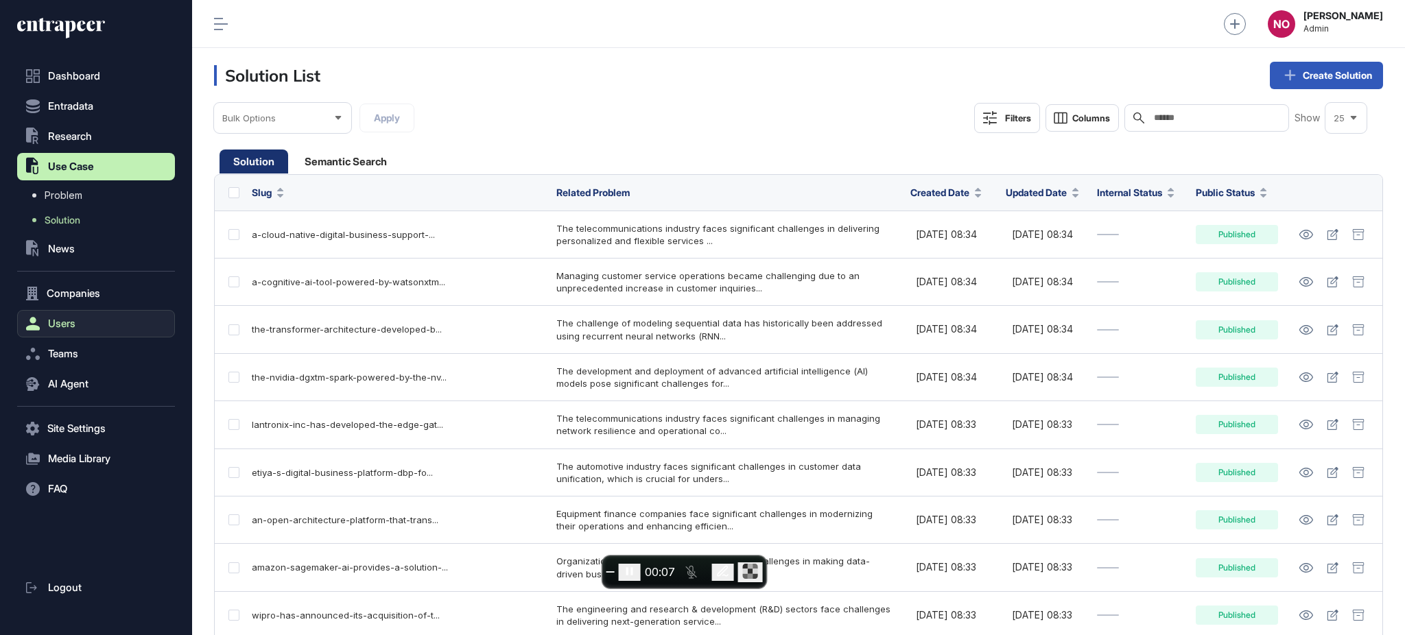
click at [84, 321] on button "Users" at bounding box center [96, 323] width 158 height 27
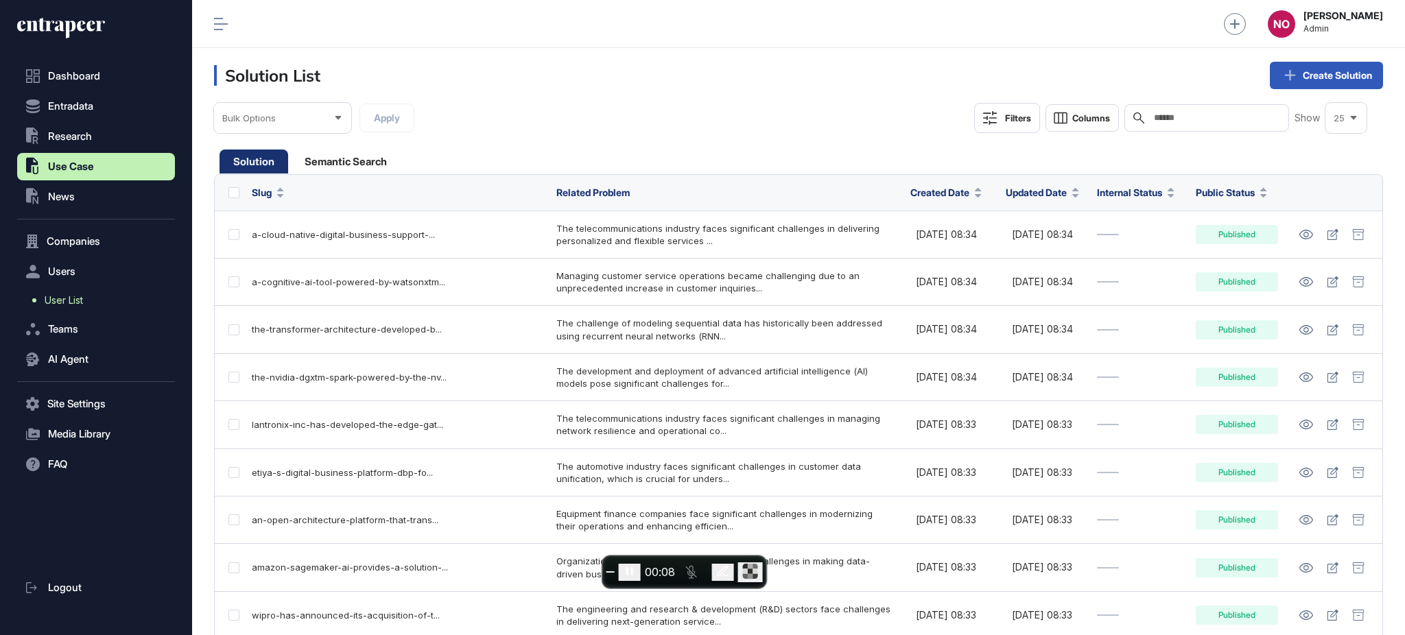
click at [86, 293] on link "User List" at bounding box center [99, 300] width 151 height 25
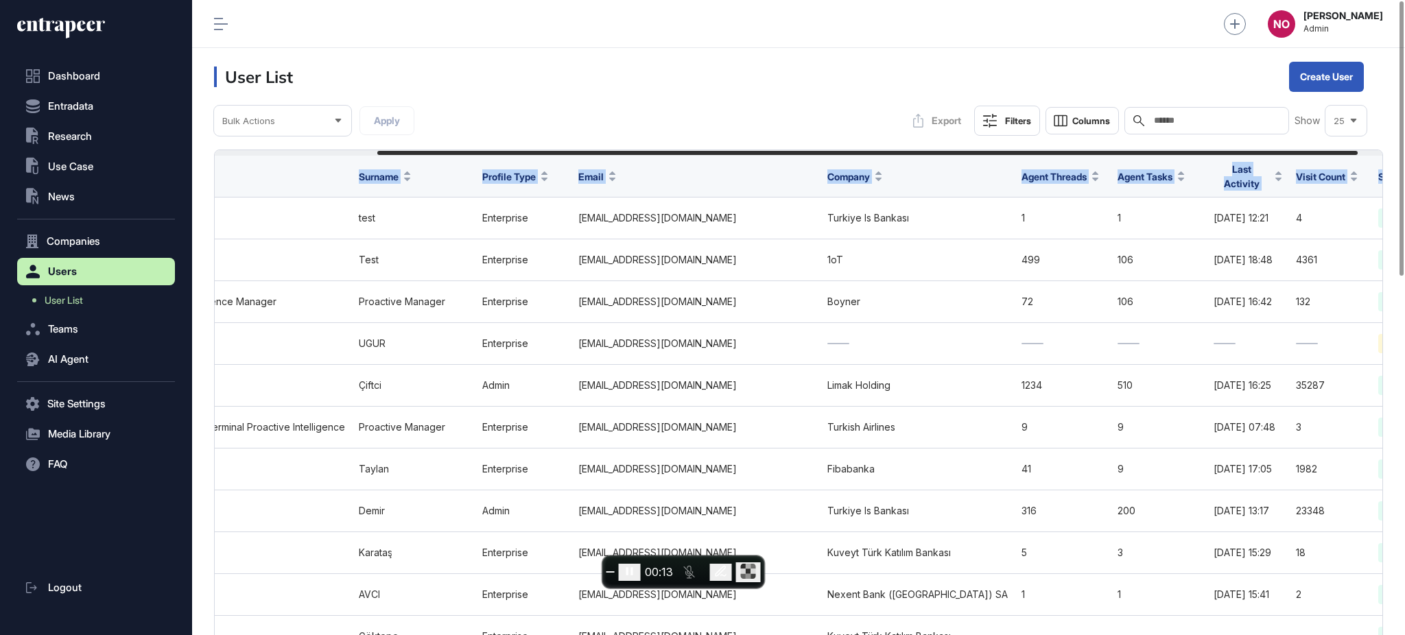
scroll to position [0, 222]
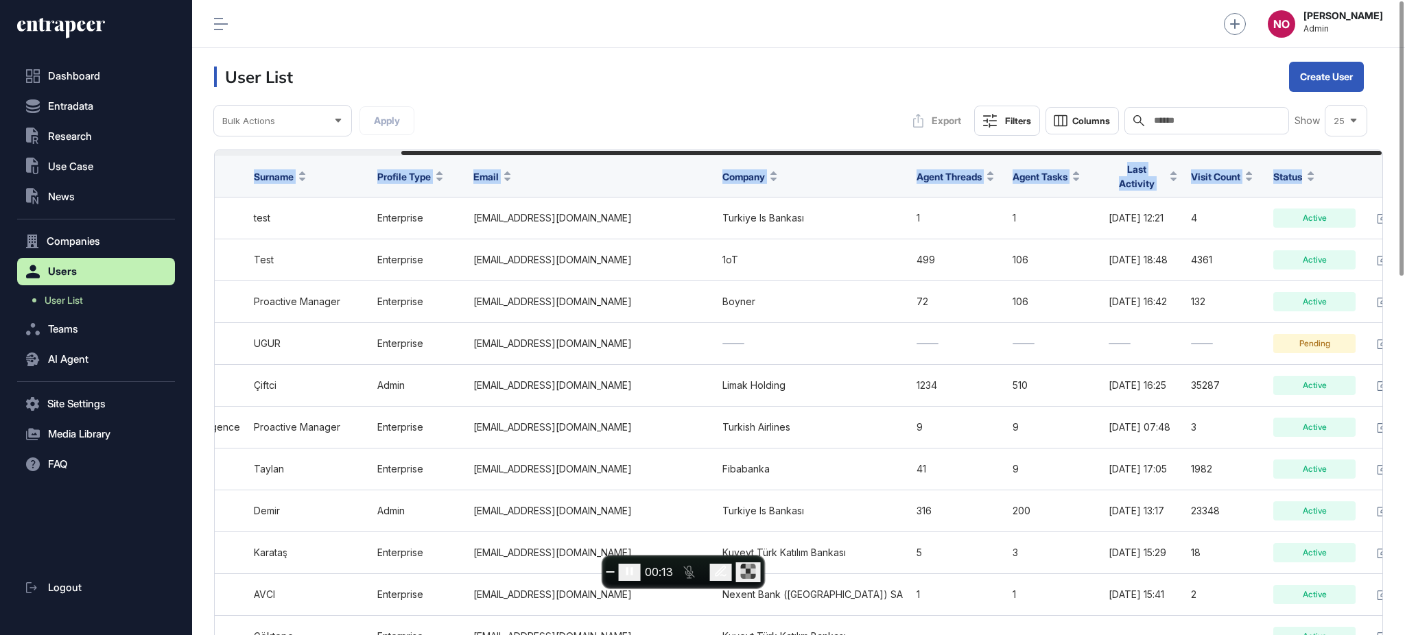
drag, startPoint x: 1154, startPoint y: 152, endPoint x: 1355, endPoint y: 161, distance: 202.0
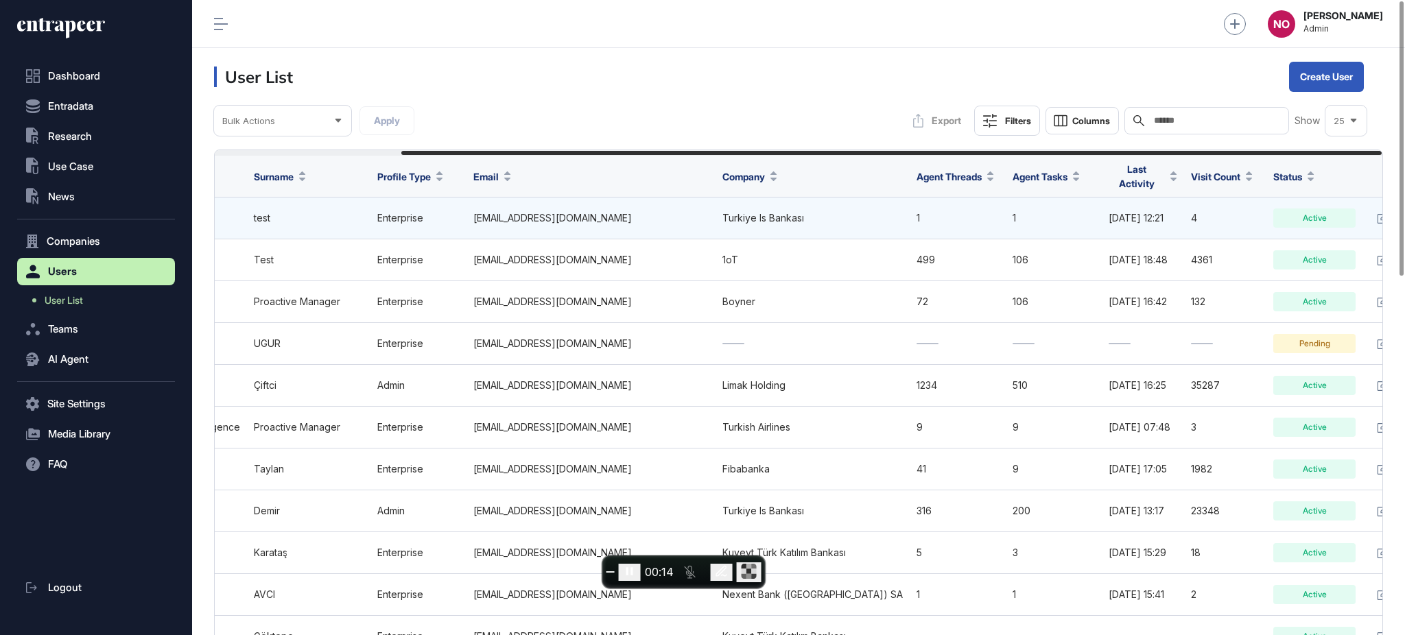
click at [1403, 213] on icon at bounding box center [1409, 218] width 12 height 11
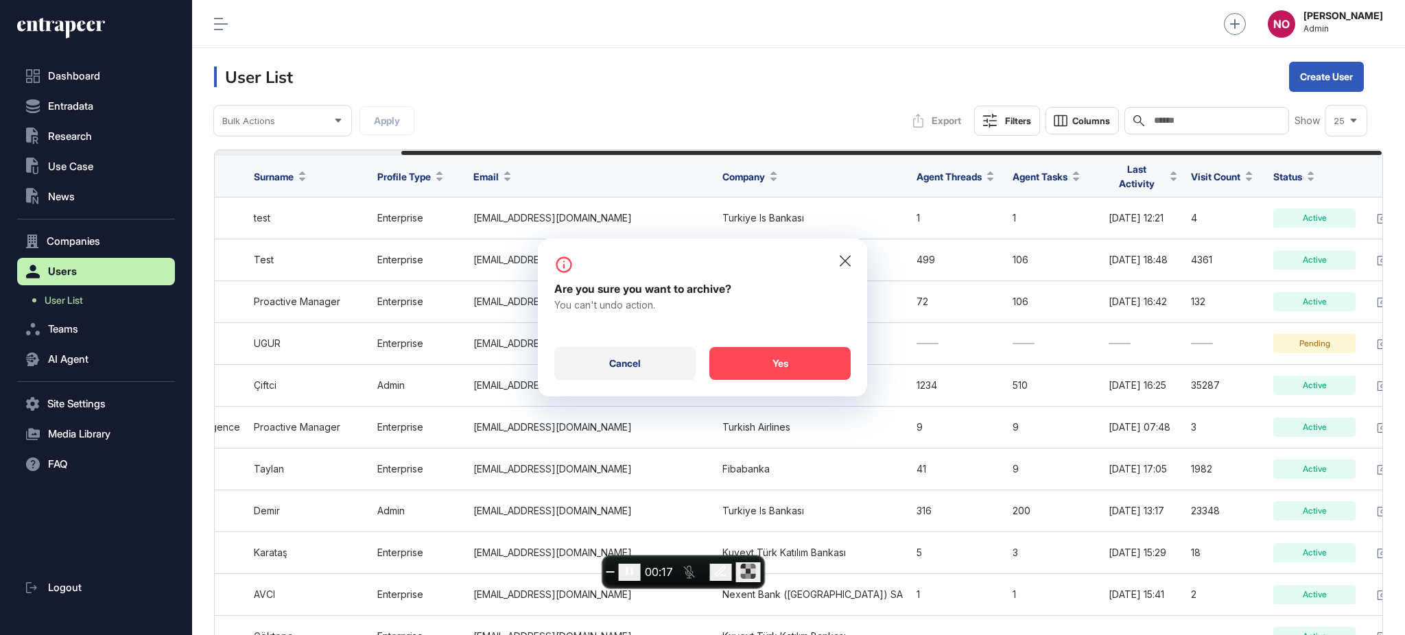
click at [629, 359] on div "Cancel" at bounding box center [625, 363] width 141 height 33
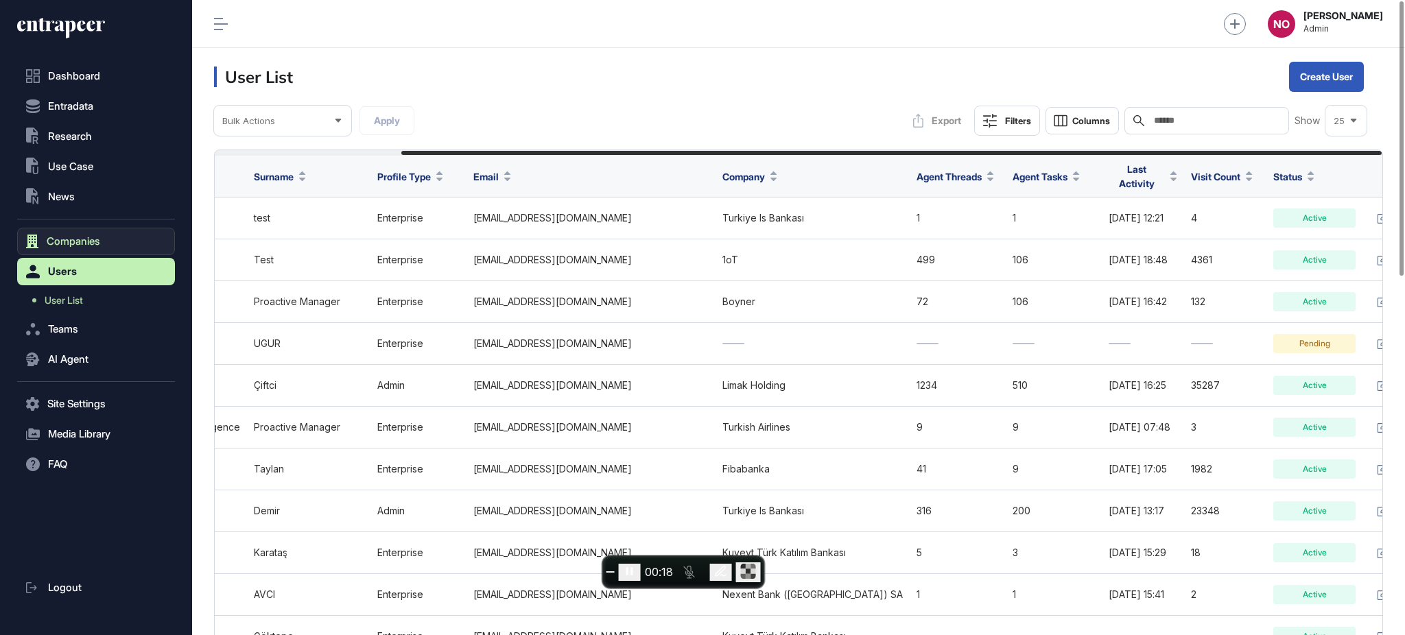
click at [97, 236] on span "Companies" at bounding box center [74, 241] width 54 height 11
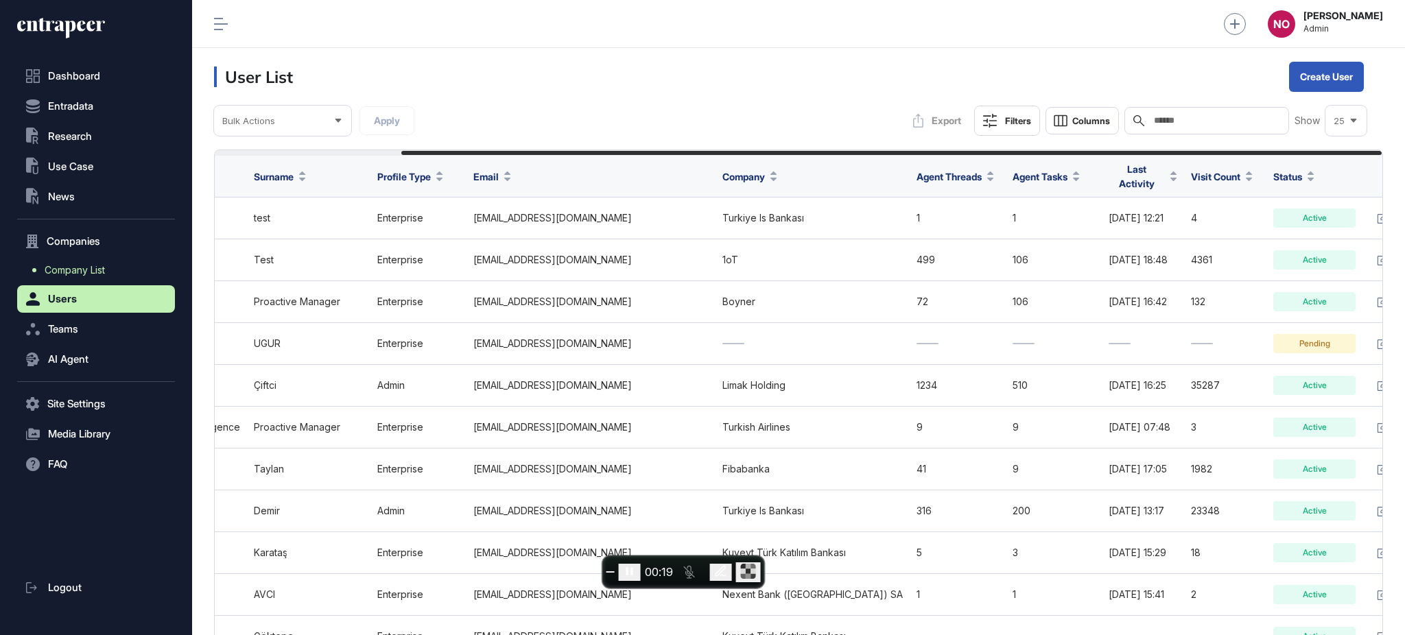
click at [102, 269] on span "Company List" at bounding box center [75, 270] width 60 height 11
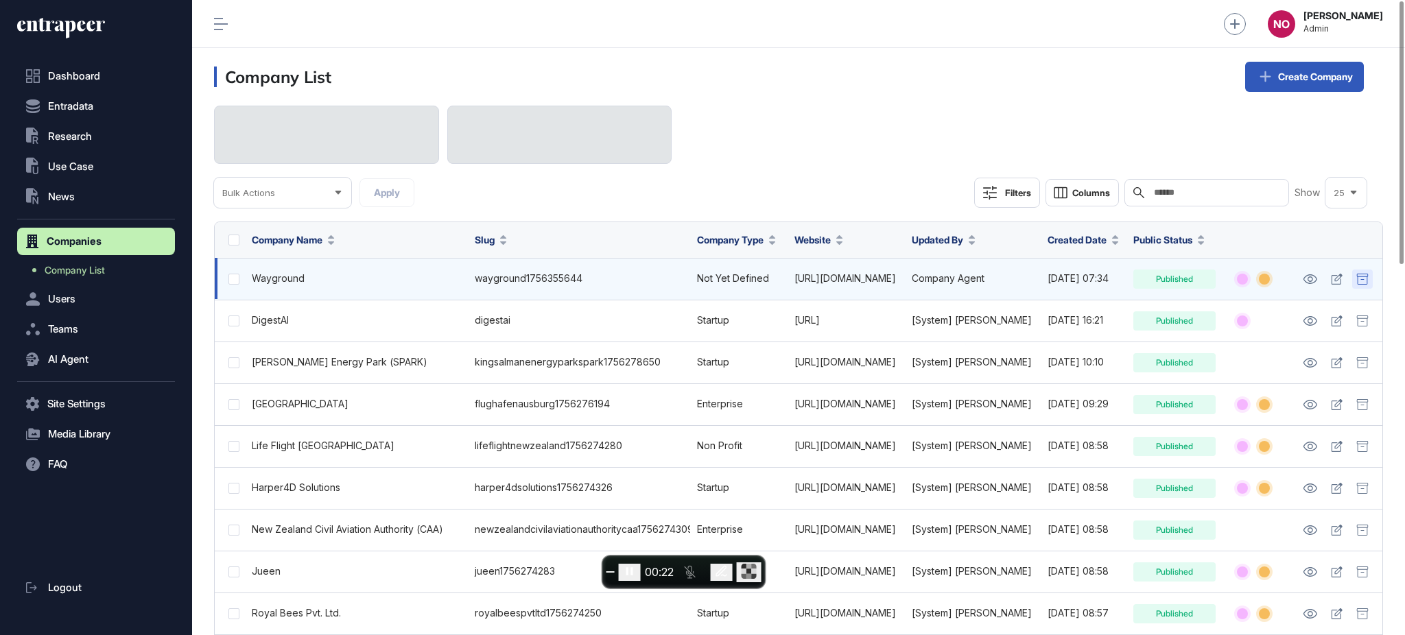
click at [1360, 281] on icon at bounding box center [1363, 279] width 12 height 11
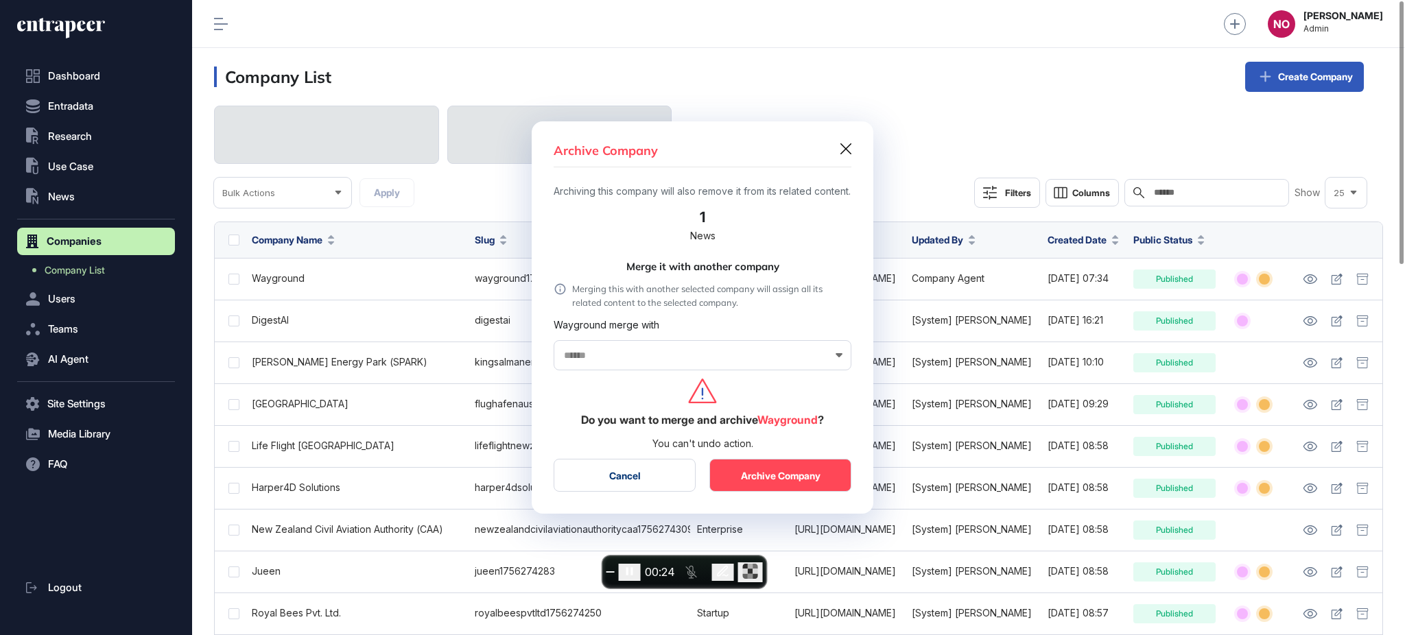
click at [657, 491] on button "Cancel" at bounding box center [625, 475] width 142 height 33
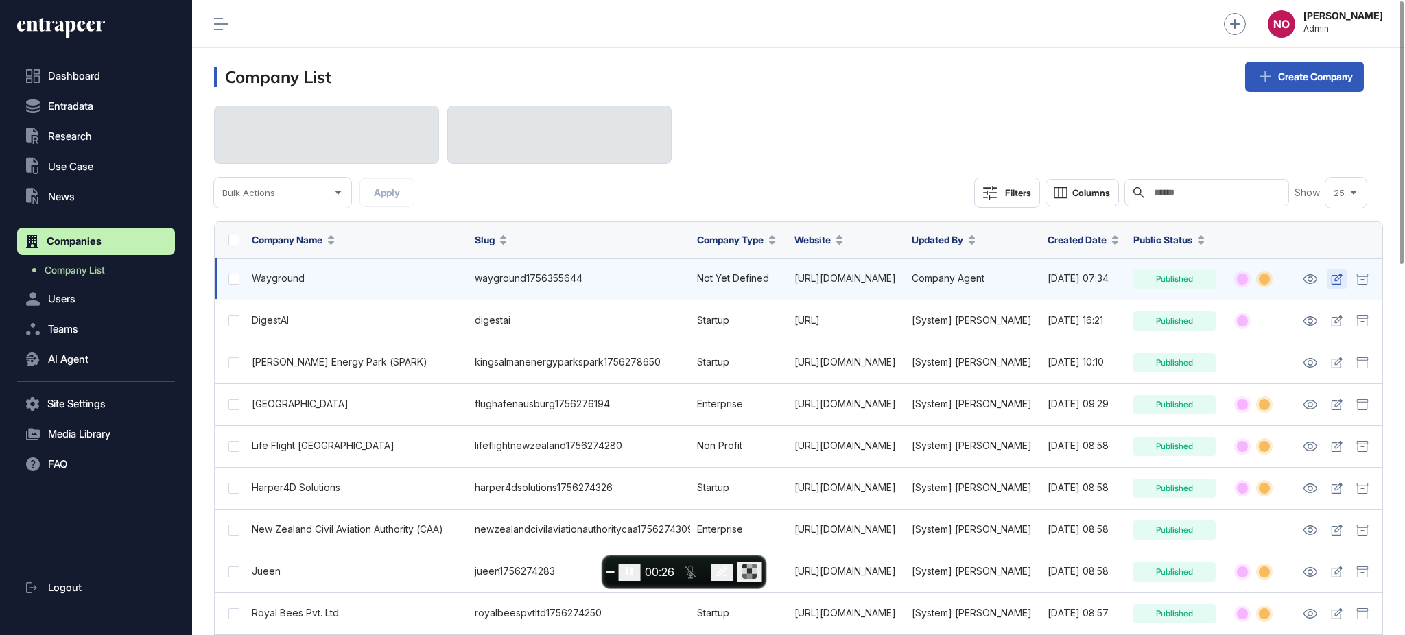
click at [1340, 285] on icon at bounding box center [1337, 279] width 12 height 11
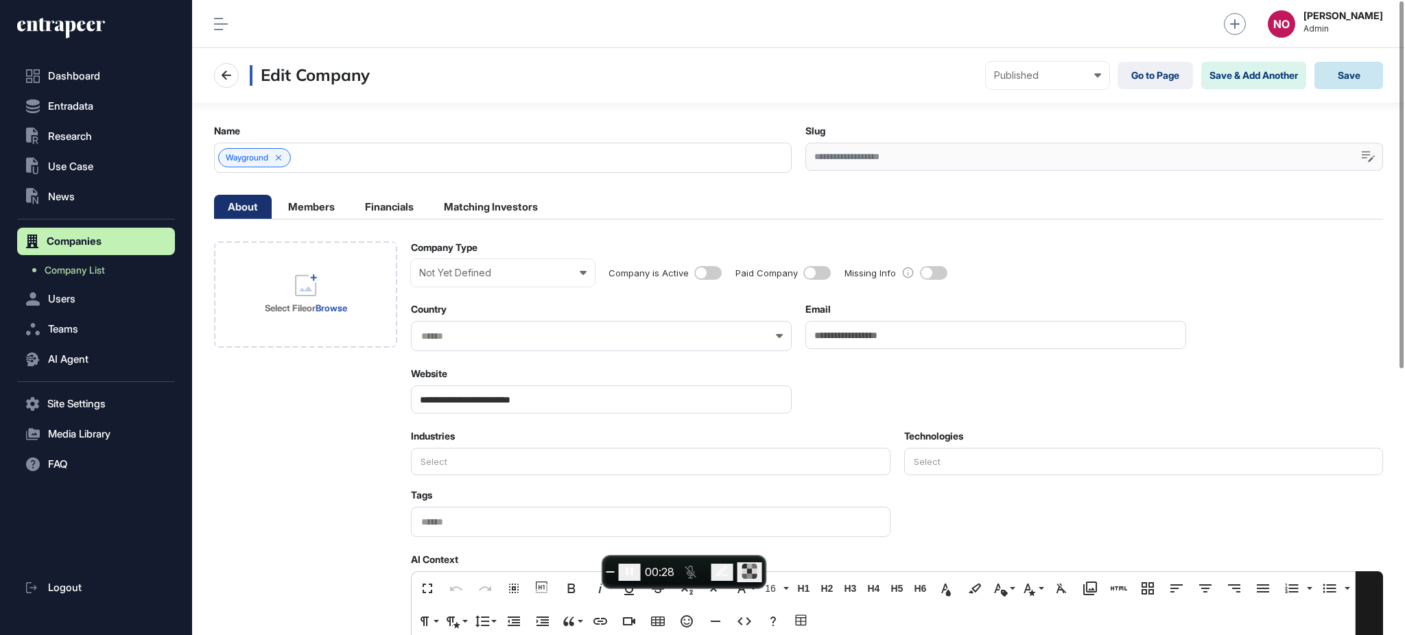
click at [1340, 75] on button "Save" at bounding box center [1349, 75] width 69 height 27
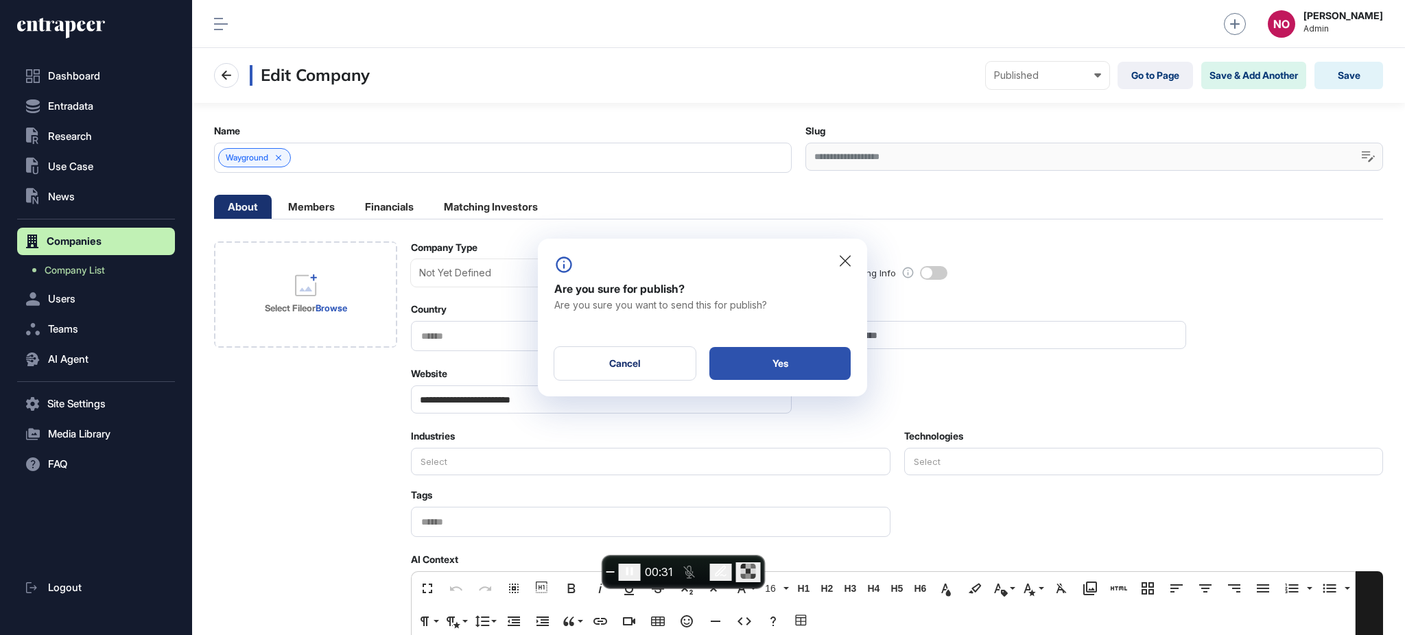
click at [808, 360] on div "Yes" at bounding box center [780, 363] width 141 height 33
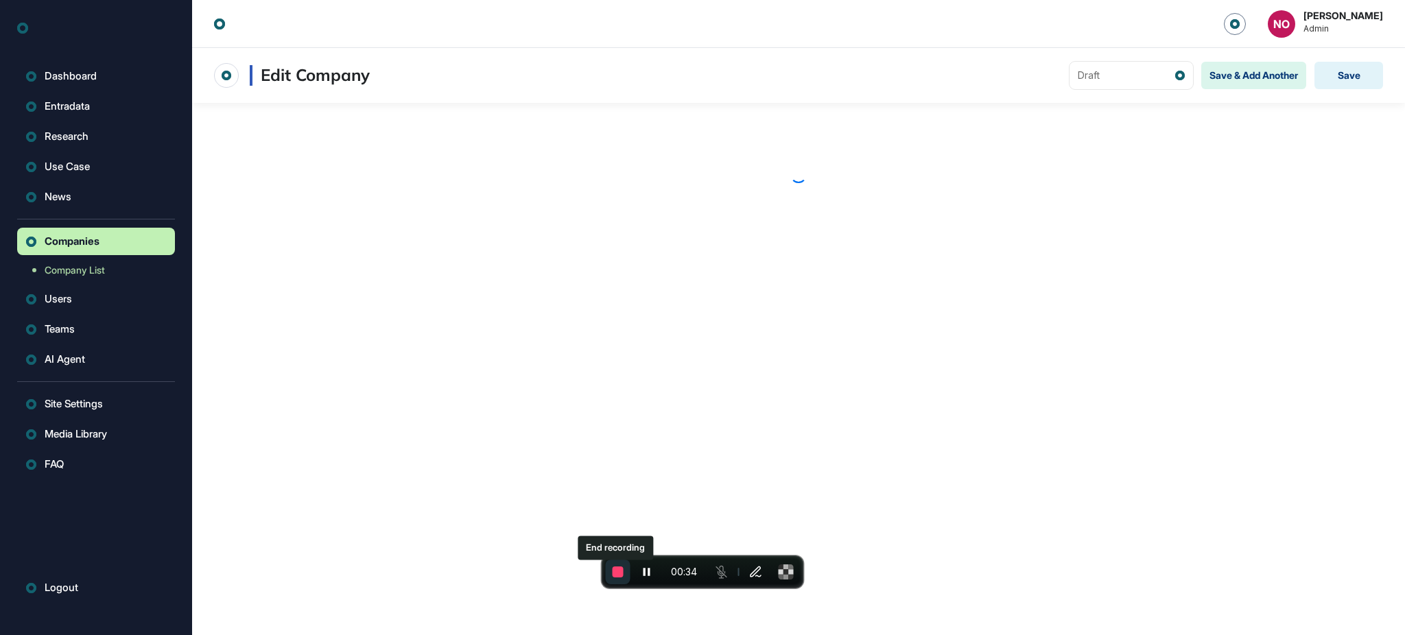
scroll to position [1, 1]
click at [620, 570] on span "End recording" at bounding box center [618, 572] width 11 height 11
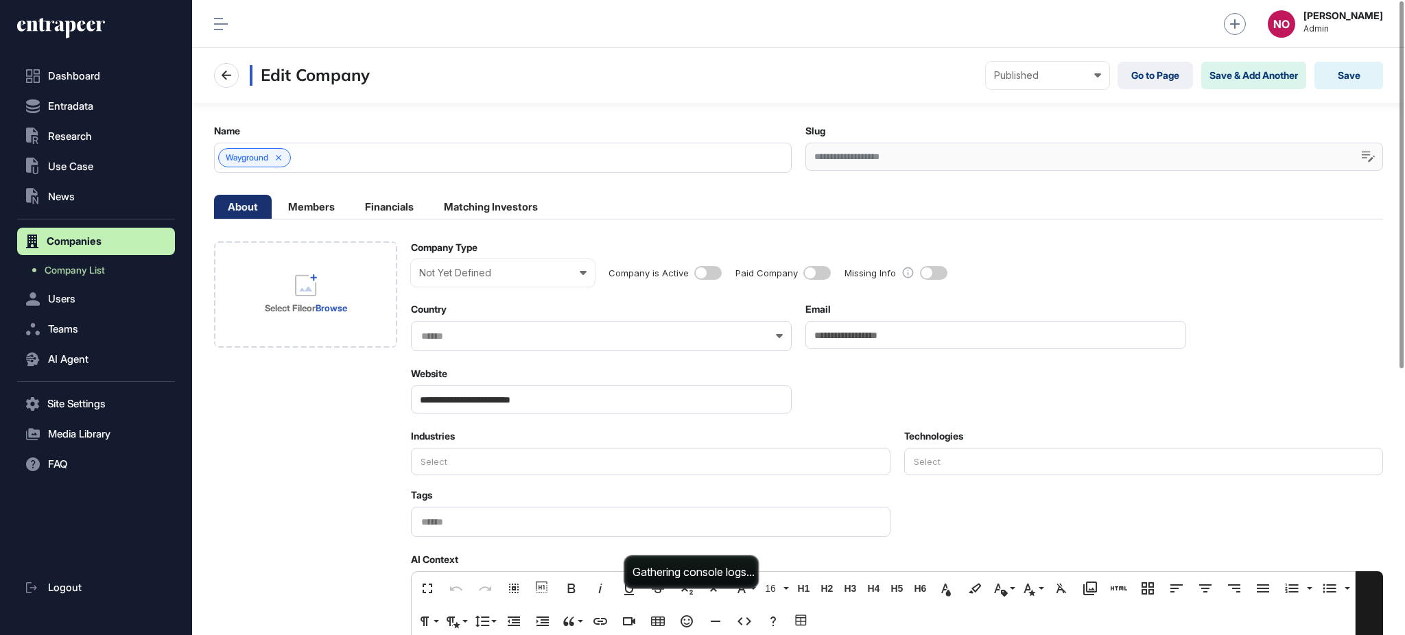
scroll to position [0, 0]
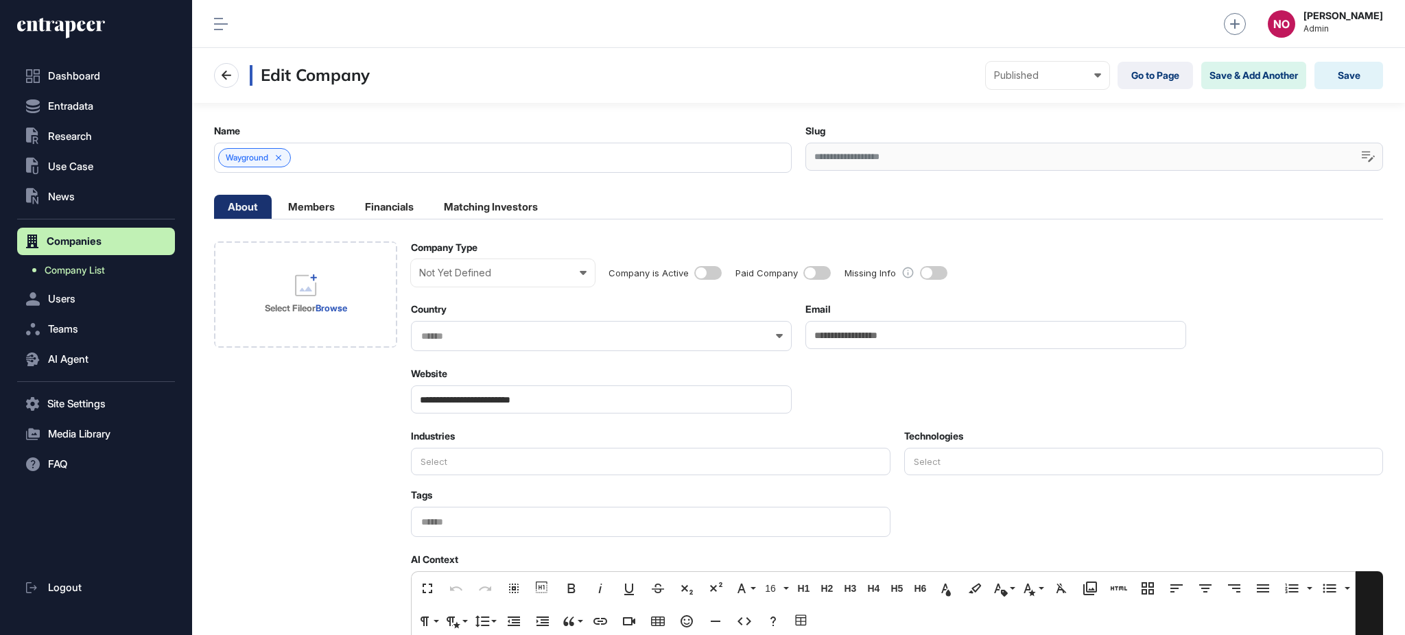
click at [62, 272] on span "Company List" at bounding box center [75, 270] width 60 height 11
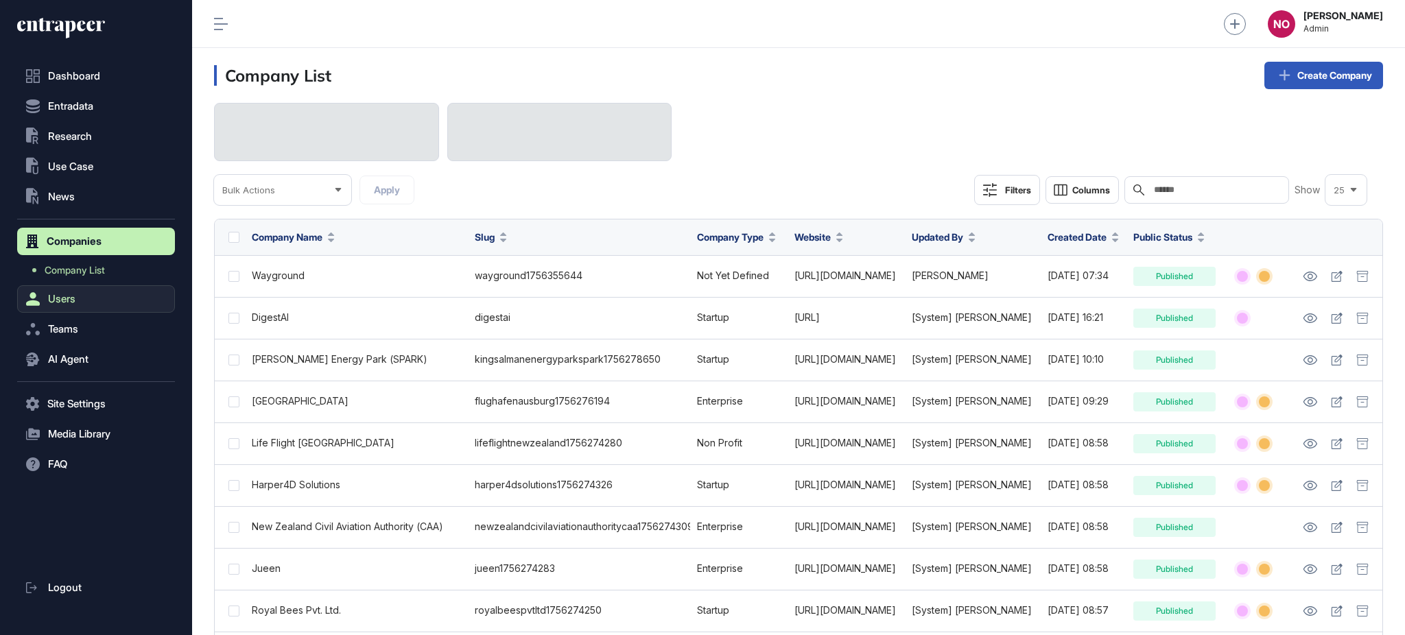
click at [70, 303] on span "Users" at bounding box center [61, 299] width 27 height 11
click at [71, 303] on span "User List" at bounding box center [64, 300] width 38 height 11
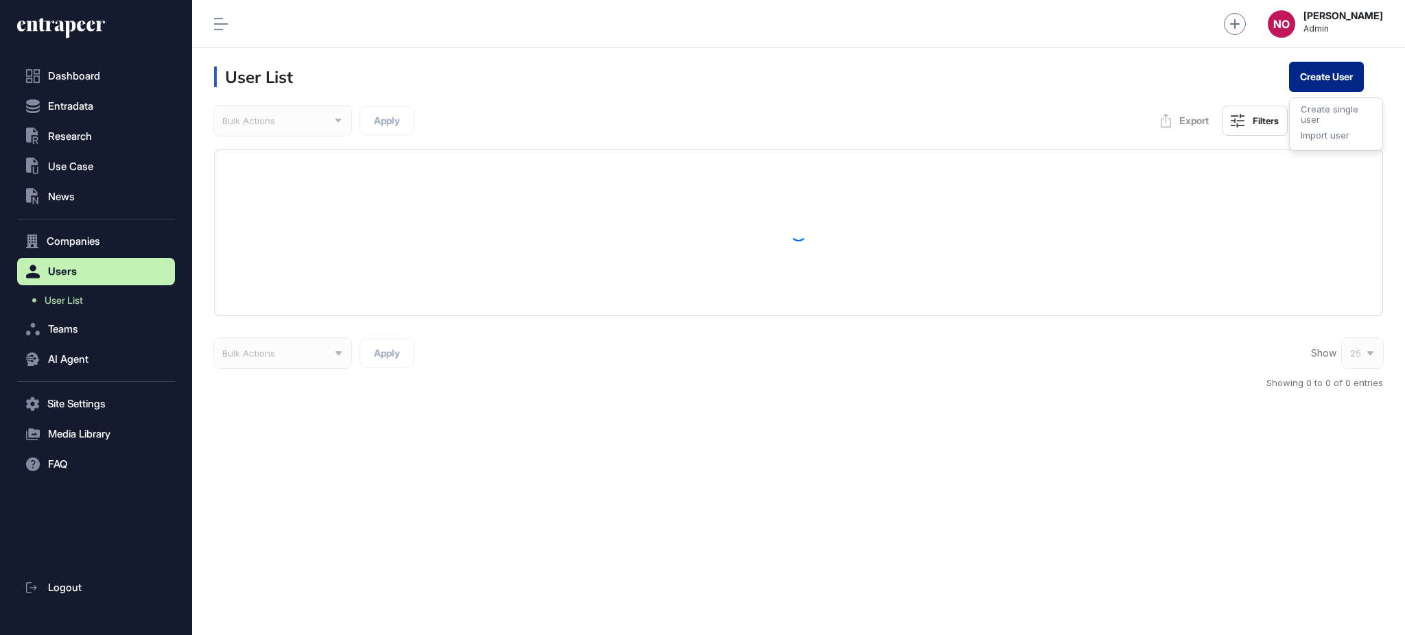
click at [1318, 84] on button "Create User" at bounding box center [1327, 77] width 75 height 30
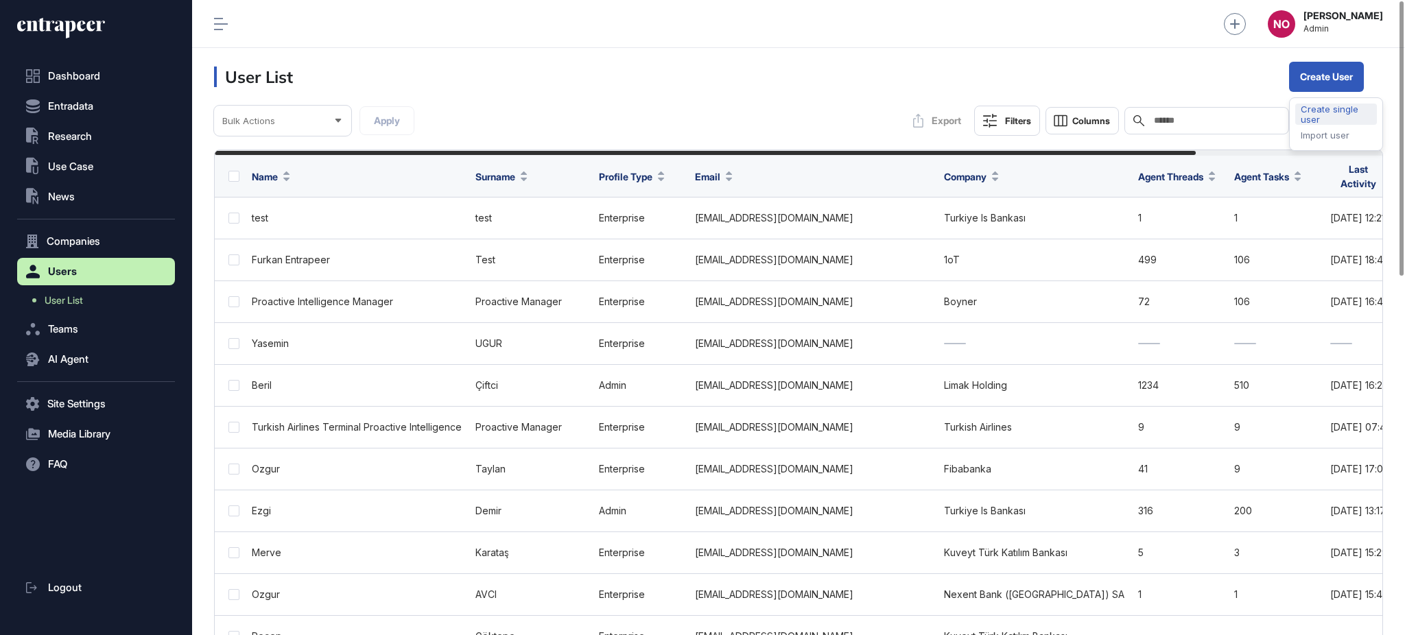
click at [1333, 108] on div "Create single user" at bounding box center [1337, 114] width 82 height 21
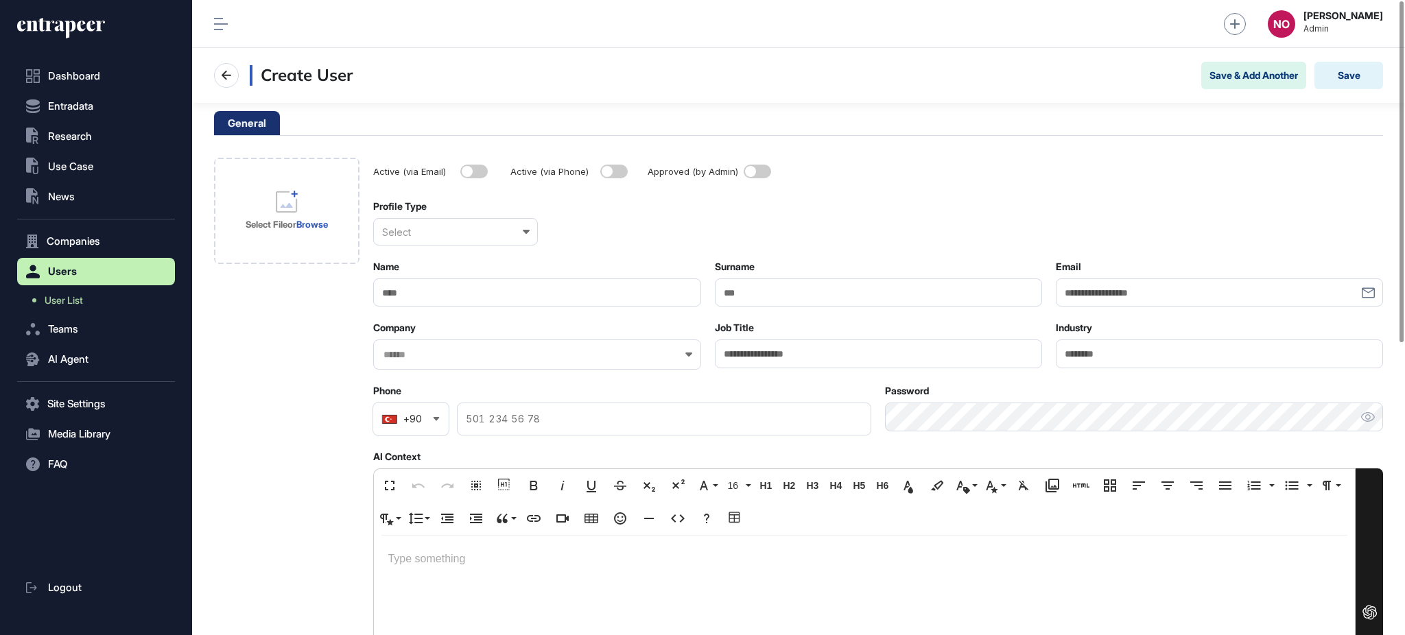
drag, startPoint x: 445, startPoint y: 285, endPoint x: 437, endPoint y: 285, distance: 7.5
click at [444, 285] on input "Name" at bounding box center [536, 293] width 327 height 28
type input "***"
click at [767, 292] on input "Surname" at bounding box center [878, 293] width 327 height 28
type input "****"
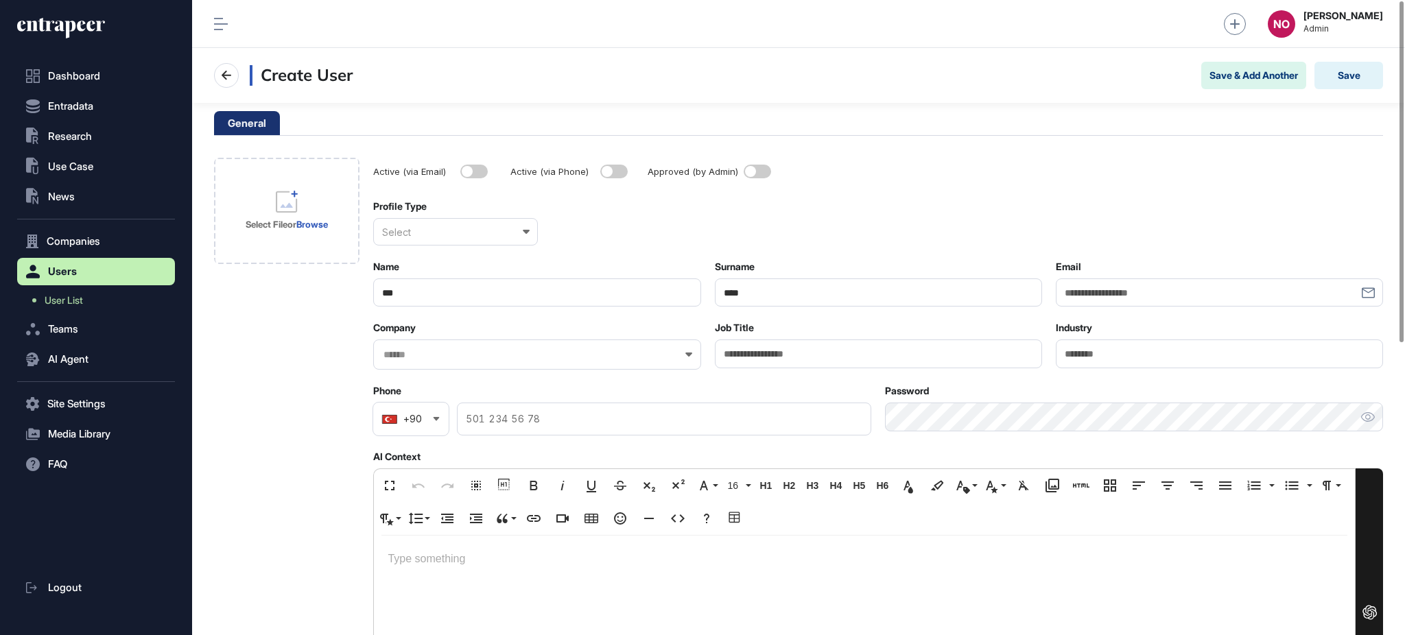
click at [1129, 285] on input "Email" at bounding box center [1219, 293] width 327 height 28
type input "**********"
click at [1345, 82] on button "Save" at bounding box center [1349, 75] width 69 height 27
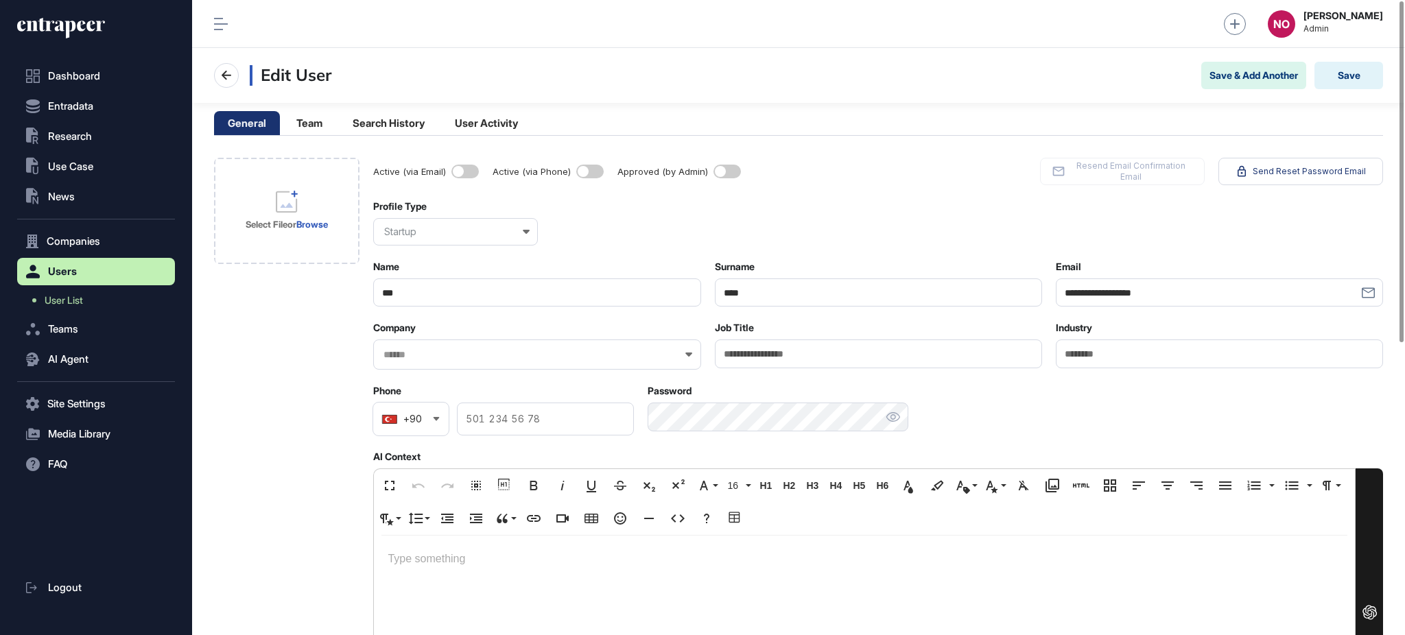
click at [437, 223] on div "Startup" at bounding box center [455, 231] width 165 height 27
click at [445, 299] on div "Enterprise" at bounding box center [455, 298] width 162 height 21
click at [1342, 85] on button "Save" at bounding box center [1349, 75] width 69 height 27
click at [233, 70] on icon at bounding box center [226, 75] width 16 height 16
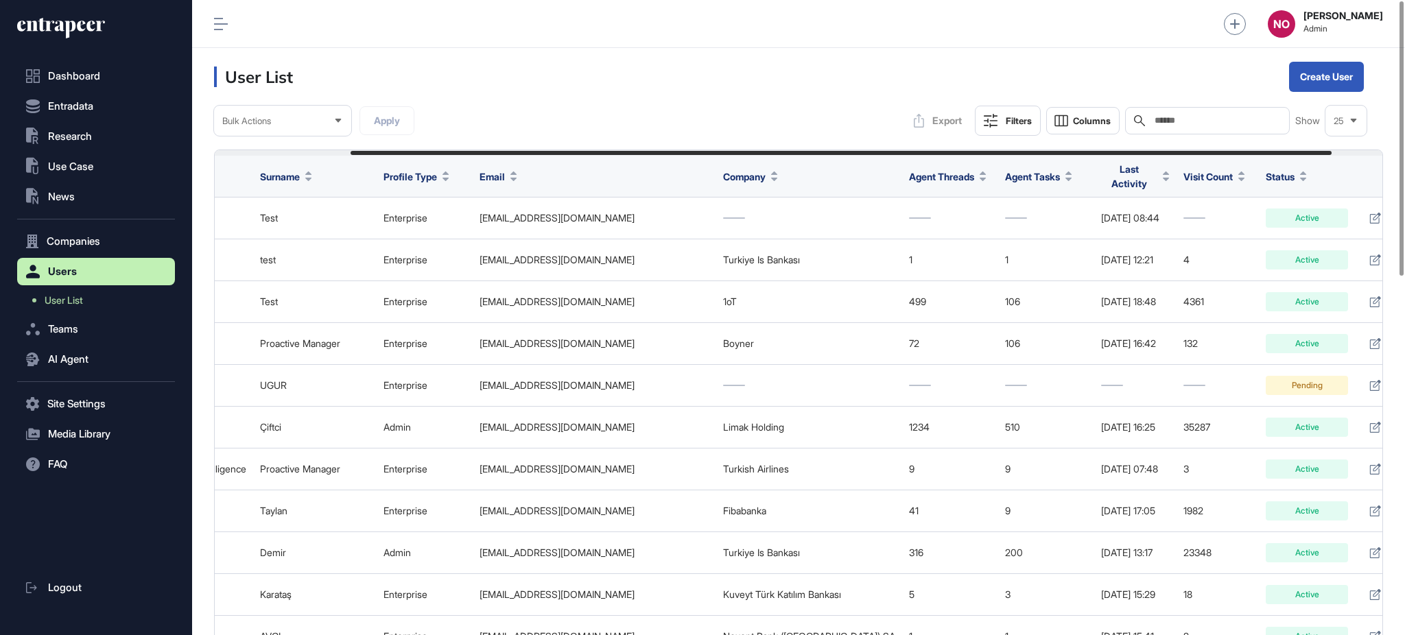
scroll to position [0, 222]
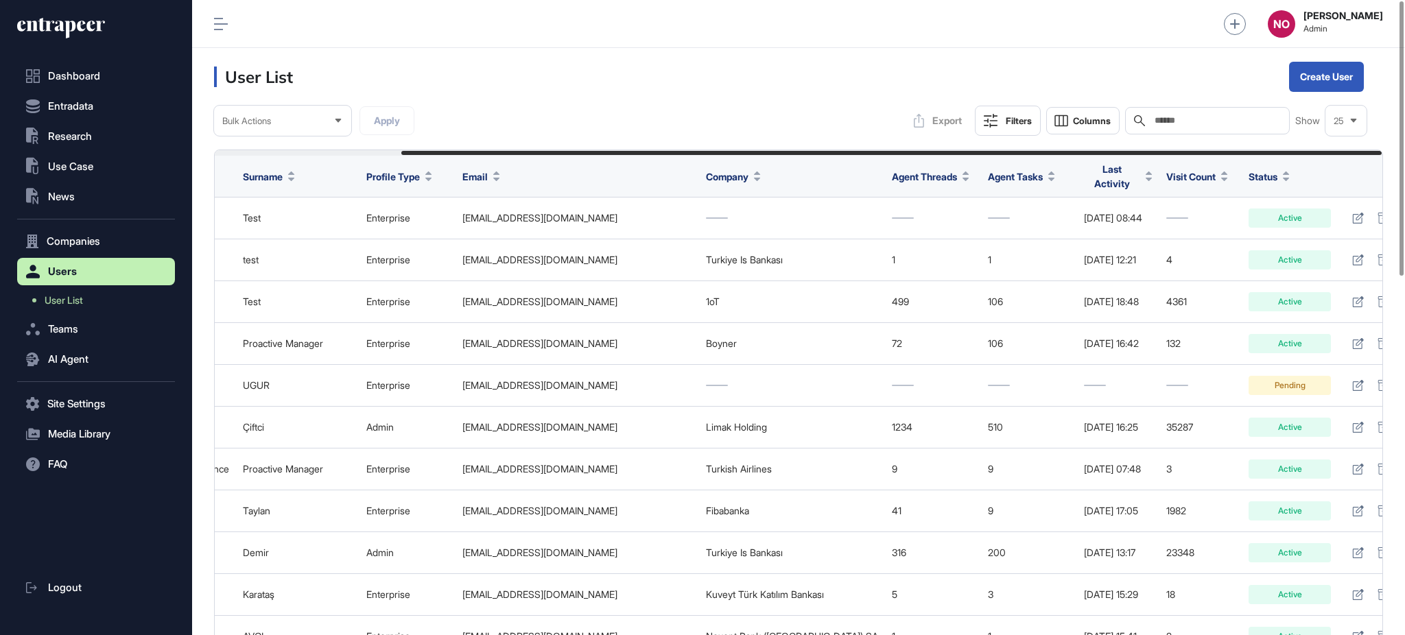
drag, startPoint x: 952, startPoint y: 152, endPoint x: 1165, endPoint y: 147, distance: 212.8
click at [838, 94] on header "User List Create User" at bounding box center [798, 77] width 1213 height 58
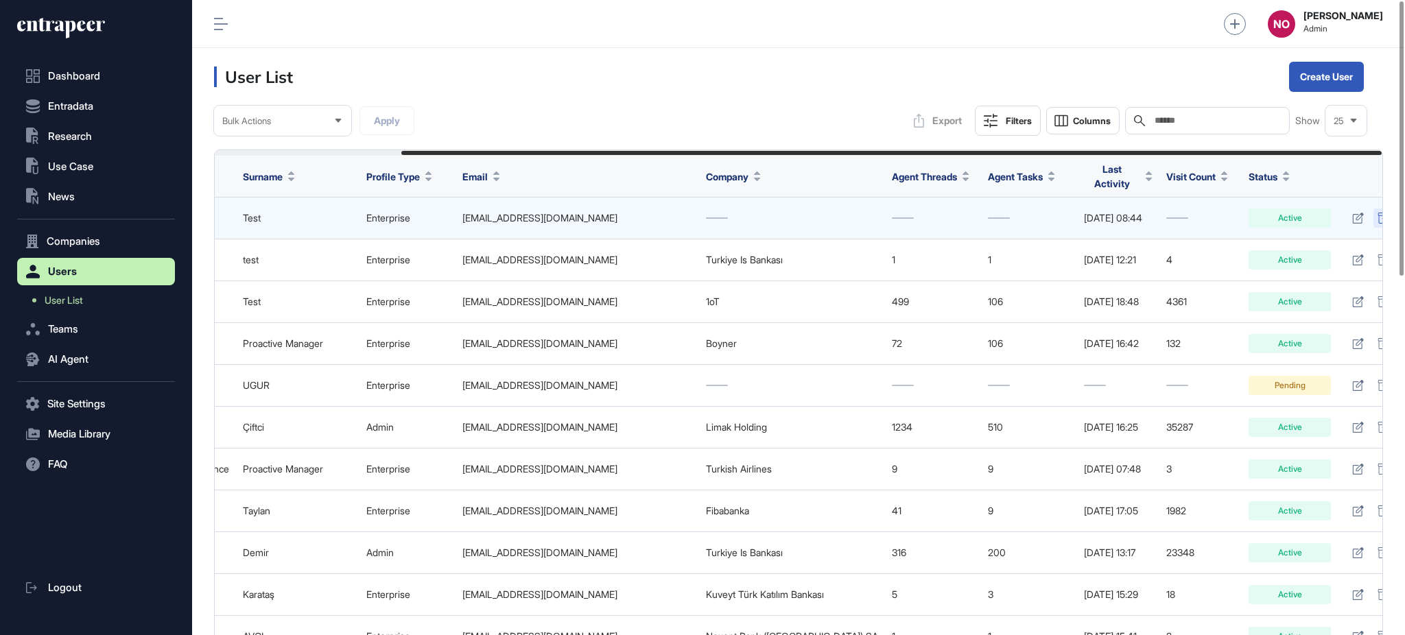
click at [1378, 213] on icon at bounding box center [1384, 218] width 12 height 11
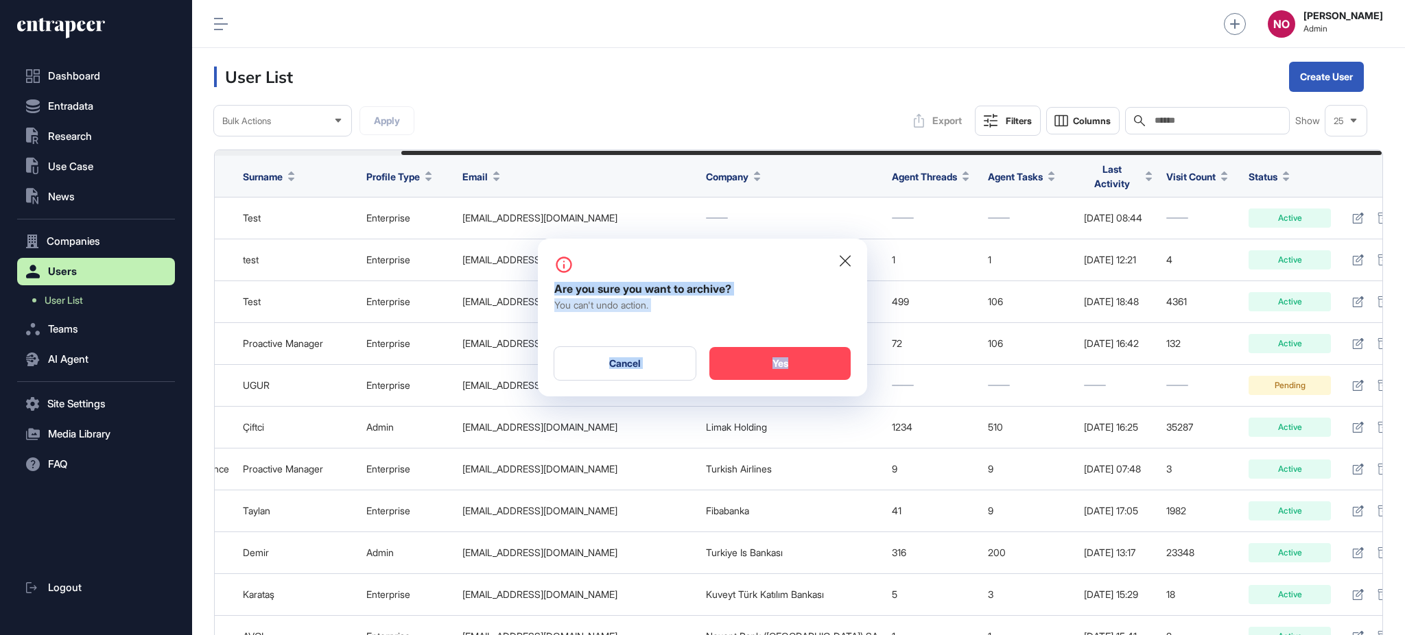
drag, startPoint x: 793, startPoint y: 356, endPoint x: 706, endPoint y: 102, distance: 268.5
click at [714, 115] on div "Are you sure you want to archive? You can't undo action. Cancel Yes" at bounding box center [702, 317] width 1405 height 635
click at [695, 91] on div at bounding box center [702, 317] width 1405 height 635
click at [655, 356] on div "Cancel" at bounding box center [625, 363] width 141 height 33
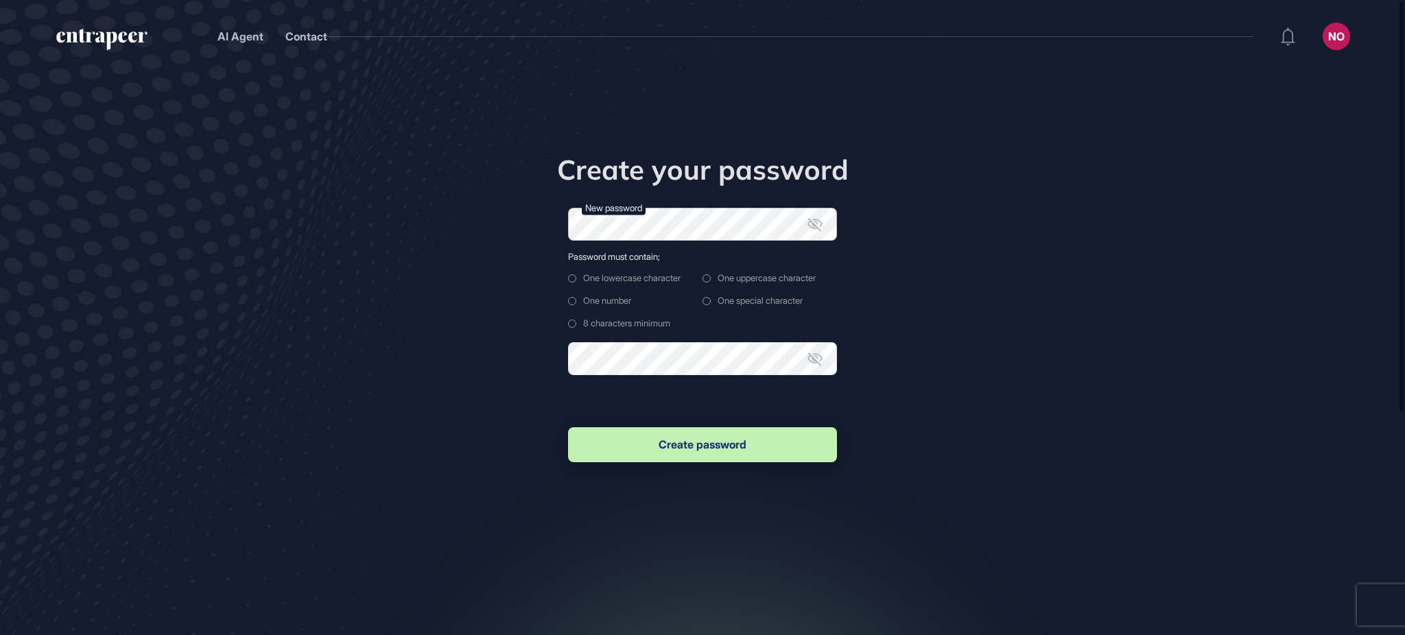
click at [614, 261] on form "New password Password must contain; One lowercase character One uppercase chara…" at bounding box center [702, 336] width 269 height 257
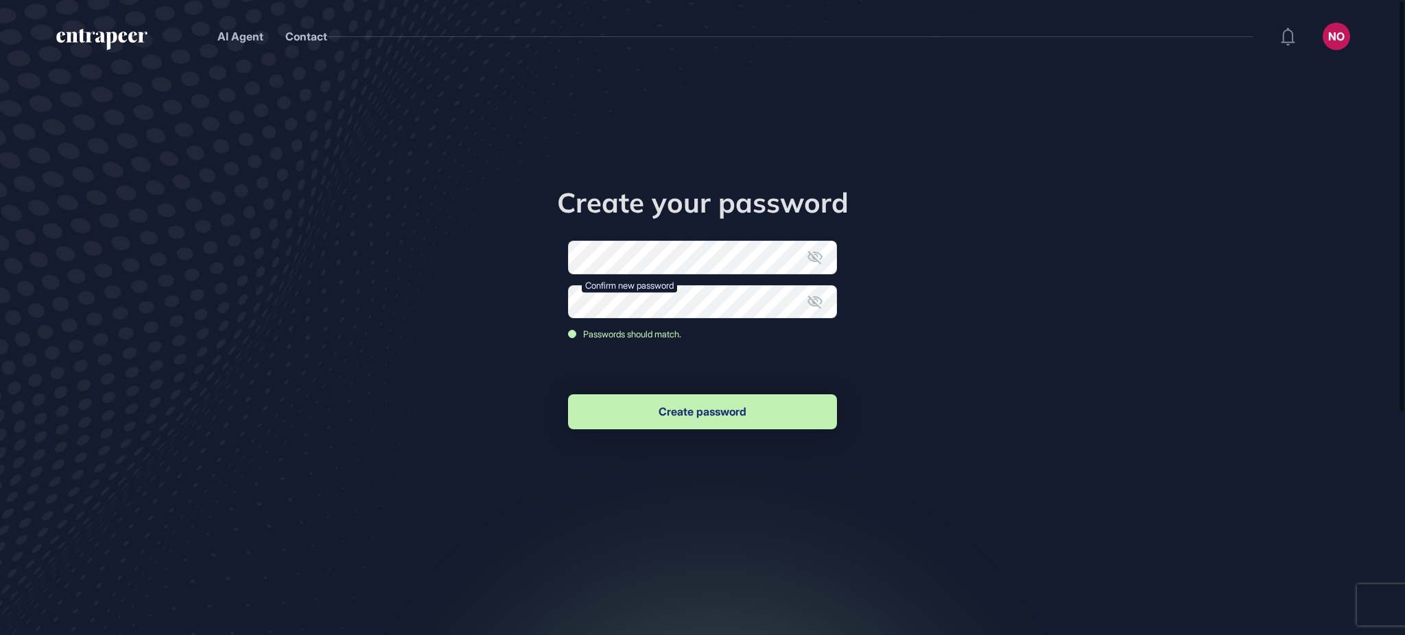
click at [682, 399] on button "Create password" at bounding box center [702, 412] width 269 height 35
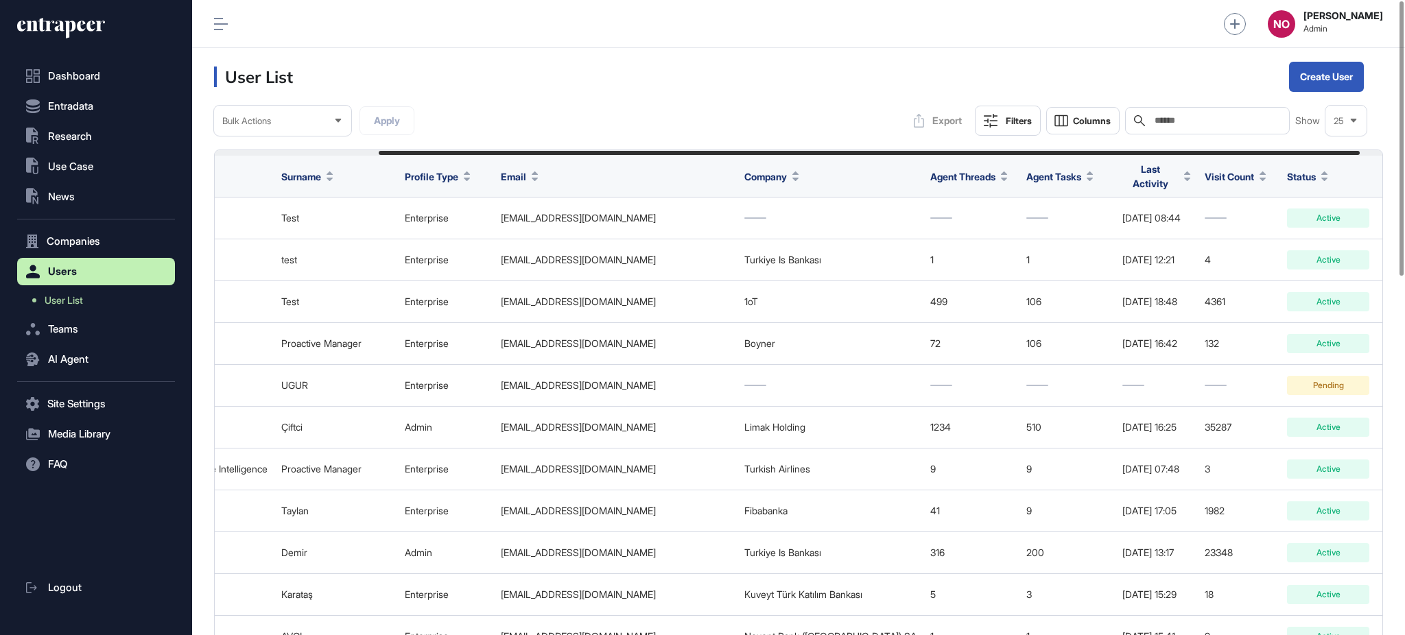
scroll to position [0, 222]
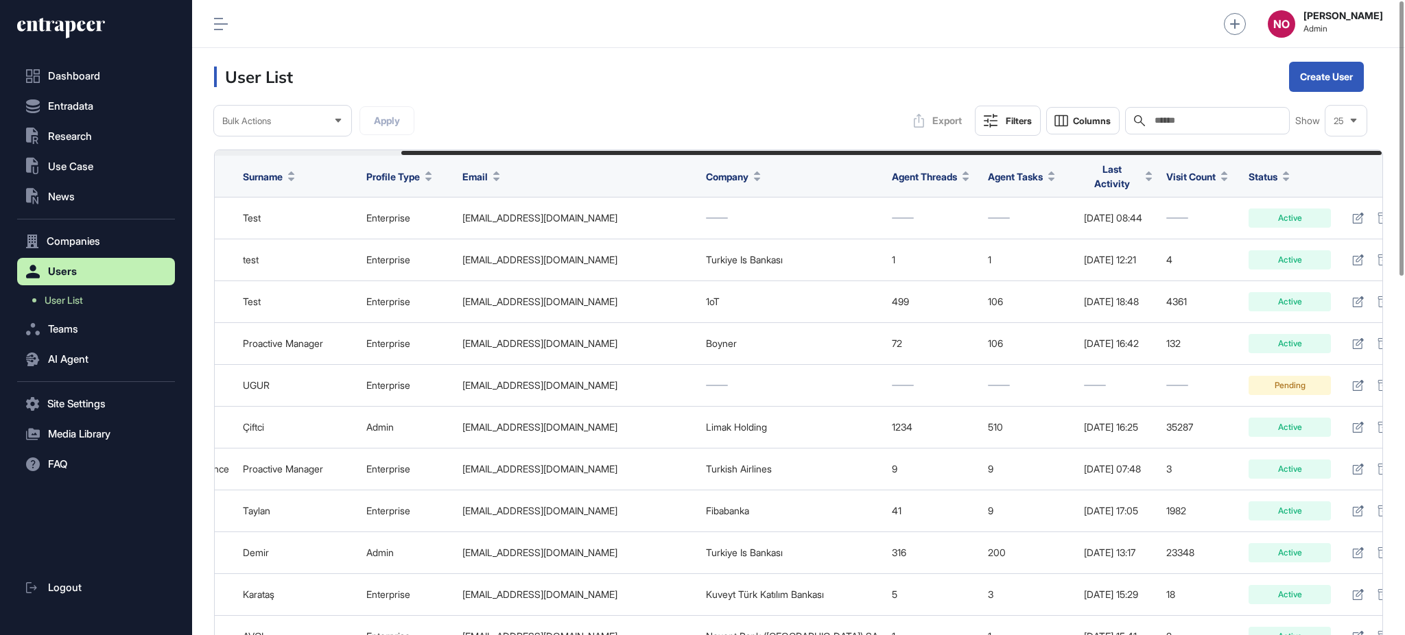
drag, startPoint x: 771, startPoint y: 152, endPoint x: 1009, endPoint y: 145, distance: 238.2
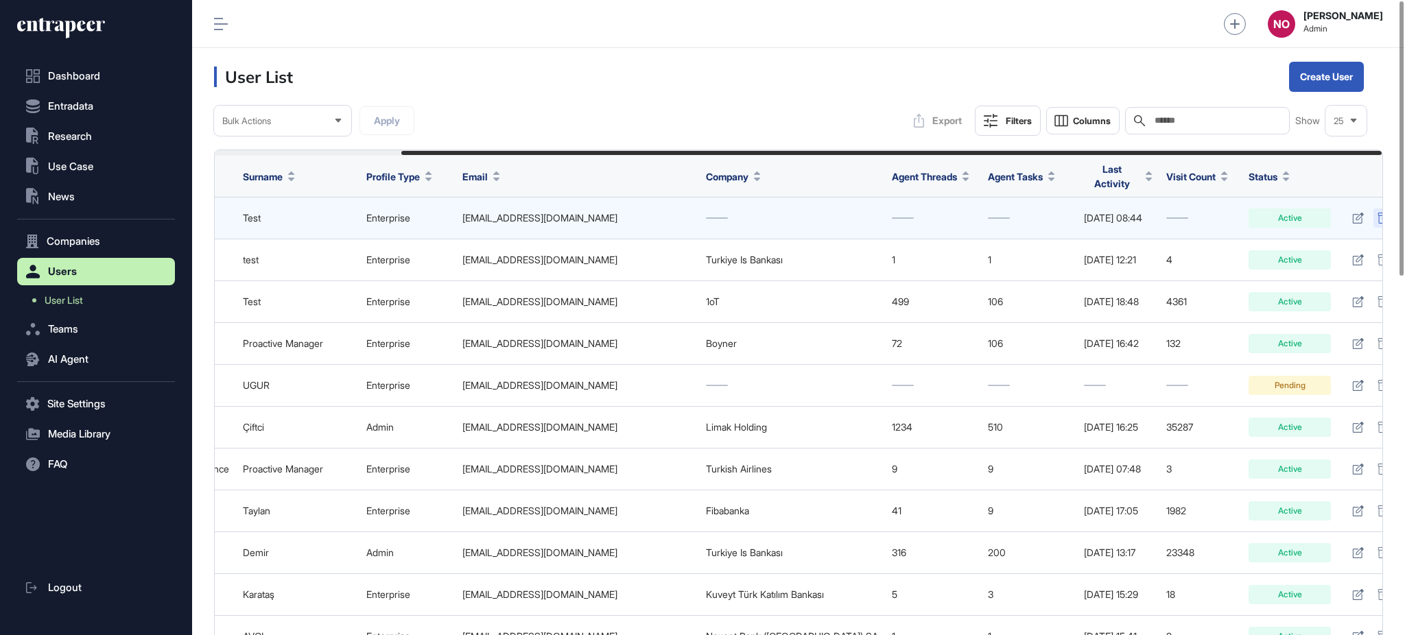
click at [1378, 213] on icon at bounding box center [1384, 218] width 12 height 11
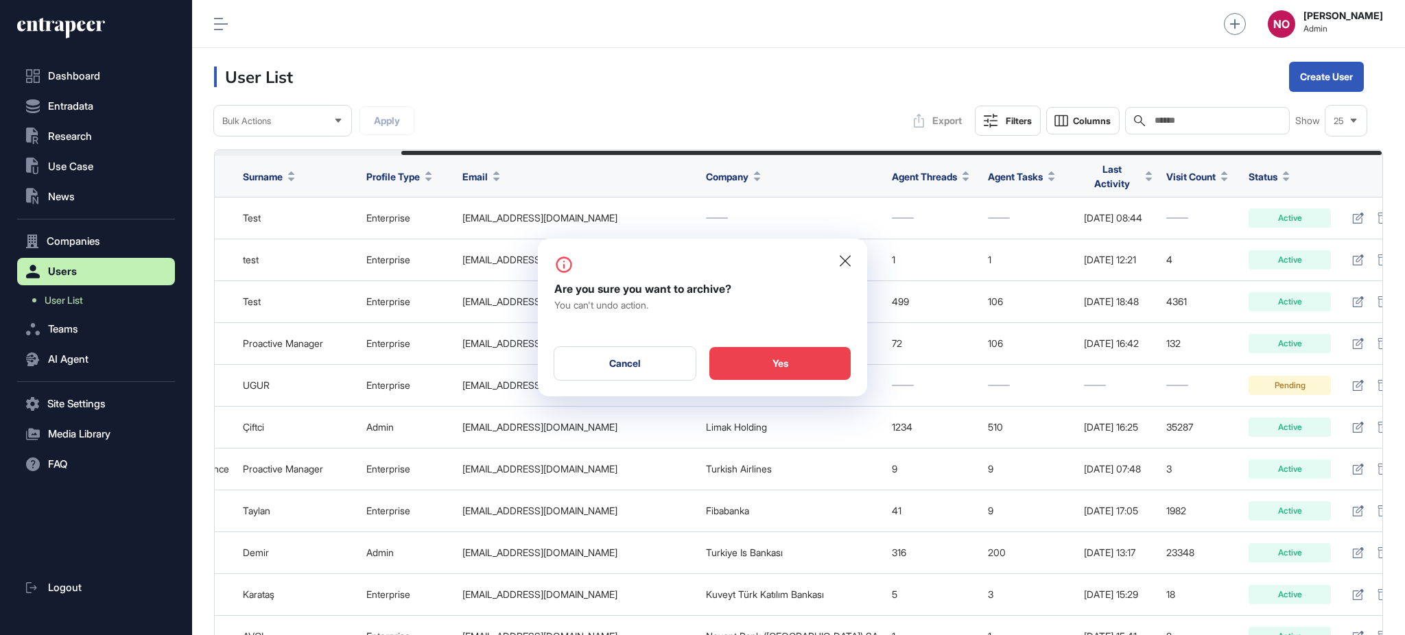
click at [781, 371] on div "Yes" at bounding box center [780, 363] width 141 height 33
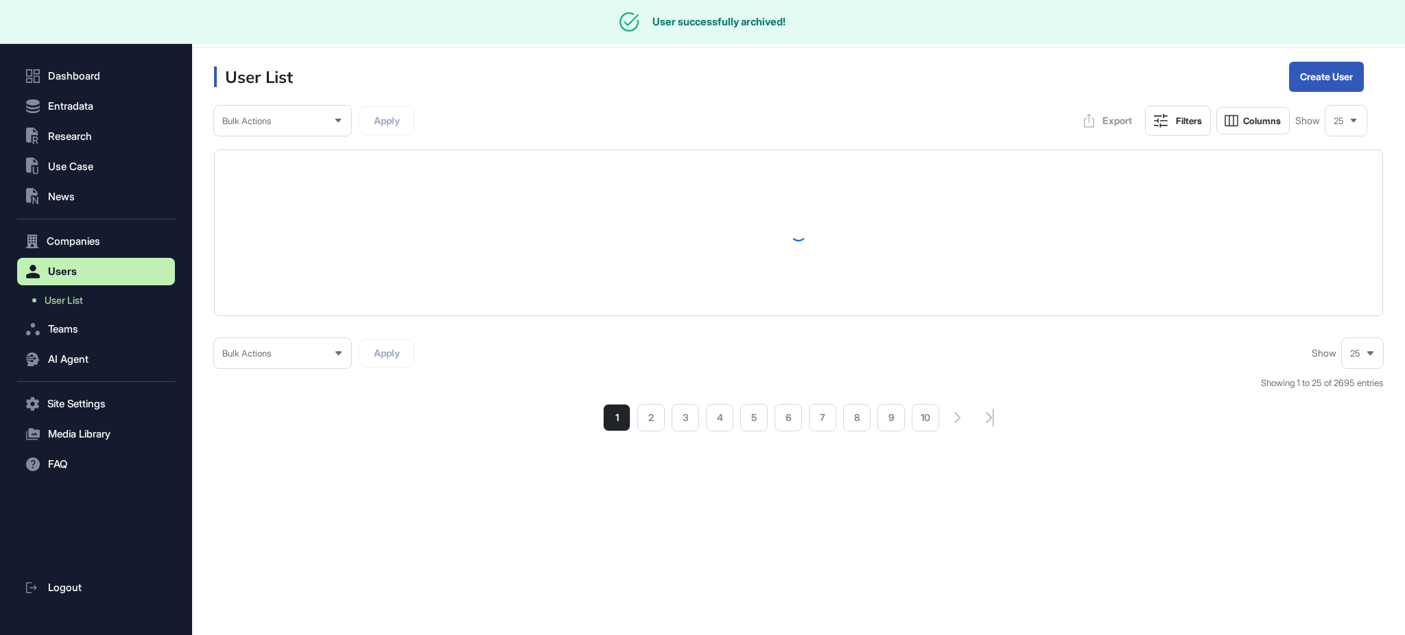
scroll to position [0, 0]
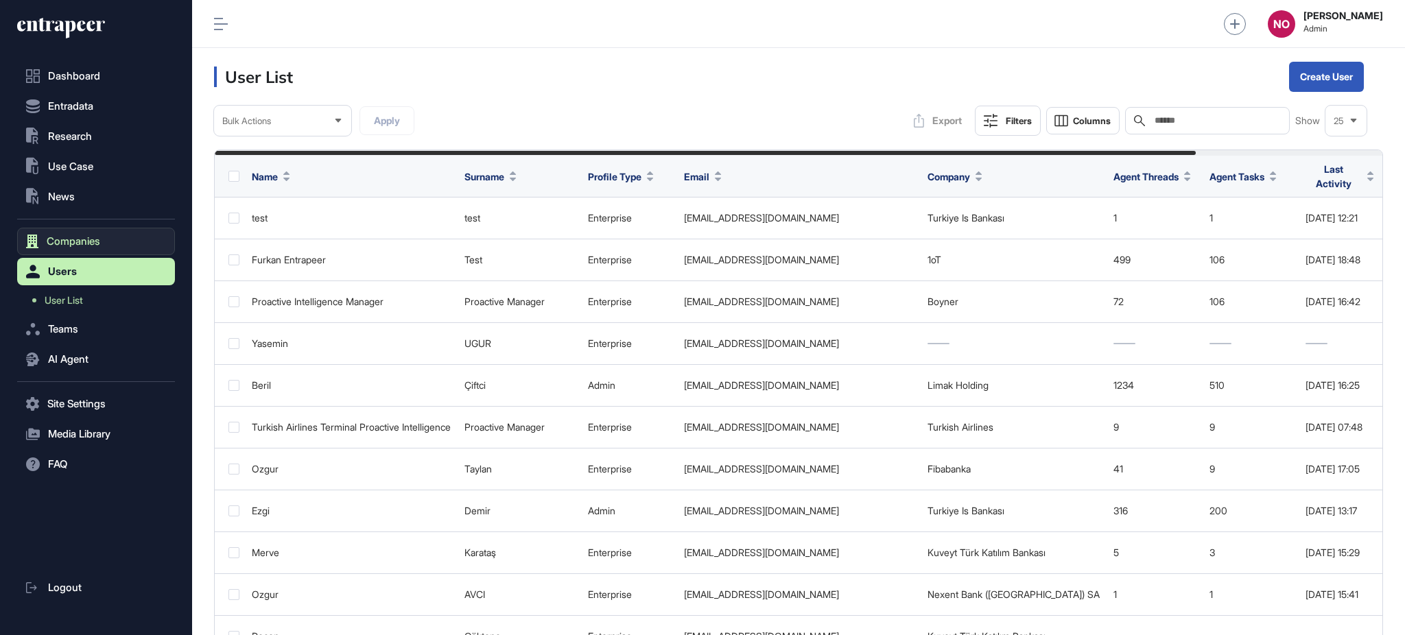
click at [64, 238] on span "Companies" at bounding box center [74, 241] width 54 height 11
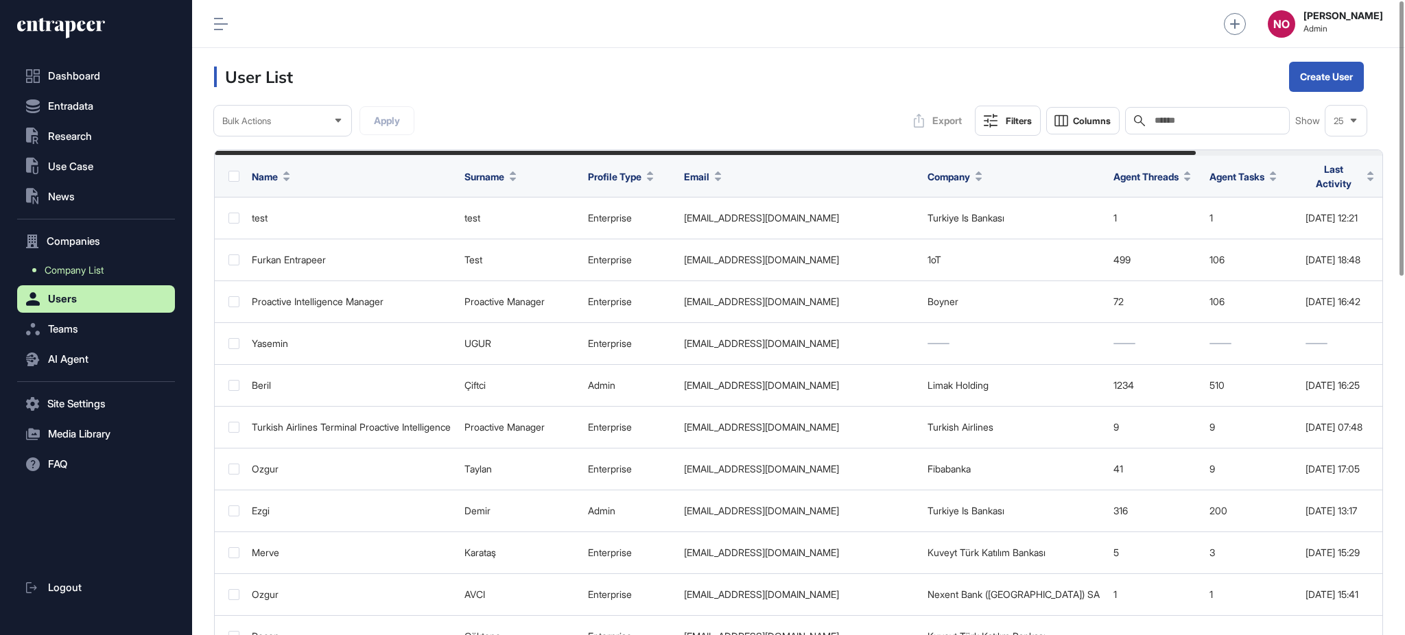
click at [69, 265] on span "Company List" at bounding box center [74, 270] width 59 height 11
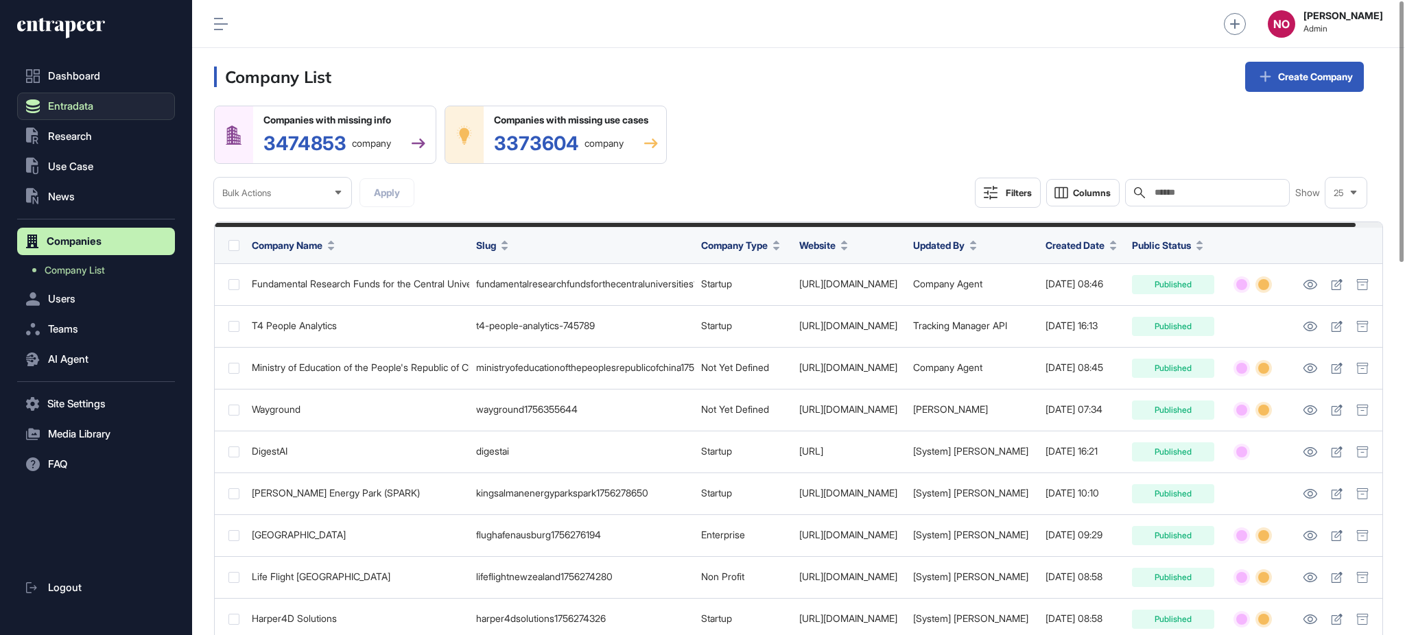
click at [110, 106] on button "Entradata" at bounding box center [96, 106] width 158 height 27
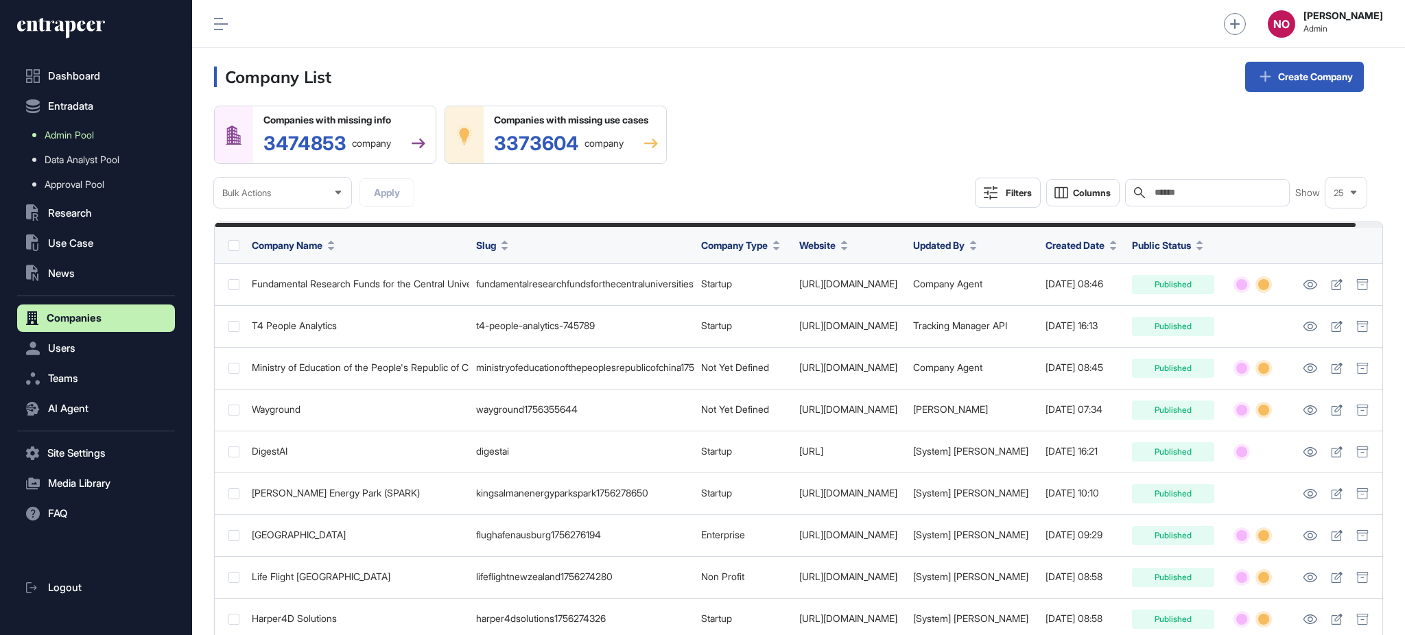
click at [91, 132] on span "Admin Pool" at bounding box center [69, 135] width 49 height 11
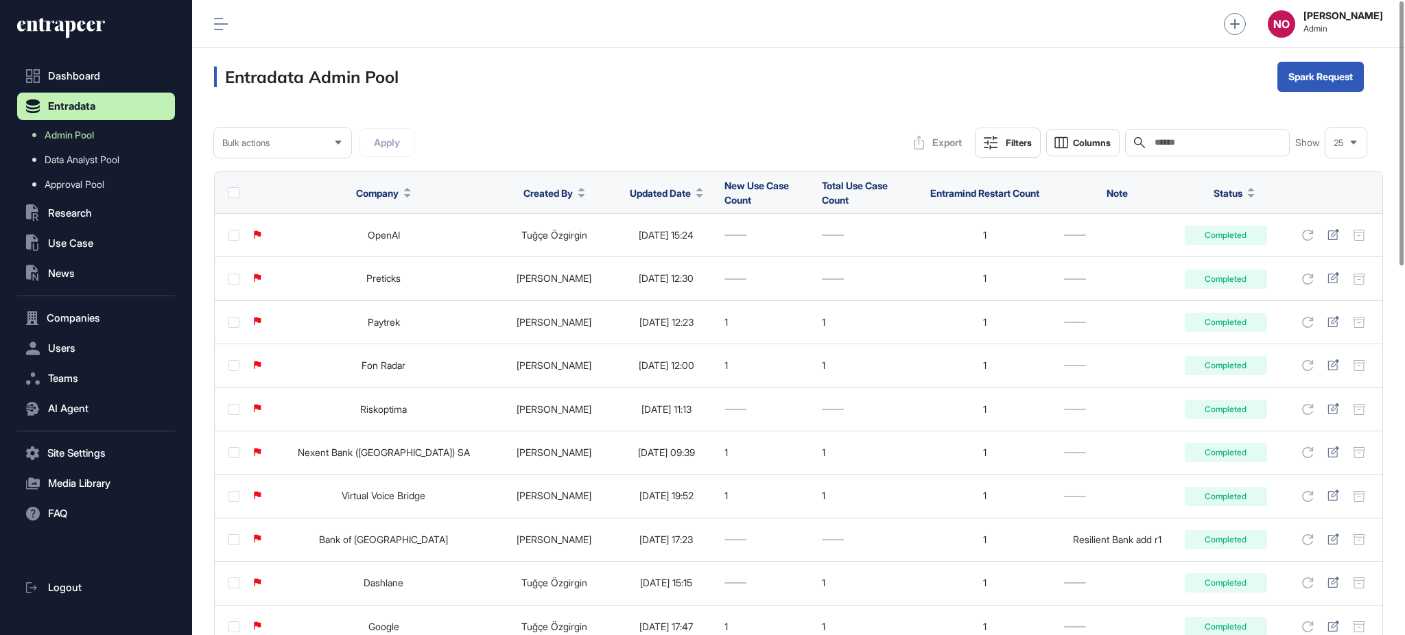
click at [633, 193] on span "Updated Date" at bounding box center [660, 193] width 61 height 14
click at [643, 253] on span "Sort Descending" at bounding box center [638, 251] width 55 height 12
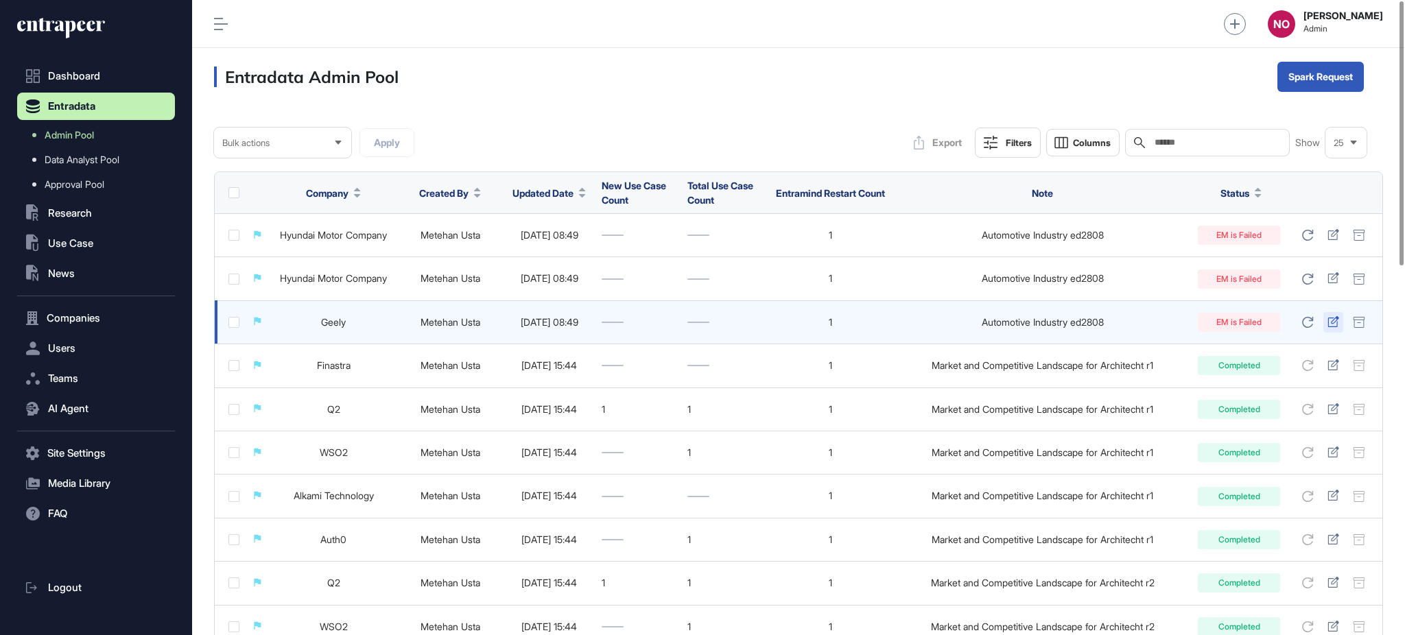
click at [1335, 322] on icon at bounding box center [1333, 321] width 11 height 11
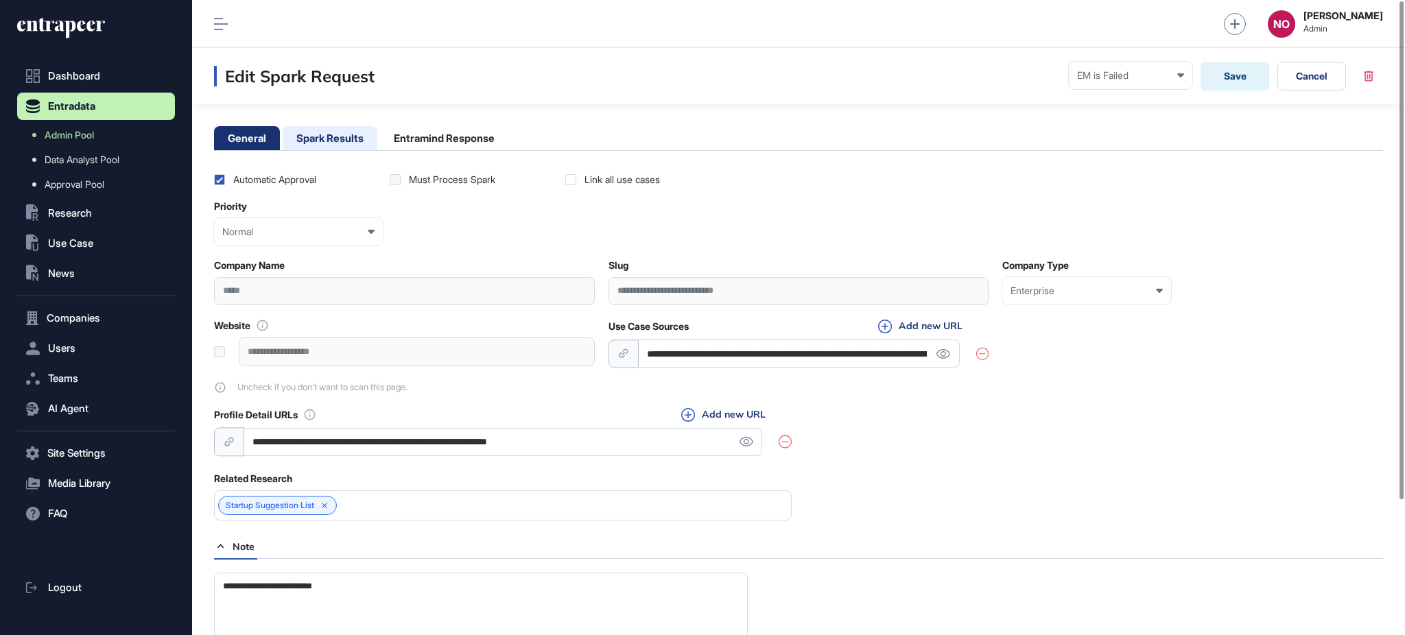
click at [352, 135] on li "Spark Results" at bounding box center [330, 138] width 95 height 24
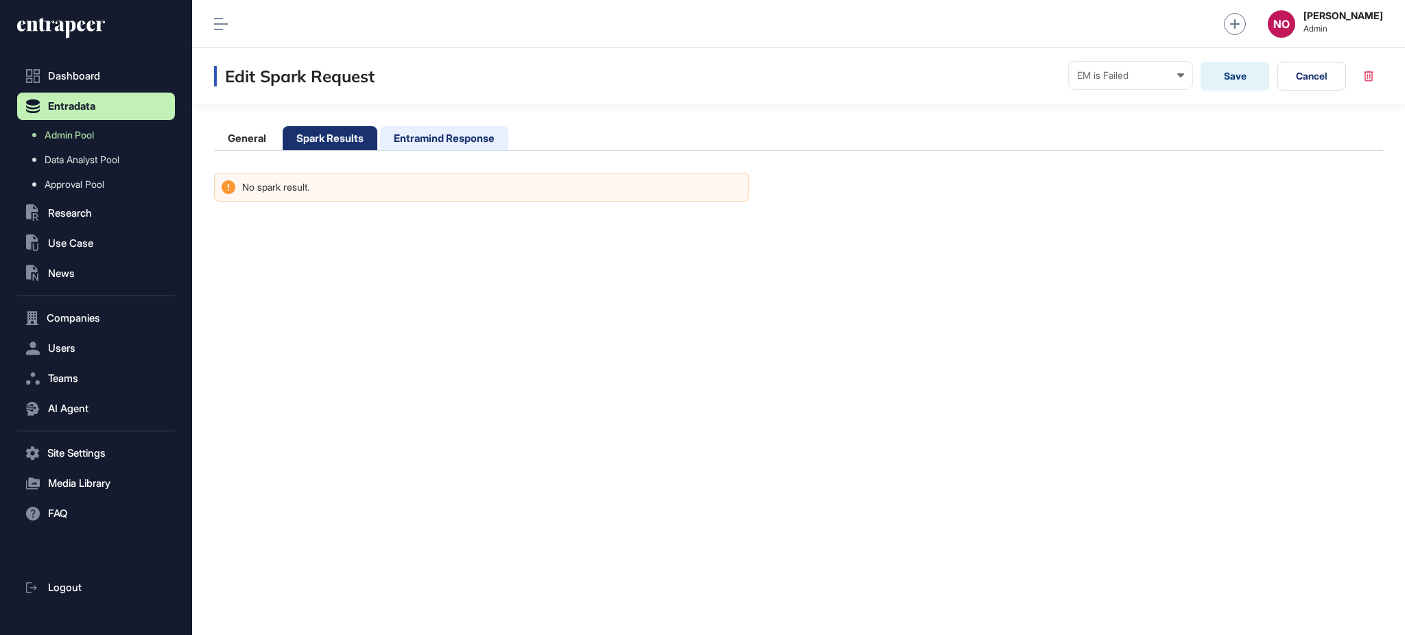
click at [430, 136] on li "Entramind Response" at bounding box center [444, 138] width 128 height 24
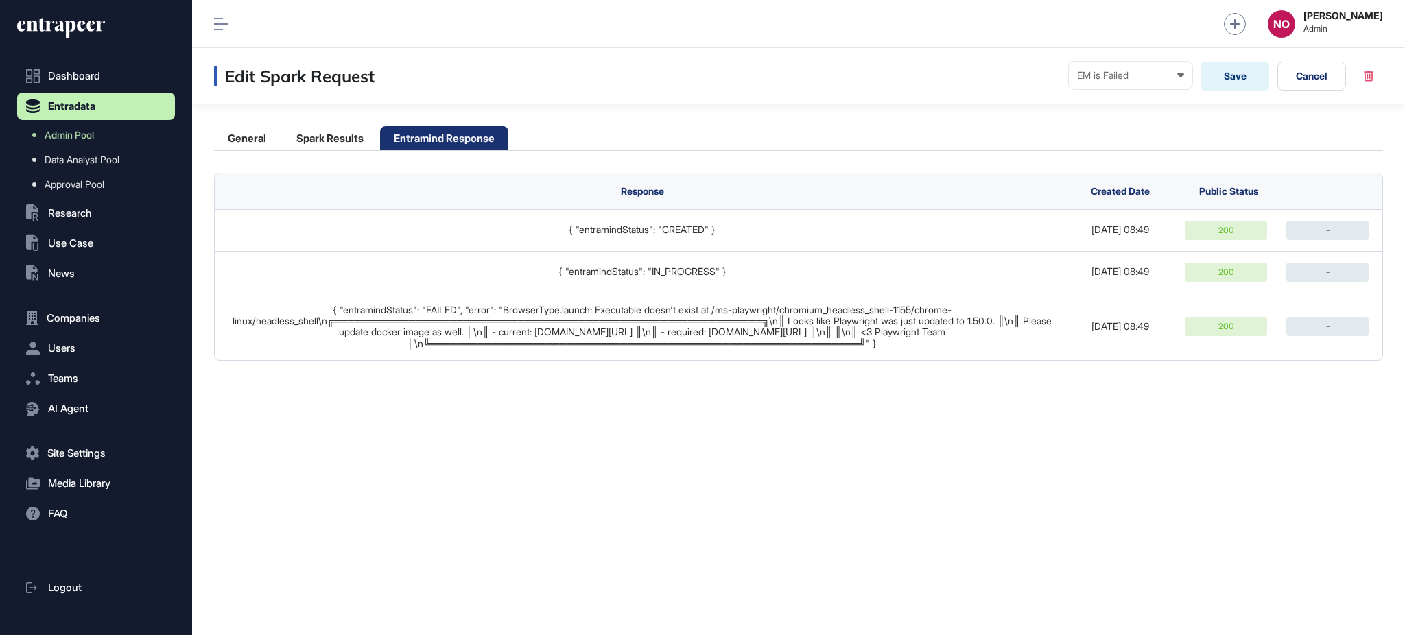
click at [509, 439] on div "Edit Spark Request EM is Failed Ready In progress Completed EM is Working EM is…" at bounding box center [798, 341] width 1213 height 587
click at [566, 404] on div "Edit Spark Request EM is Failed Ready In progress Completed EM is Working EM is…" at bounding box center [798, 341] width 1213 height 587
click at [70, 137] on span "Admin Pool" at bounding box center [69, 135] width 49 height 11
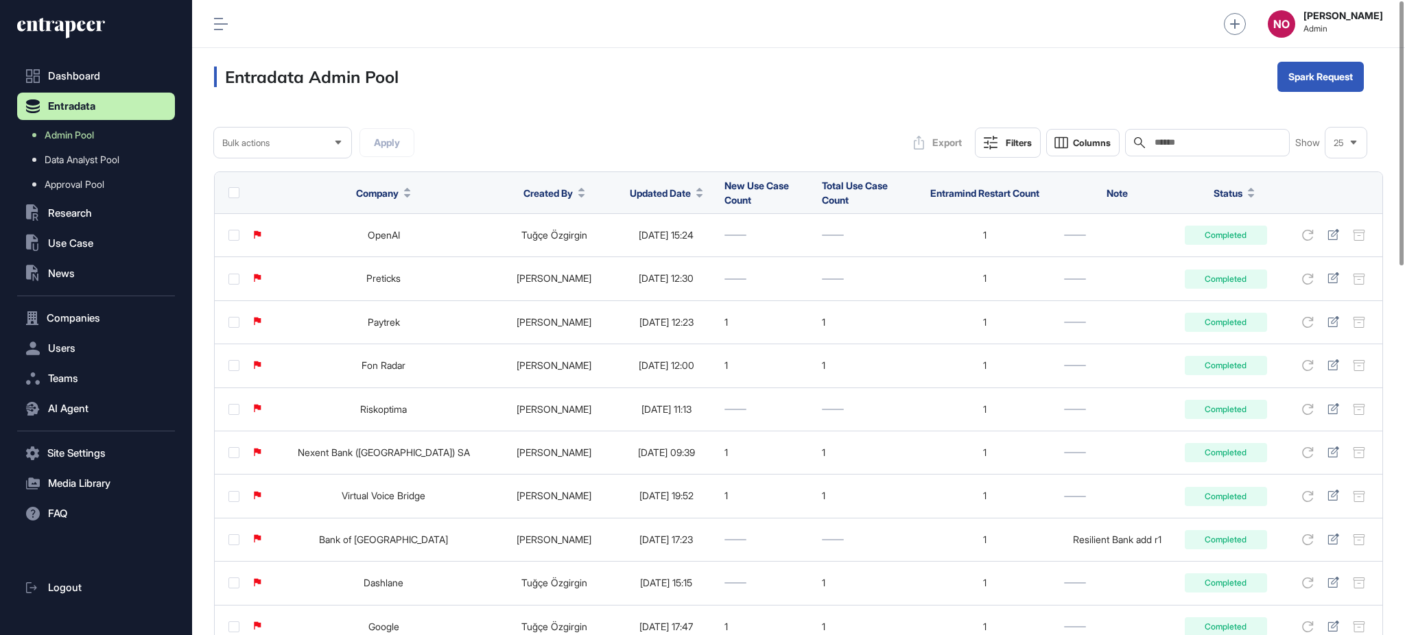
click at [697, 194] on icon at bounding box center [700, 195] width 7 height 3
click at [648, 246] on span "Sort Descending" at bounding box center [638, 251] width 55 height 12
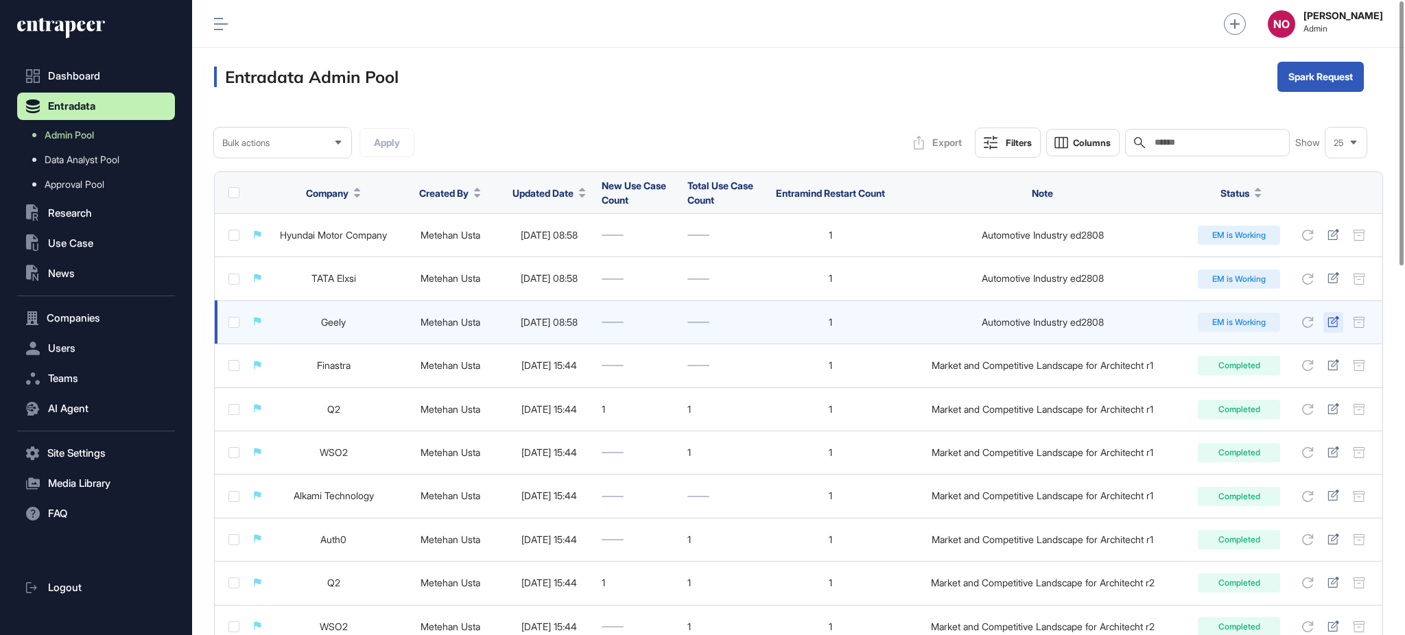
click at [1331, 323] on icon at bounding box center [1334, 321] width 12 height 11
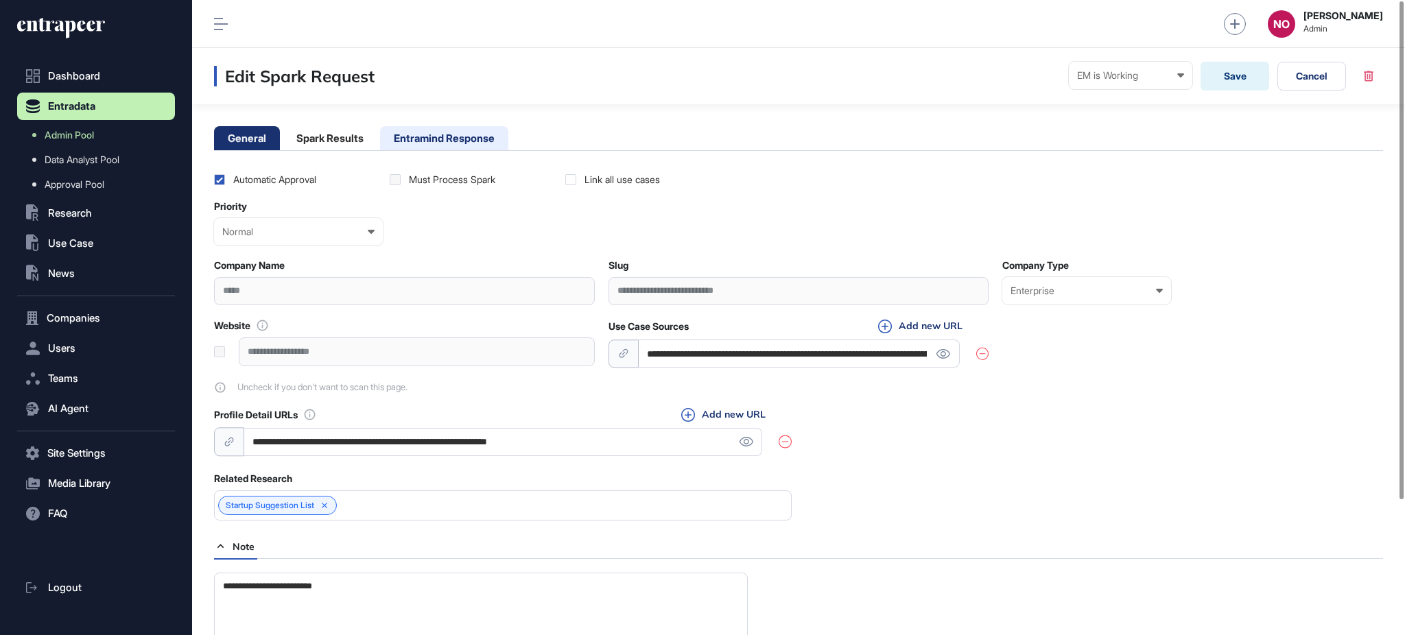
click at [410, 141] on li "Entramind Response" at bounding box center [444, 138] width 128 height 24
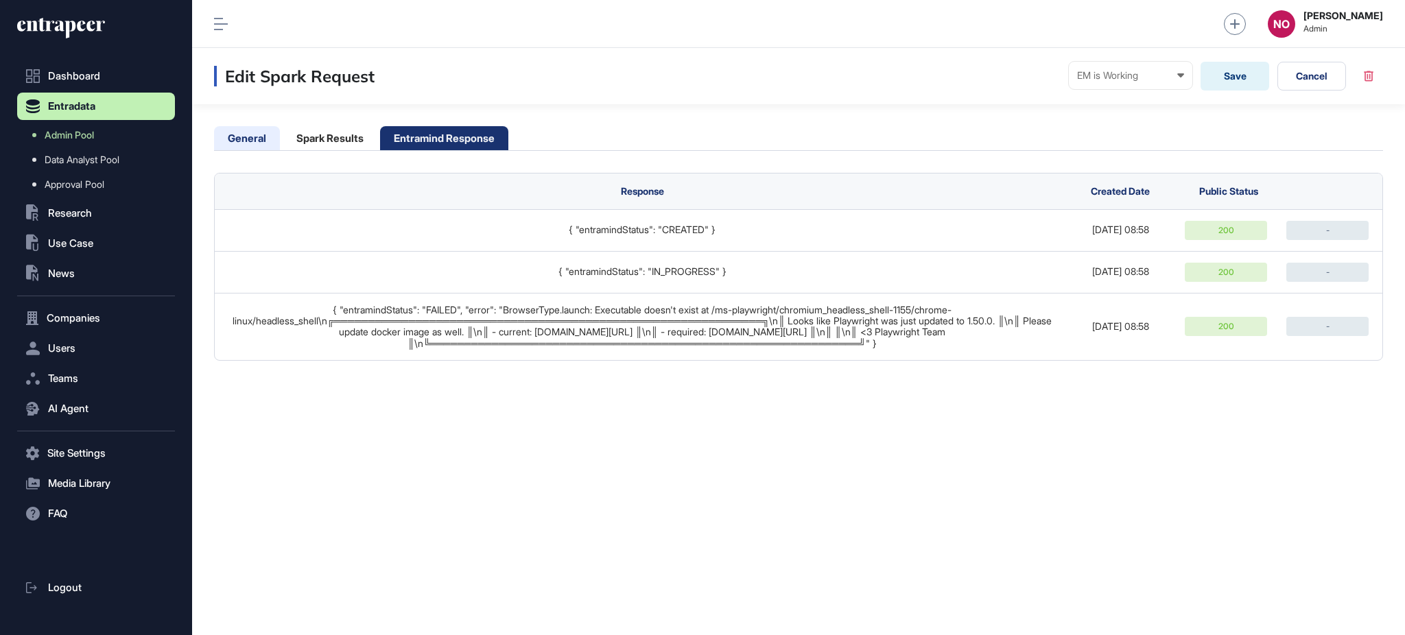
click at [248, 139] on li "General" at bounding box center [247, 138] width 66 height 24
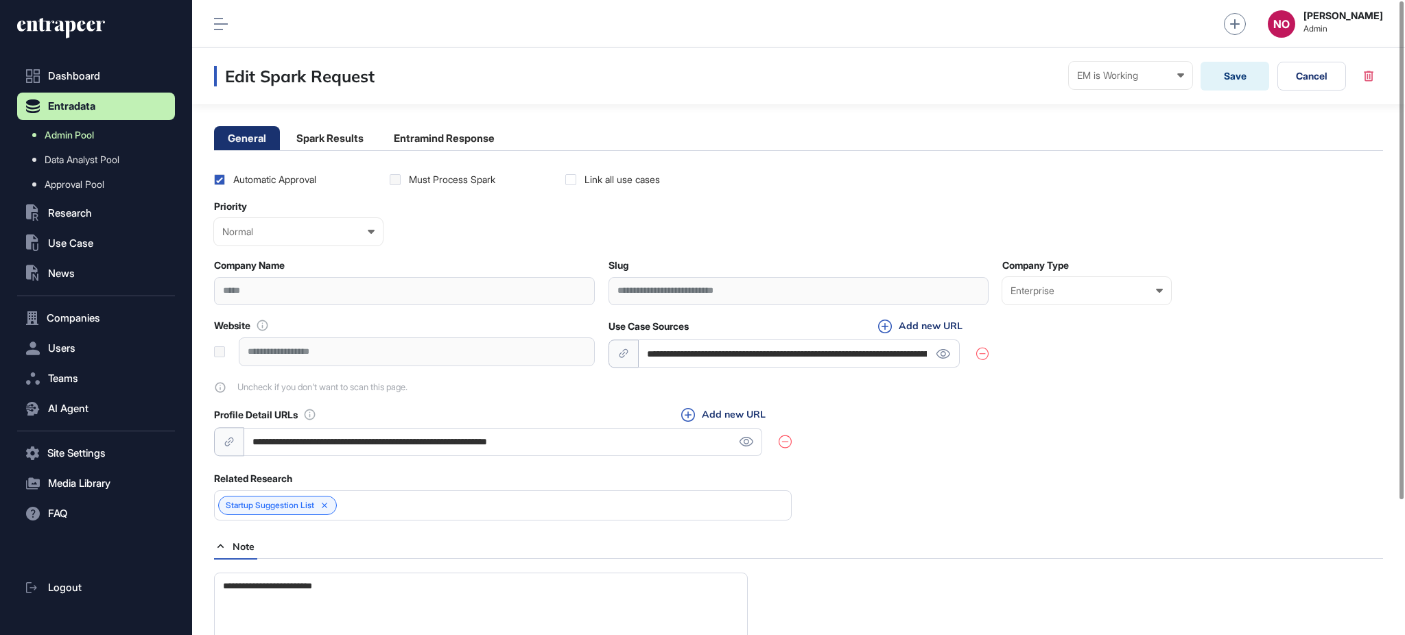
click at [104, 133] on link "Admin Pool" at bounding box center [99, 135] width 151 height 25
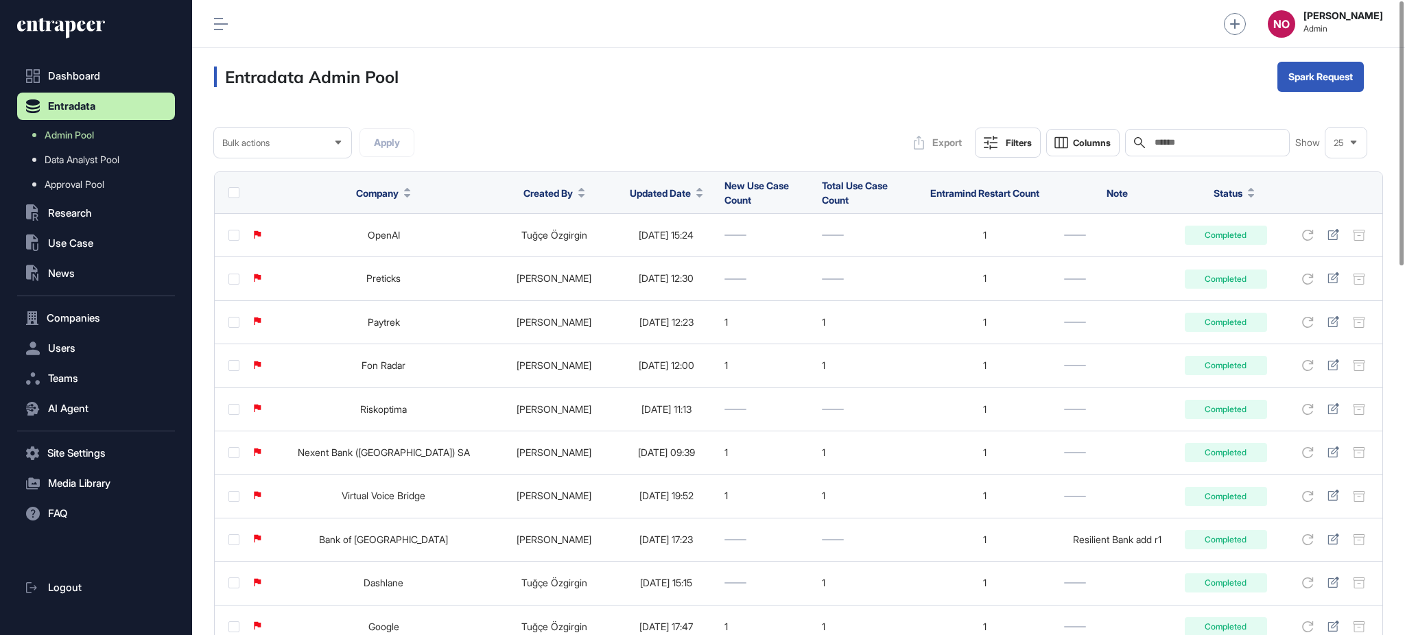
click at [638, 193] on span "Updated Date" at bounding box center [660, 193] width 61 height 14
click at [644, 242] on div "Sort Descending" at bounding box center [629, 251] width 85 height 20
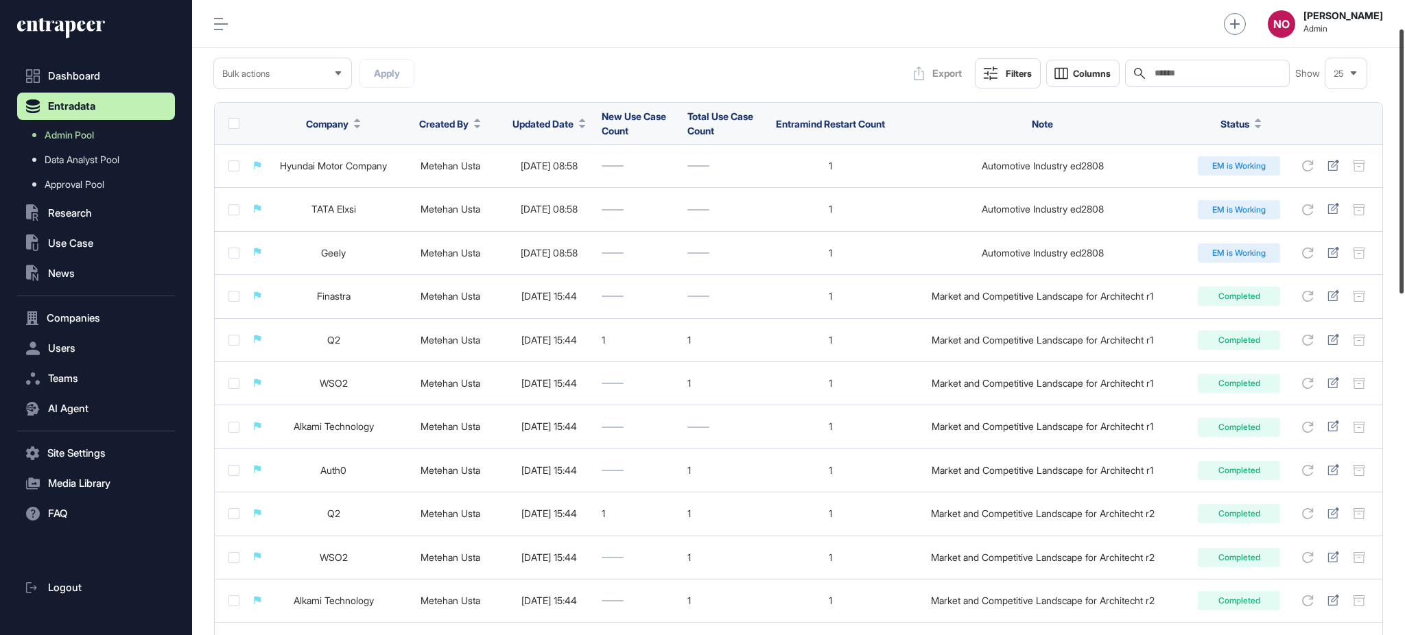
scroll to position [68, 0]
drag, startPoint x: 1404, startPoint y: 203, endPoint x: 1404, endPoint y: 227, distance: 24.0
click at [1404, 227] on div at bounding box center [1402, 162] width 4 height 264
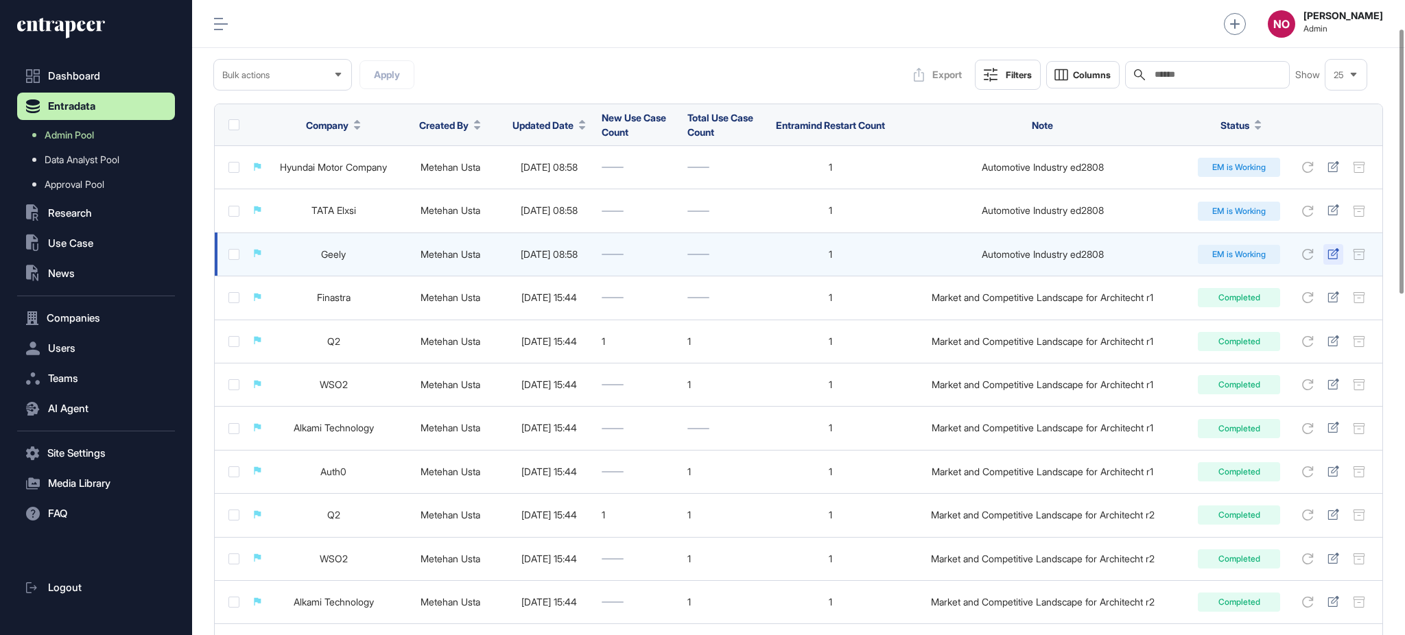
click at [1331, 261] on div at bounding box center [1334, 254] width 20 height 21
click at [1329, 254] on icon at bounding box center [1333, 253] width 11 height 11
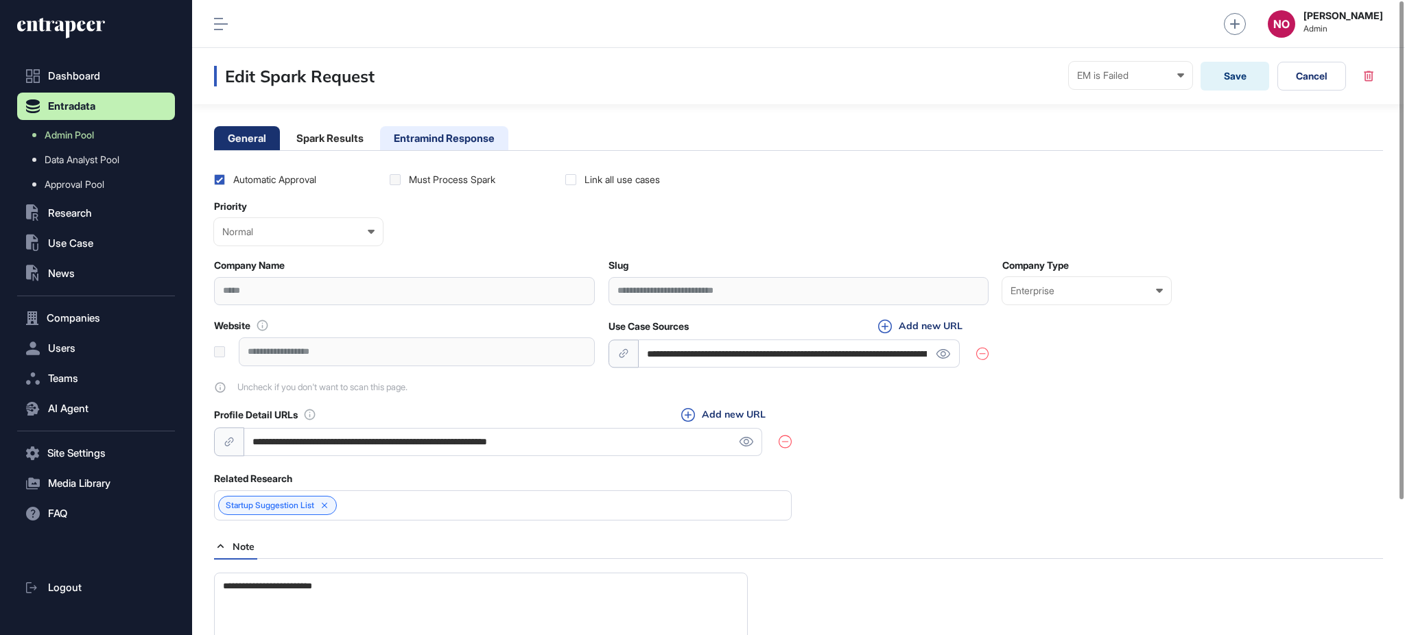
click at [458, 137] on li "Entramind Response" at bounding box center [444, 138] width 128 height 24
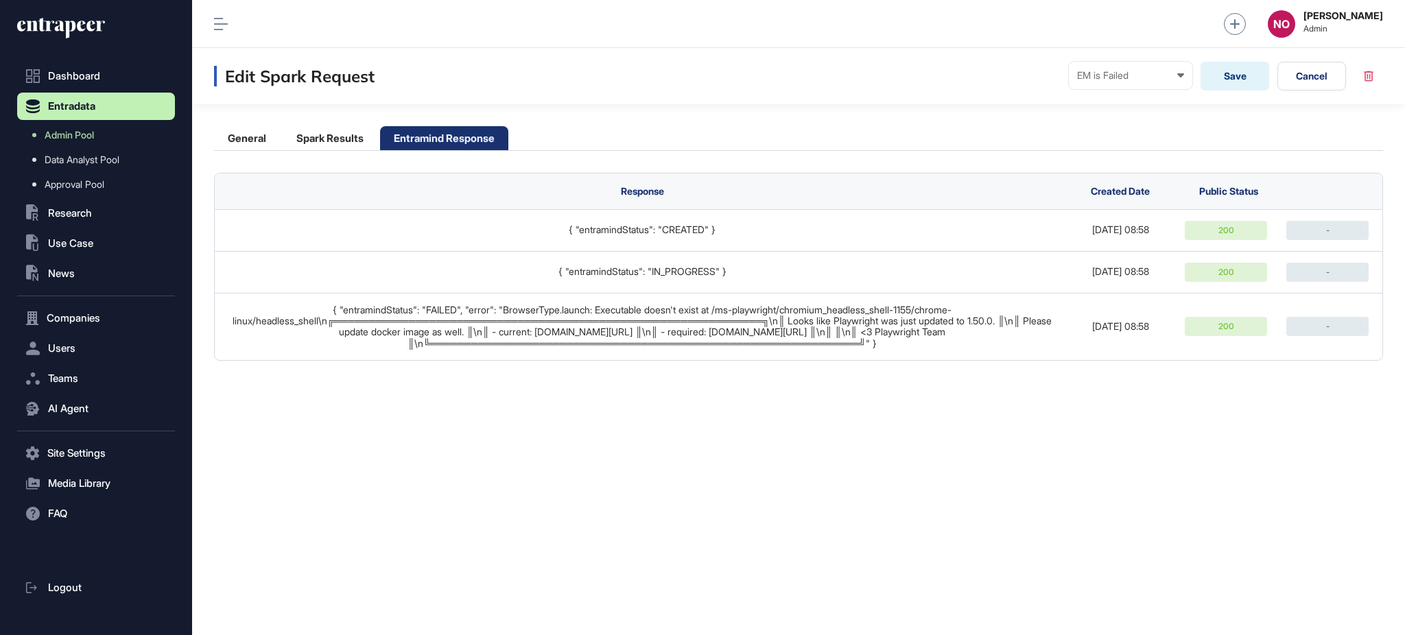
click at [840, 462] on div "Edit Spark Request EM is Failed Ready In progress Completed EM is Working EM is…" at bounding box center [798, 341] width 1213 height 587
click at [102, 138] on link "Admin Pool" at bounding box center [99, 135] width 151 height 25
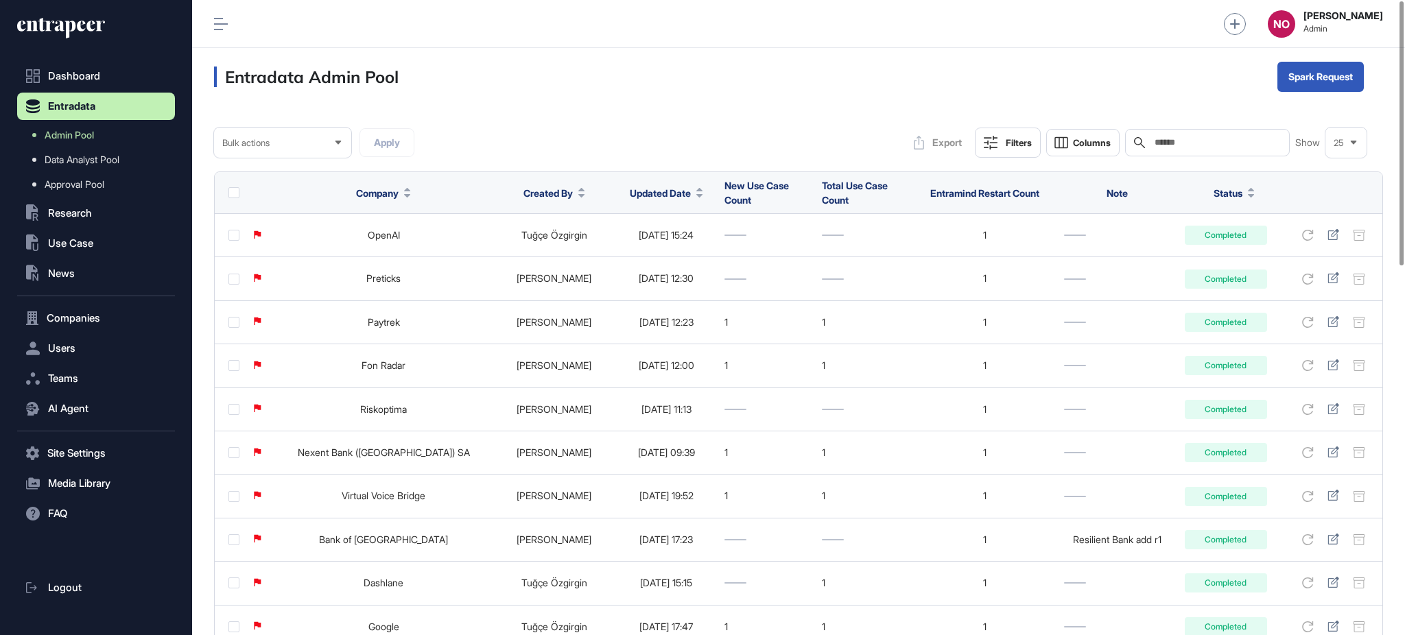
click at [635, 187] on span "Updated Date" at bounding box center [660, 193] width 61 height 14
click at [649, 250] on span "Sort Descending" at bounding box center [638, 251] width 55 height 12
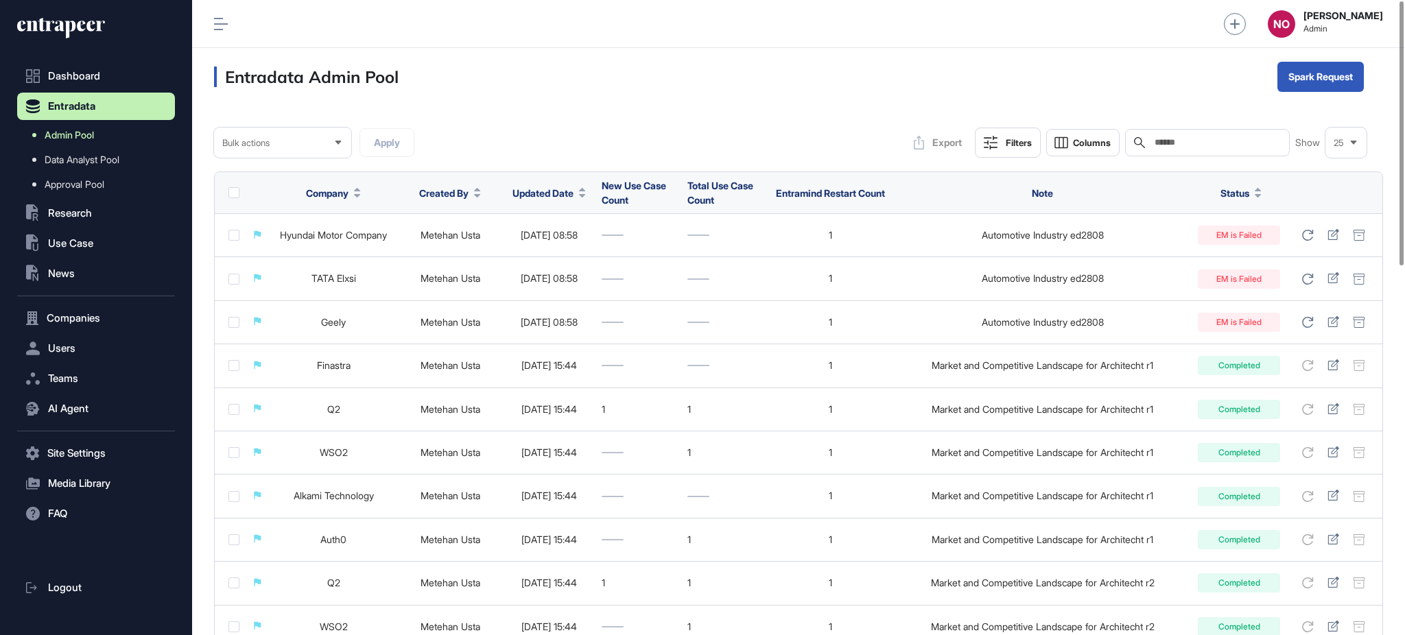
click at [80, 137] on span "Admin Pool" at bounding box center [69, 135] width 49 height 11
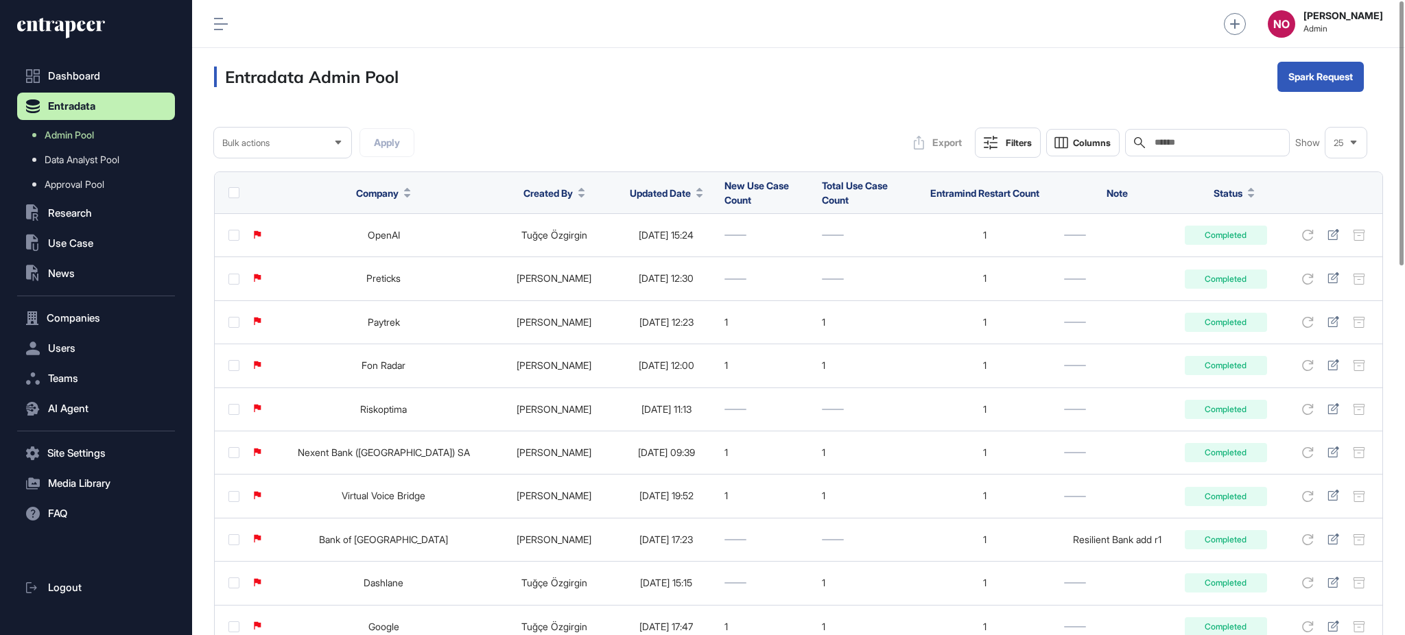
click at [630, 192] on span "Updated Date" at bounding box center [660, 193] width 61 height 14
click at [646, 246] on span "Sort Descending" at bounding box center [638, 251] width 55 height 12
